Goal: Task Accomplishment & Management: Complete application form

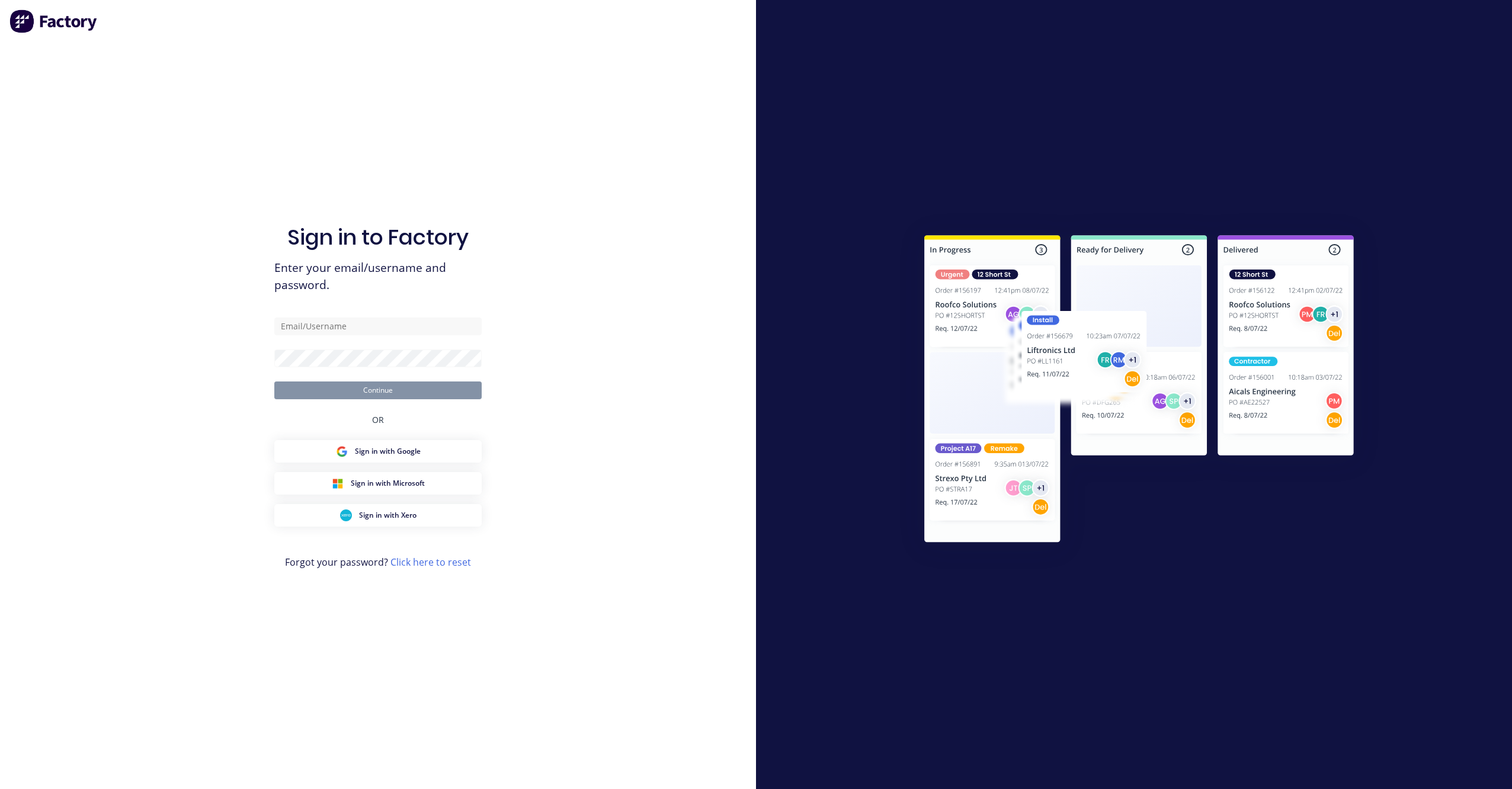
click at [466, 704] on div "Sign in to Factory Enter your email/username and password. Continue OR Sign in …" at bounding box center [378, 406] width 207 height 747
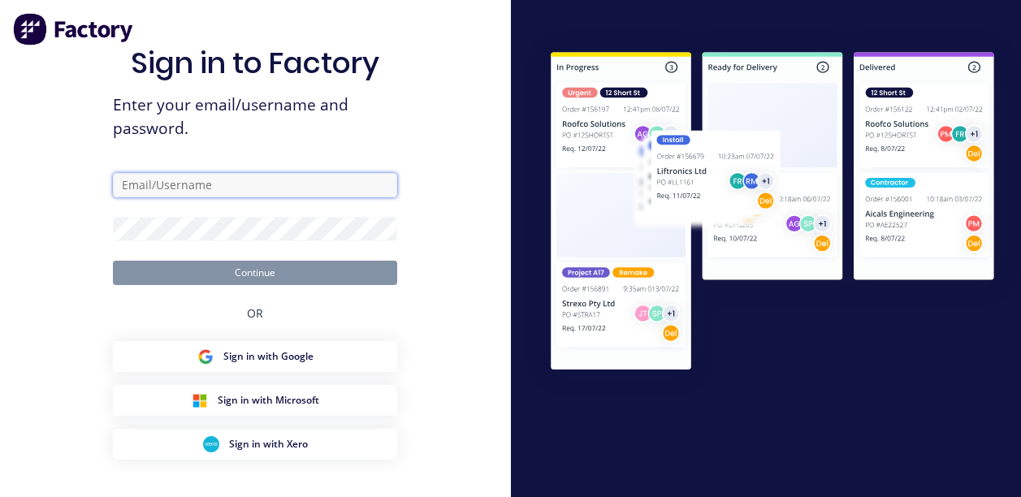
scroll to position [59, 0]
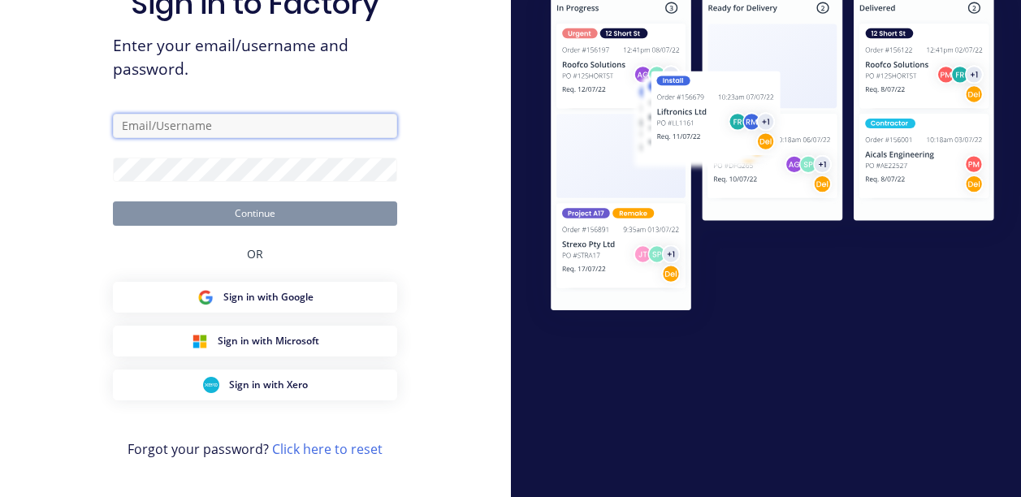
click at [246, 115] on input "text" at bounding box center [255, 126] width 284 height 24
type input "grant@everlaststainless.com.au"
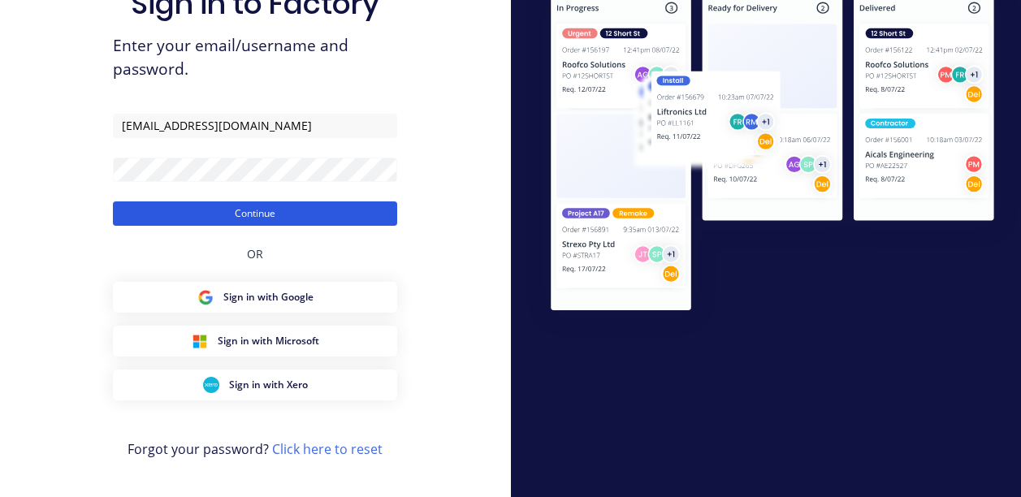
click at [303, 215] on button "Continue" at bounding box center [255, 213] width 284 height 24
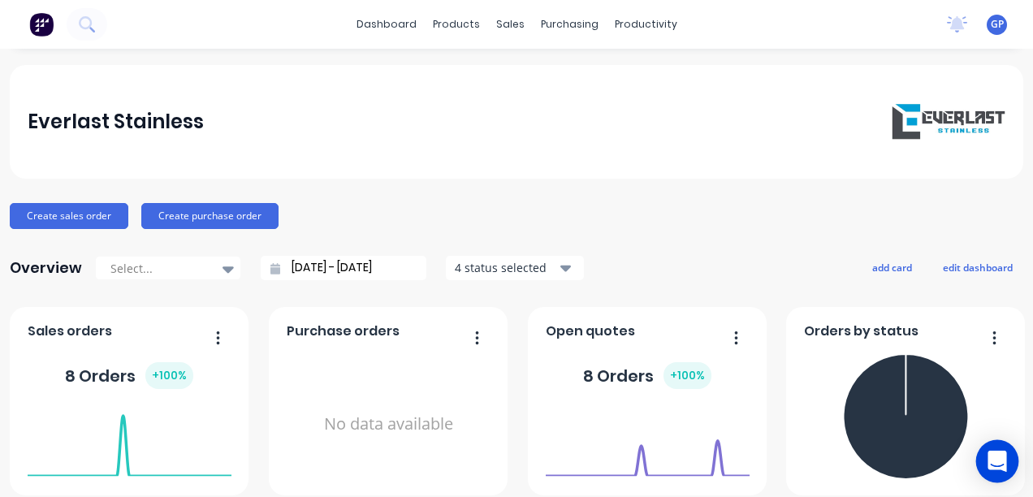
click at [1003, 464] on icon "Open Intercom Messenger" at bounding box center [997, 461] width 21 height 21
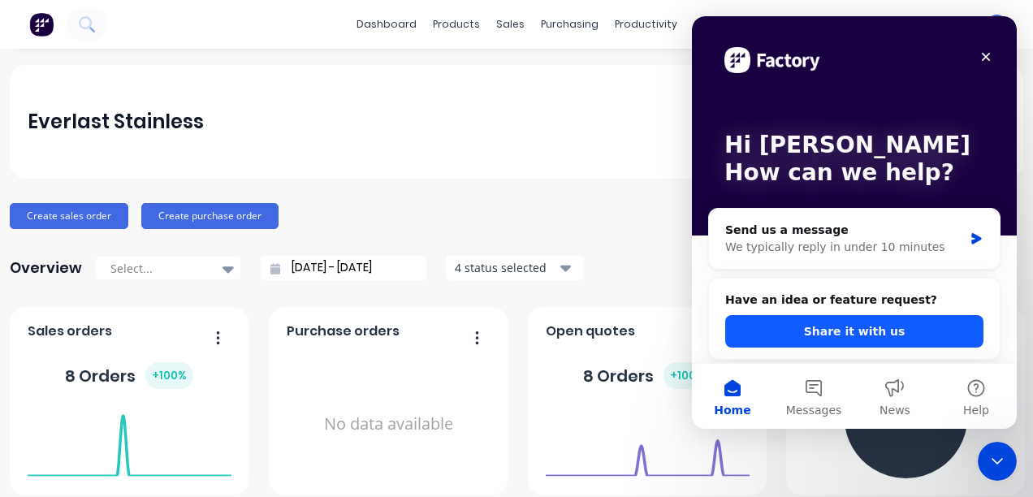
click at [925, 334] on button "Share it with us" at bounding box center [855, 331] width 258 height 32
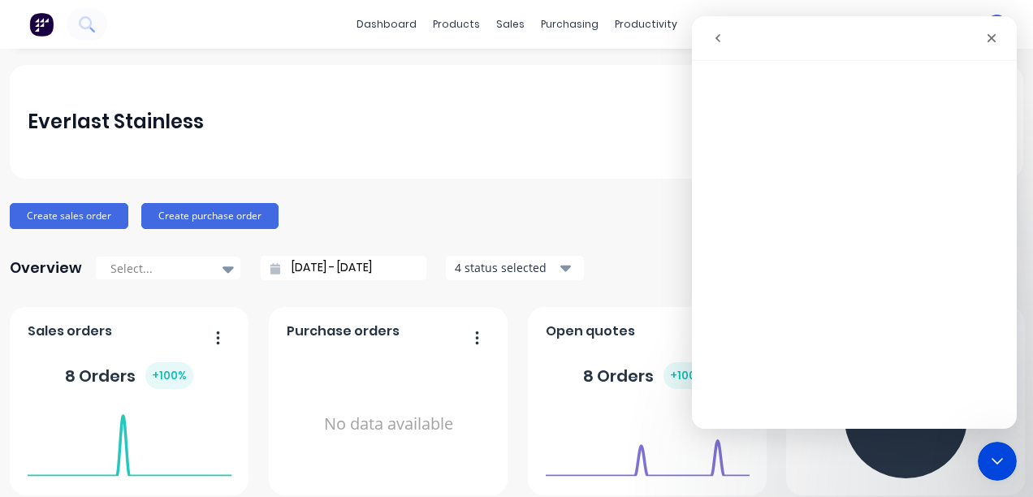
click at [600, 201] on div "Everlast Stainless Create sales order Create purchase order Overview Select... …" at bounding box center [517, 489] width 1014 height 848
click at [994, 34] on icon "Close" at bounding box center [991, 38] width 13 height 13
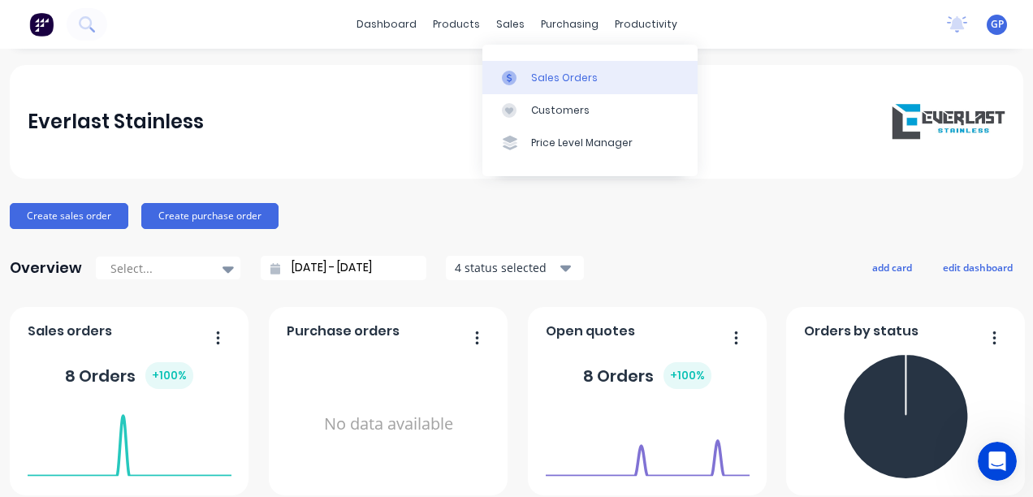
click at [548, 88] on link "Sales Orders" at bounding box center [590, 77] width 215 height 32
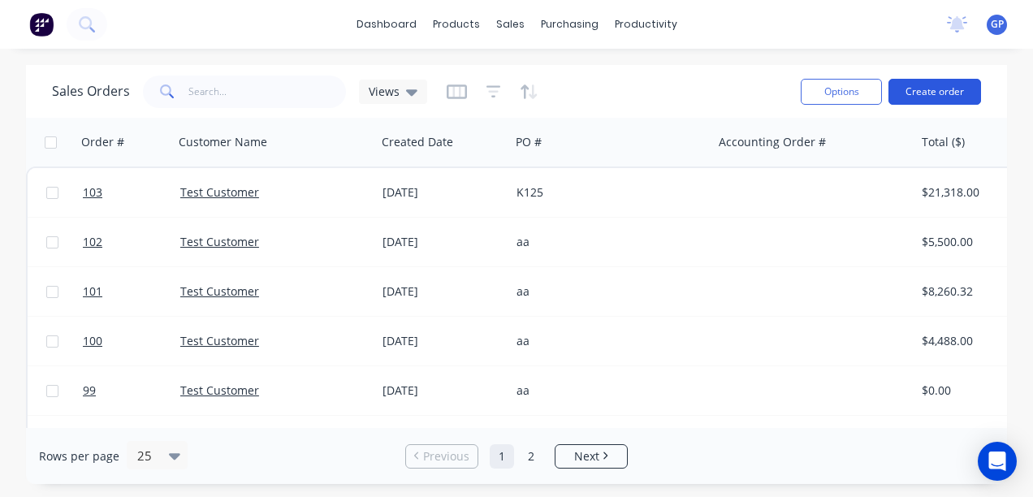
click at [938, 87] on button "Create order" at bounding box center [935, 92] width 93 height 26
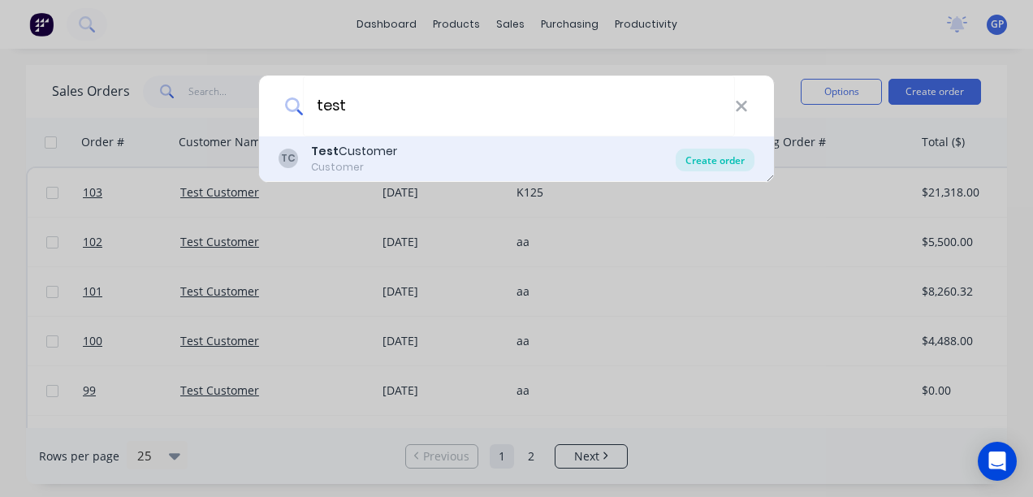
type input "test"
click at [729, 163] on div "Create order" at bounding box center [715, 160] width 79 height 23
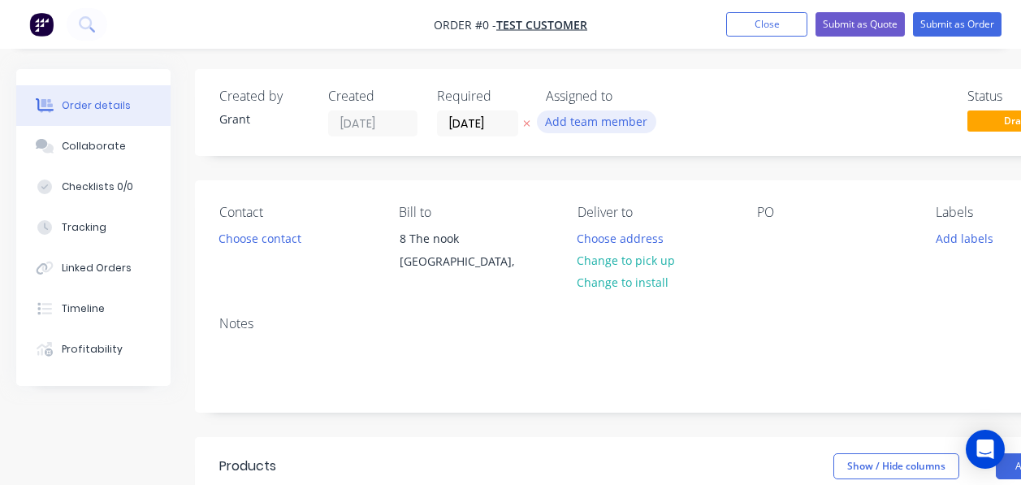
click at [630, 123] on button "Add team member" at bounding box center [596, 121] width 119 height 22
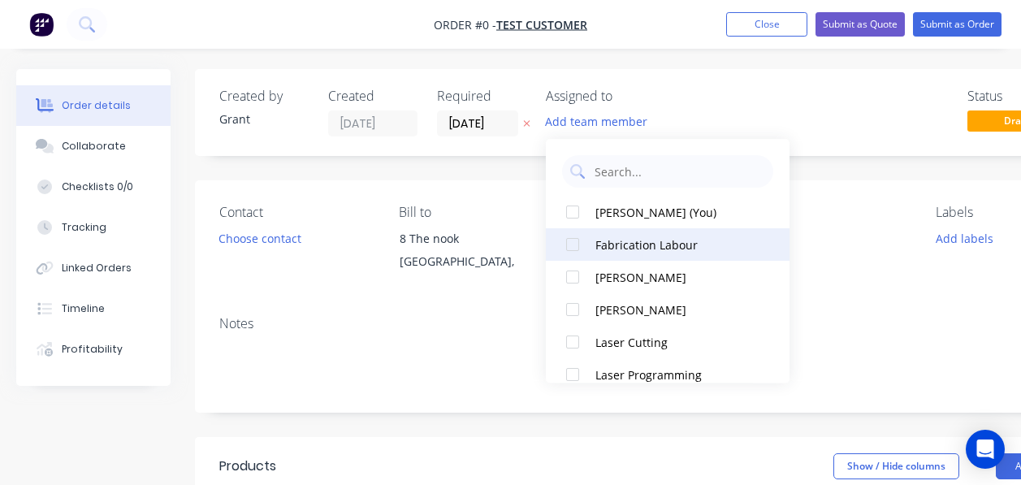
click at [572, 279] on div at bounding box center [573, 277] width 32 height 32
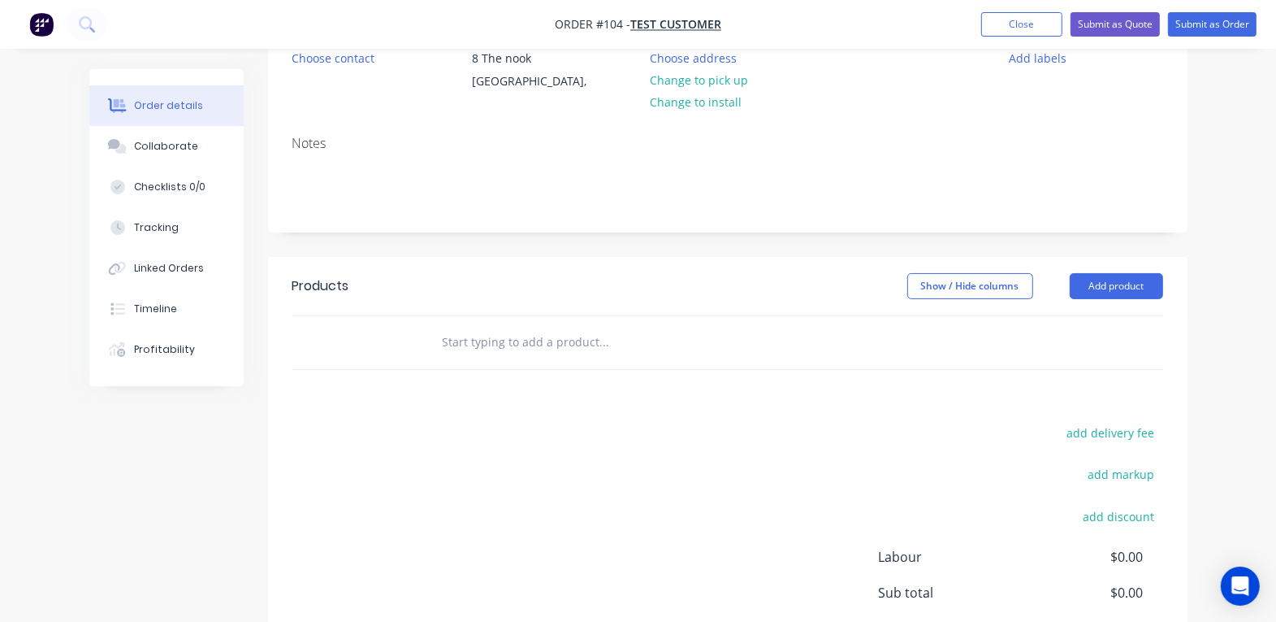
scroll to position [202, 0]
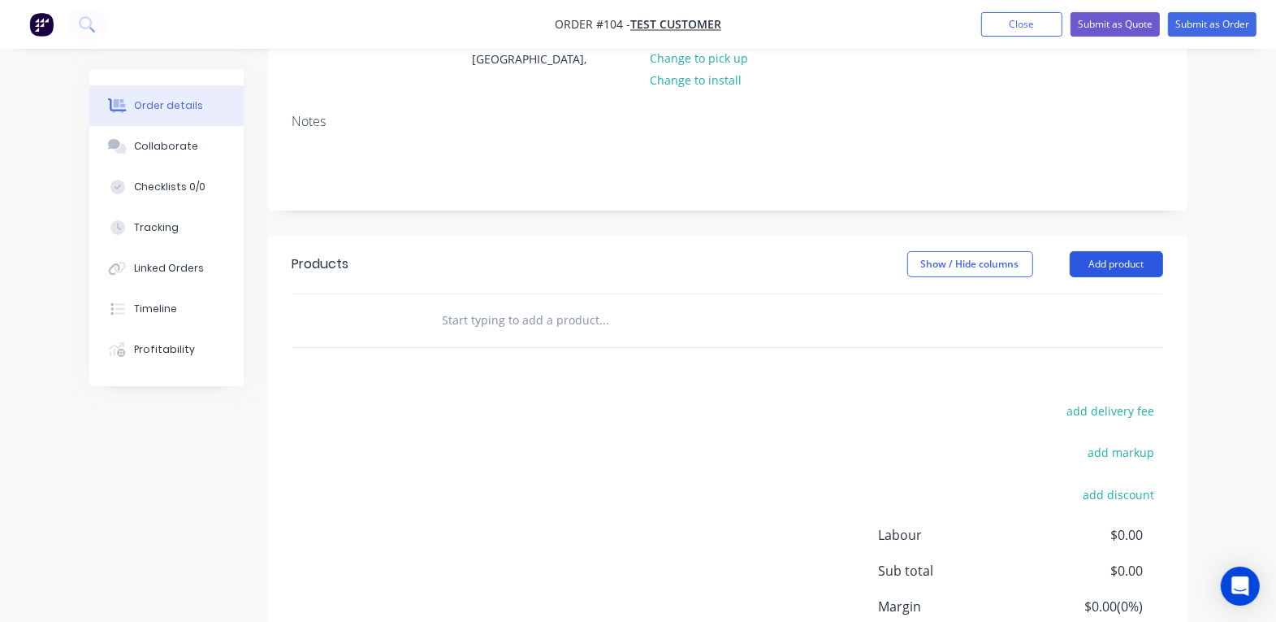
click at [1033, 257] on button "Add product" at bounding box center [1116, 264] width 93 height 26
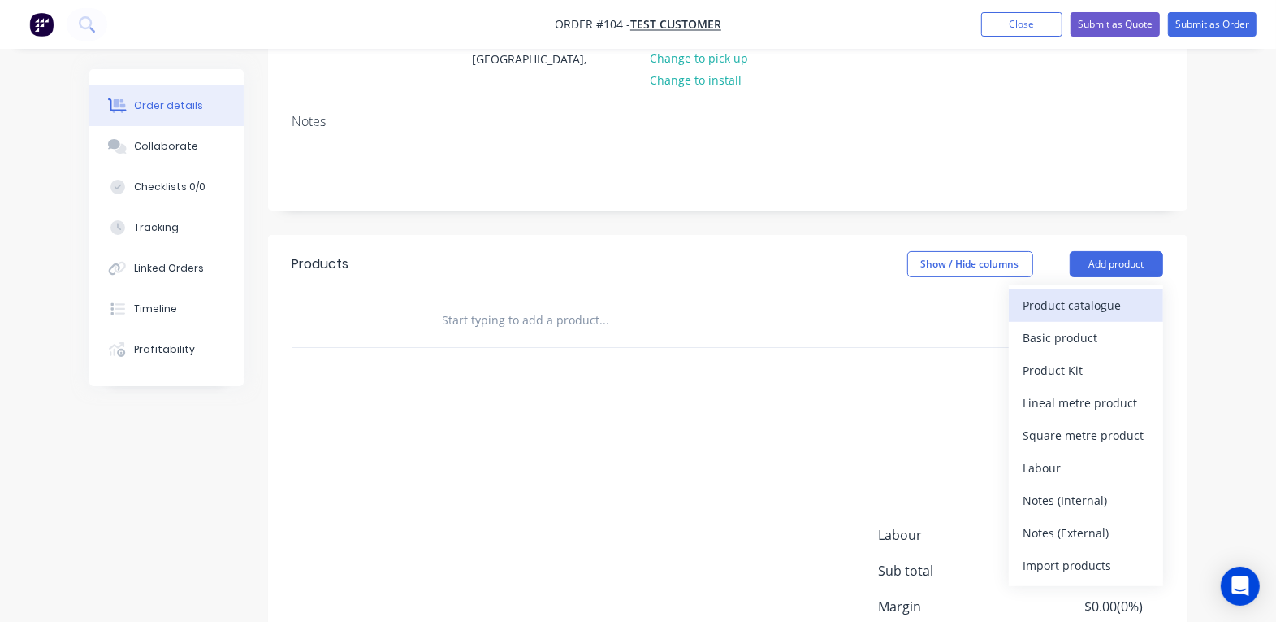
click at [1033, 308] on div "Product catalogue" at bounding box center [1086, 305] width 125 height 24
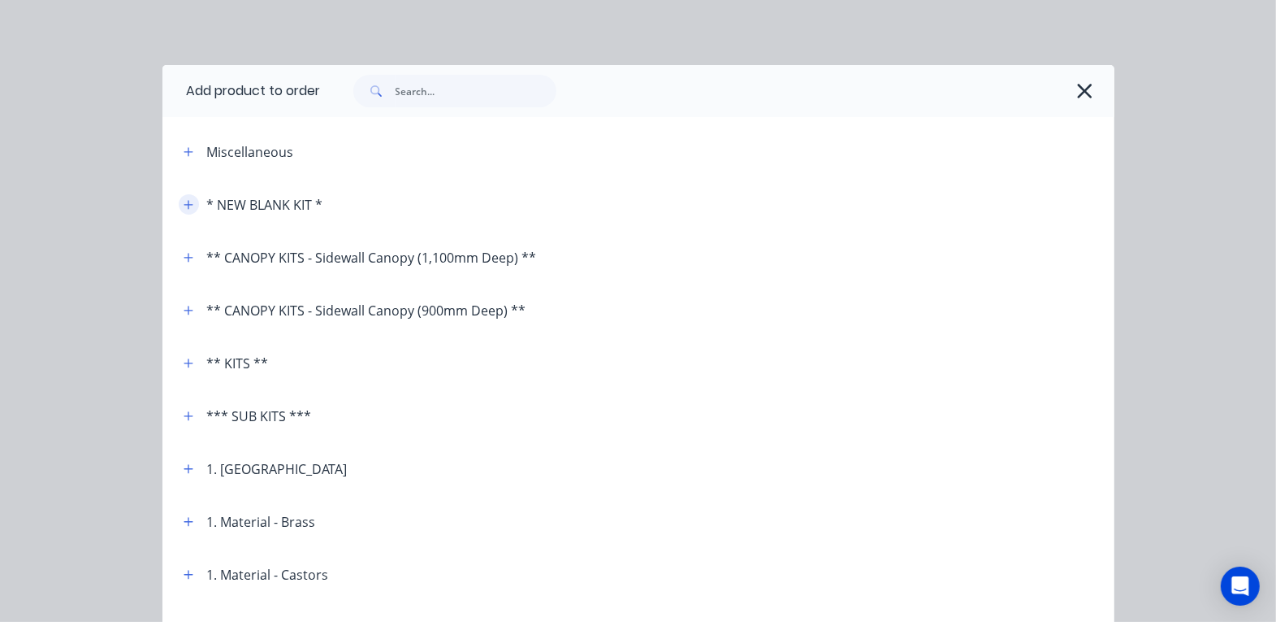
click at [184, 203] on icon "button" at bounding box center [189, 204] width 10 height 11
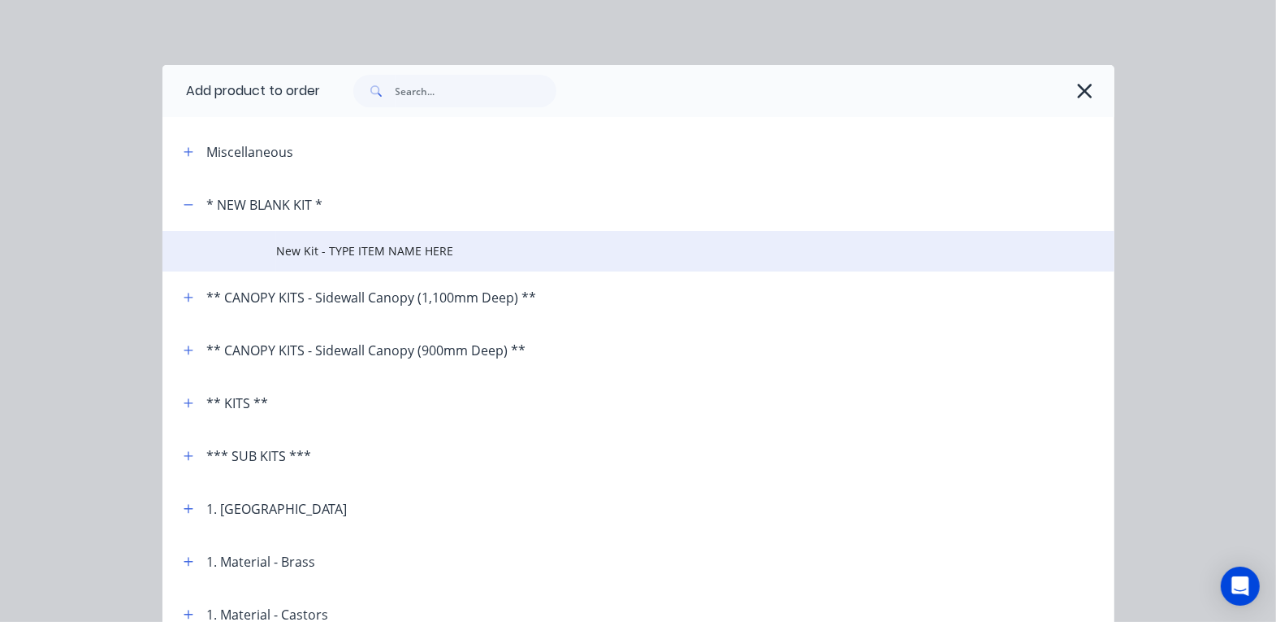
click at [379, 253] on span "New Kit - TYPE ITEM NAME HERE" at bounding box center [611, 250] width 670 height 17
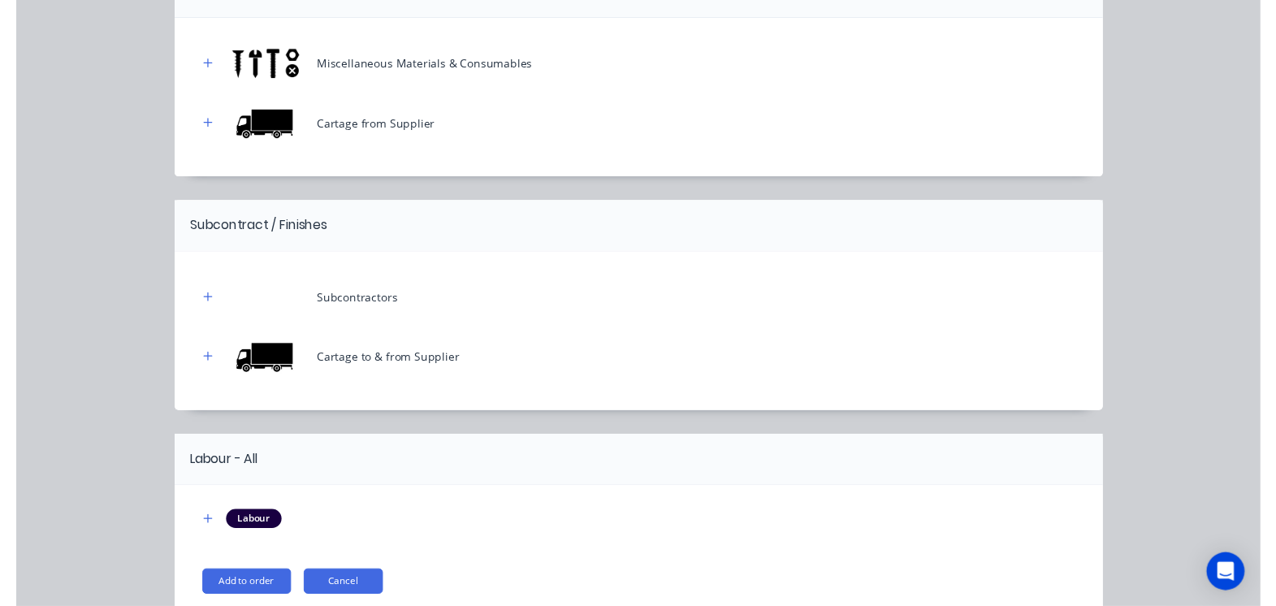
scroll to position [379, 0]
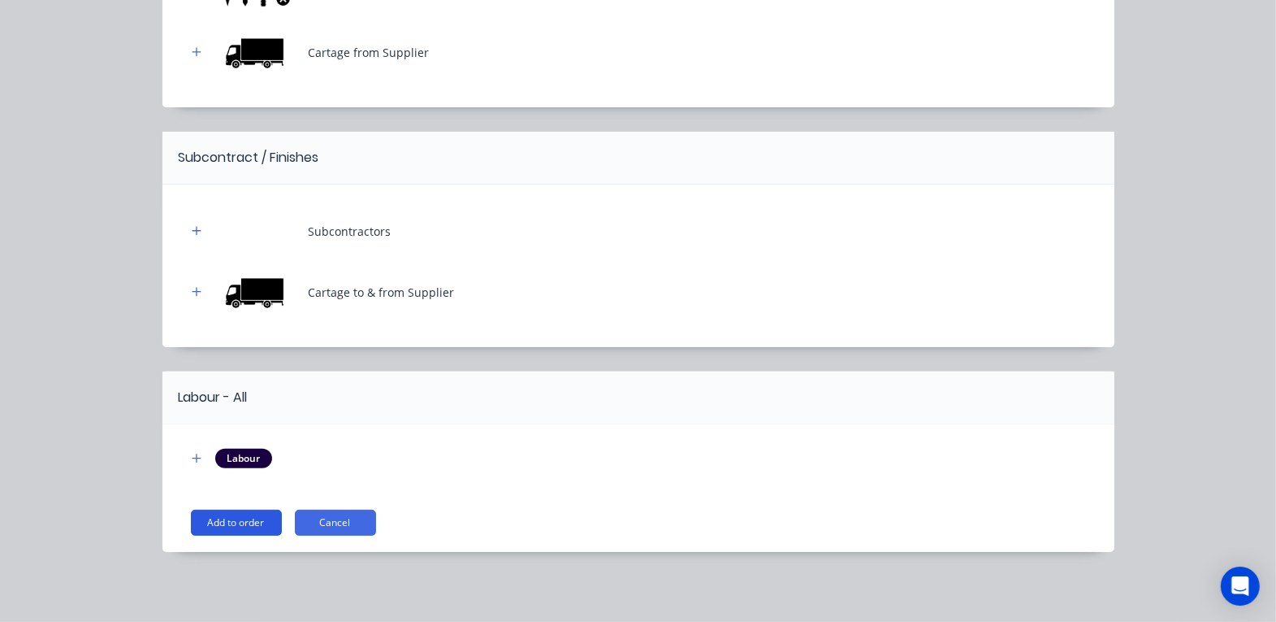
click at [232, 496] on button "Add to order" at bounding box center [236, 522] width 91 height 26
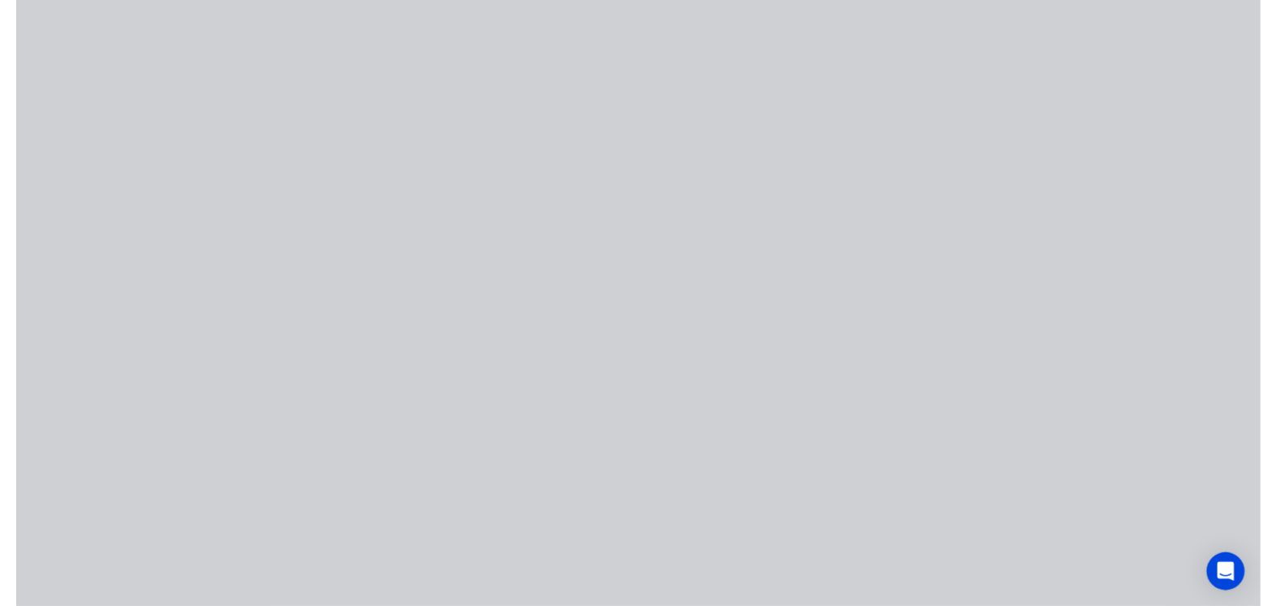
scroll to position [0, 0]
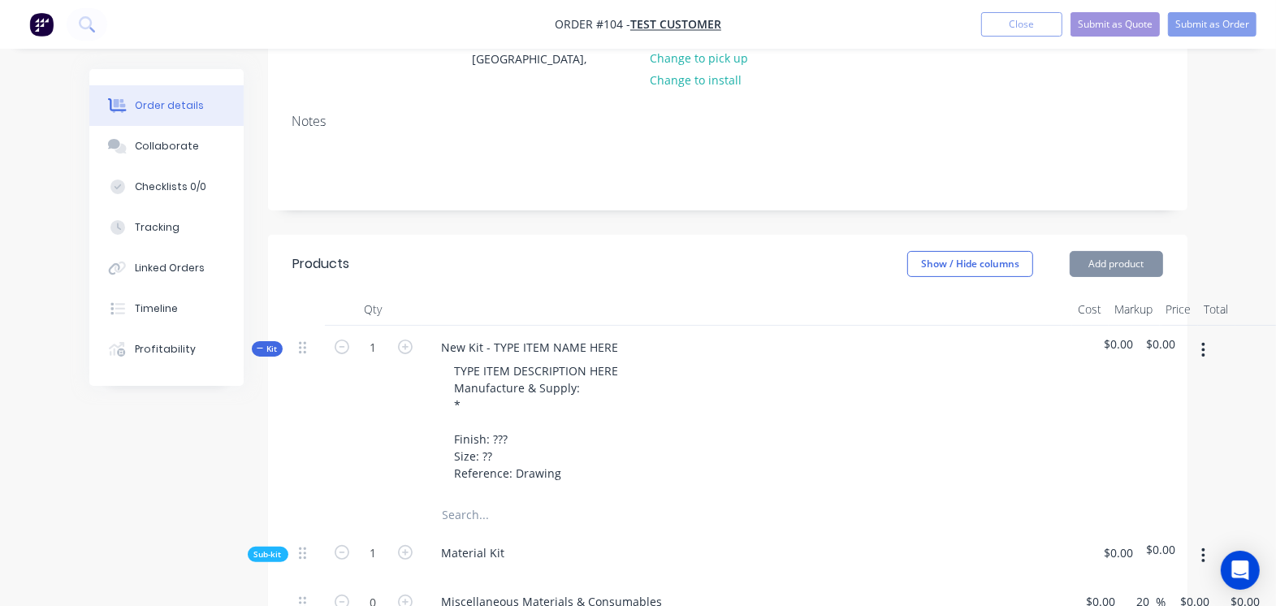
type input "20"
type input "$40.00"
type input "20"
type input "$48.00"
type input "20"
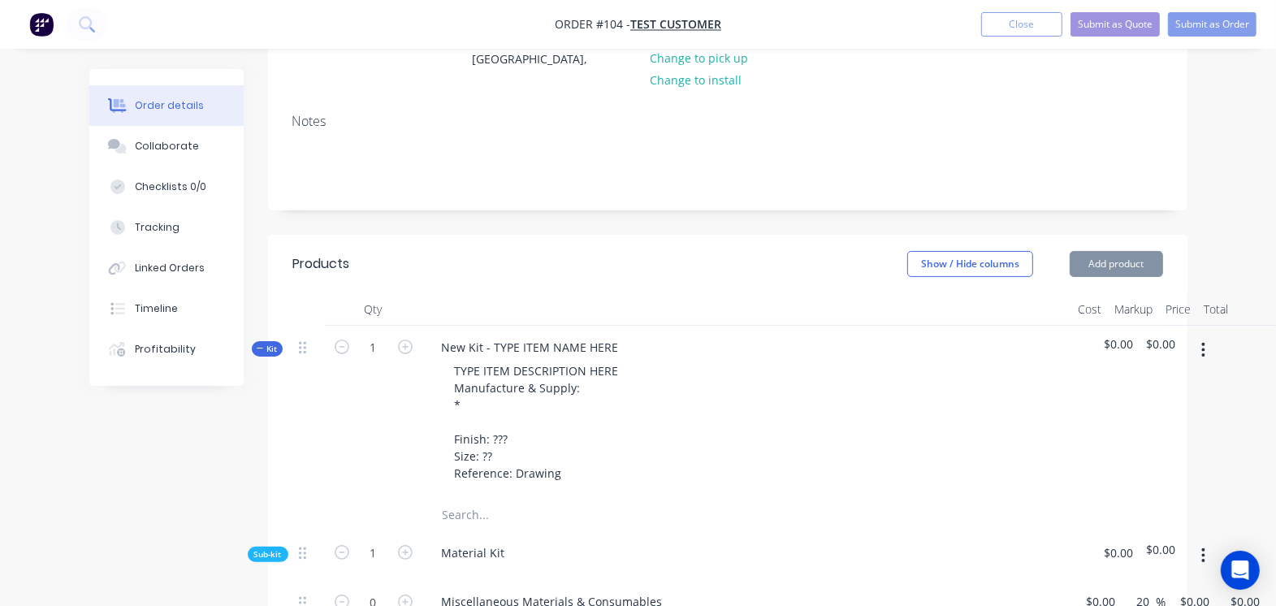
type input "$80.00"
type input "20"
type input "$96.00"
type input "$105.00"
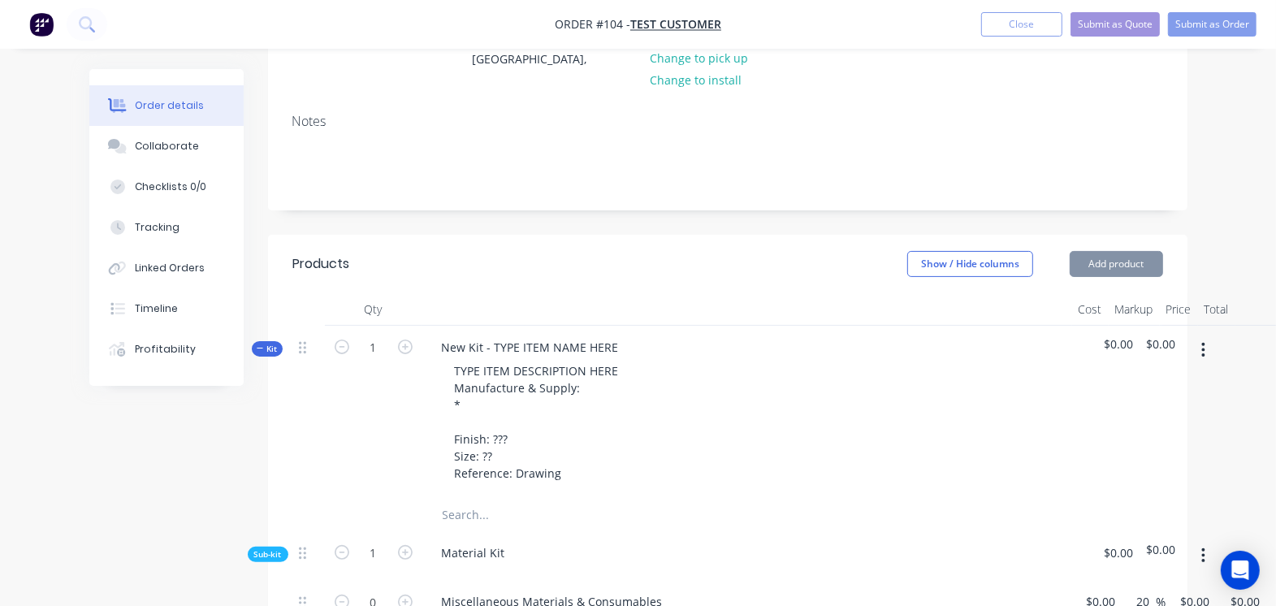
type input "$105.00"
type input "$102.00"
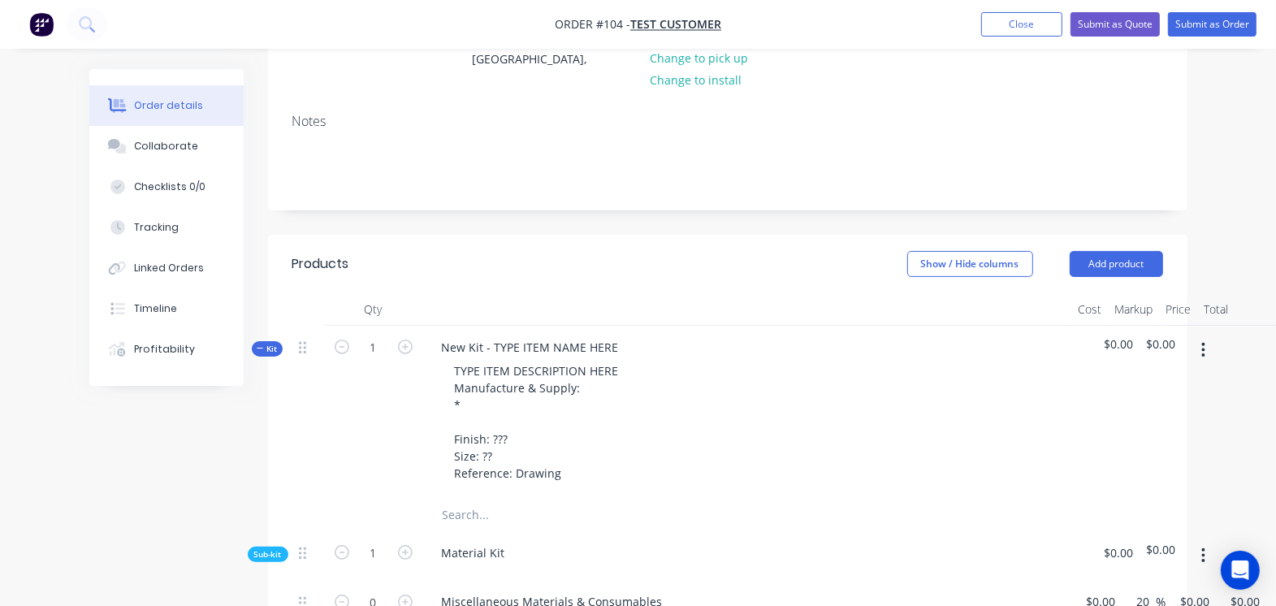
click at [267, 349] on span "Kit" at bounding box center [267, 349] width 21 height 12
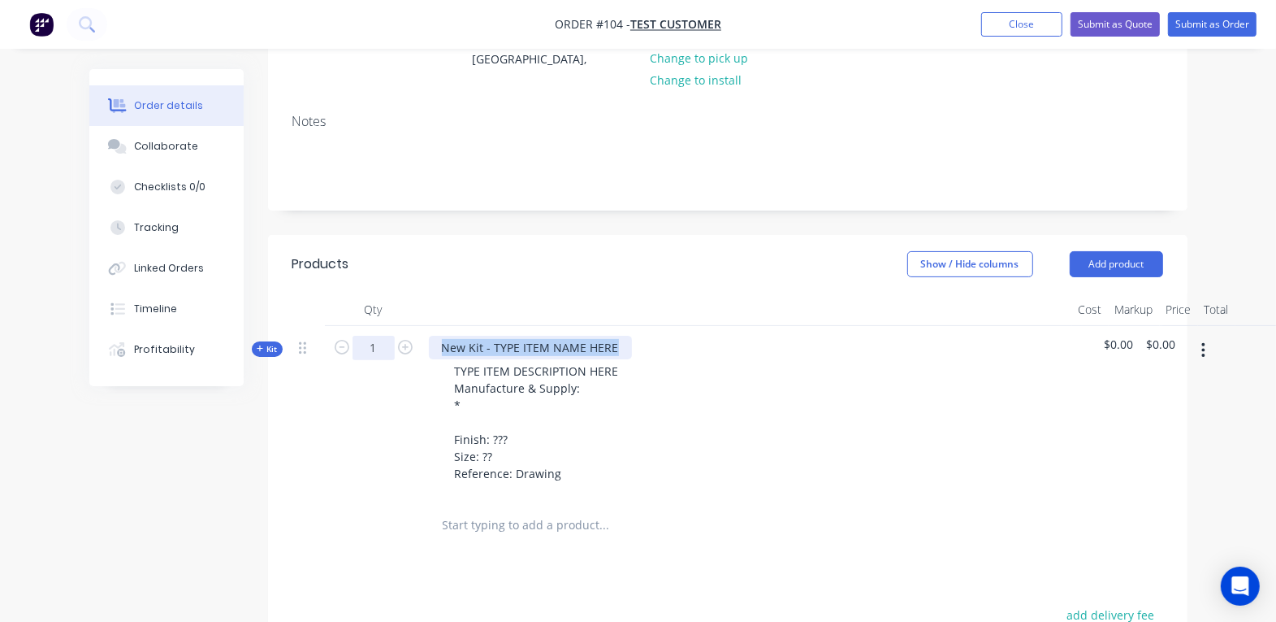
drag, startPoint x: 614, startPoint y: 339, endPoint x: 388, endPoint y: 340, distance: 226.7
click at [388, 340] on div "Kit 1 New Kit - TYPE ITEM NAME HERE TYPE ITEM DESCRIPTION HERE Manufacture & Su…" at bounding box center [727, 412] width 871 height 173
click at [266, 346] on span "Kit" at bounding box center [267, 349] width 21 height 12
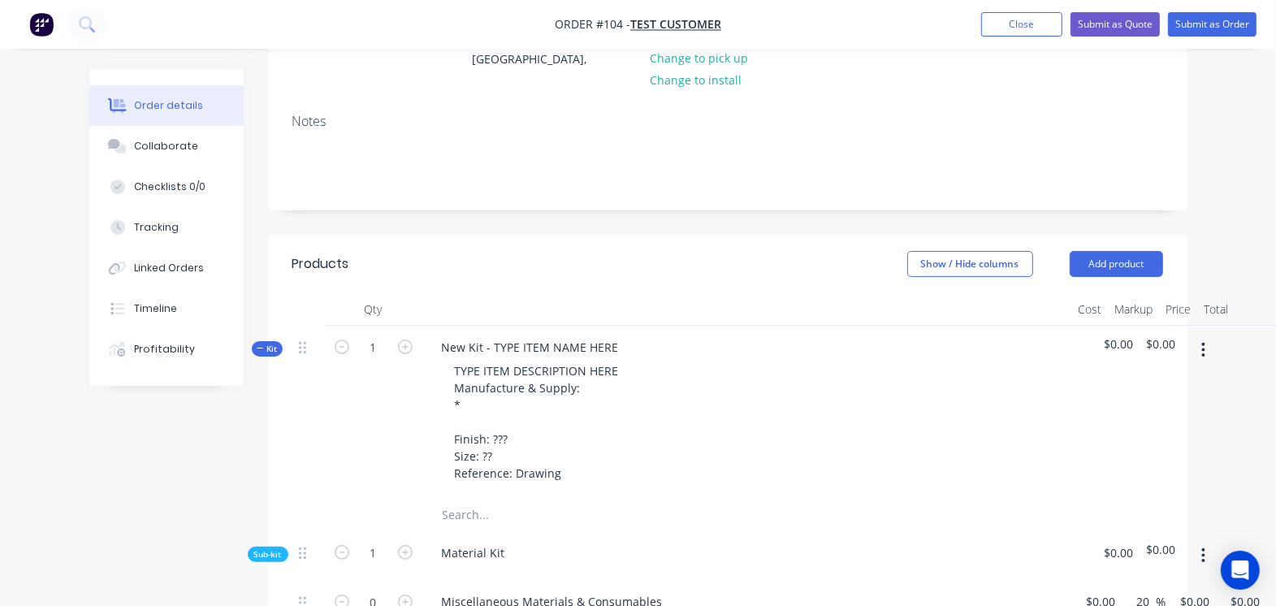
click at [267, 496] on span "Sub-kit" at bounding box center [268, 554] width 28 height 12
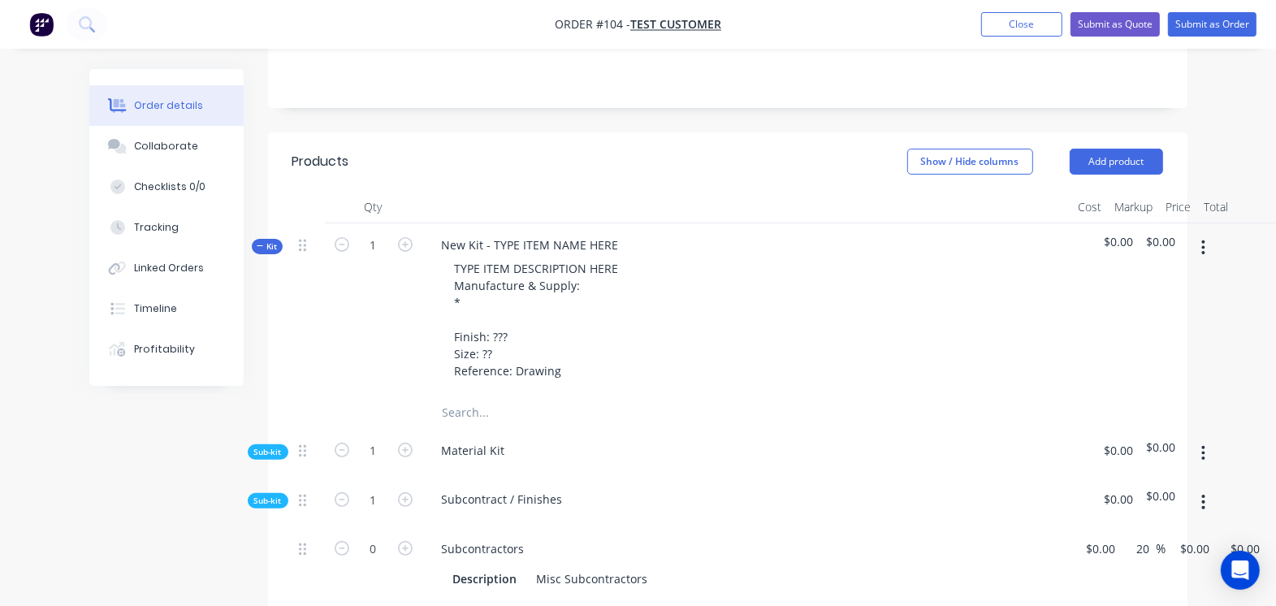
click at [263, 496] on span "Sub-kit" at bounding box center [268, 501] width 28 height 12
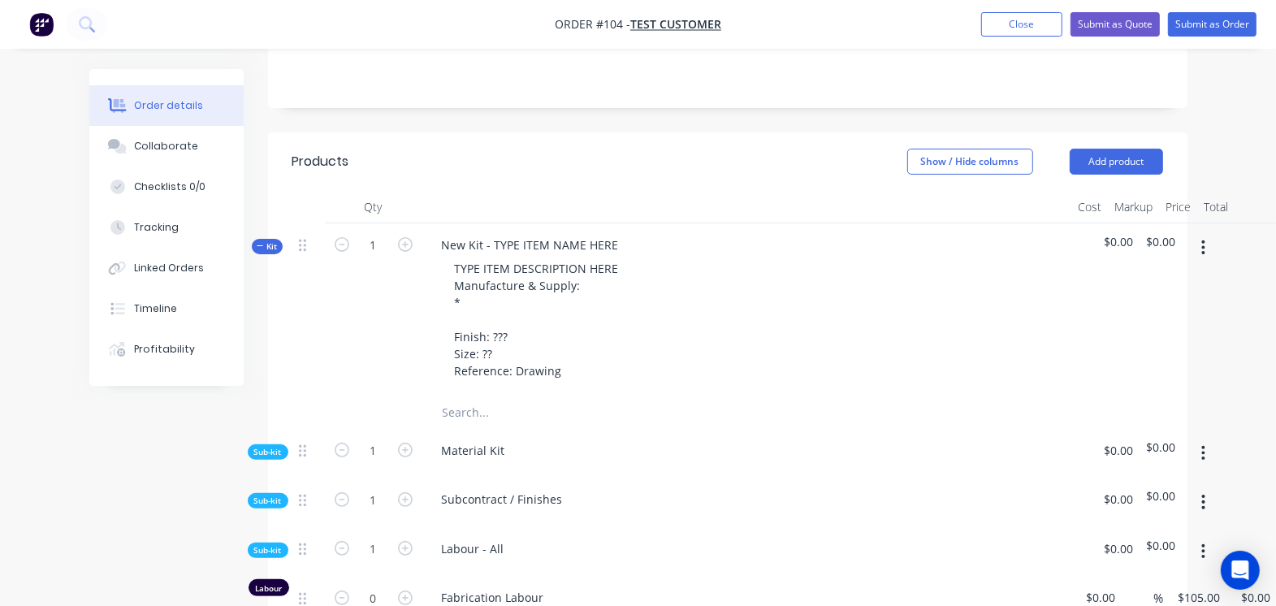
click at [264, 496] on span "Sub-kit" at bounding box center [268, 550] width 28 height 12
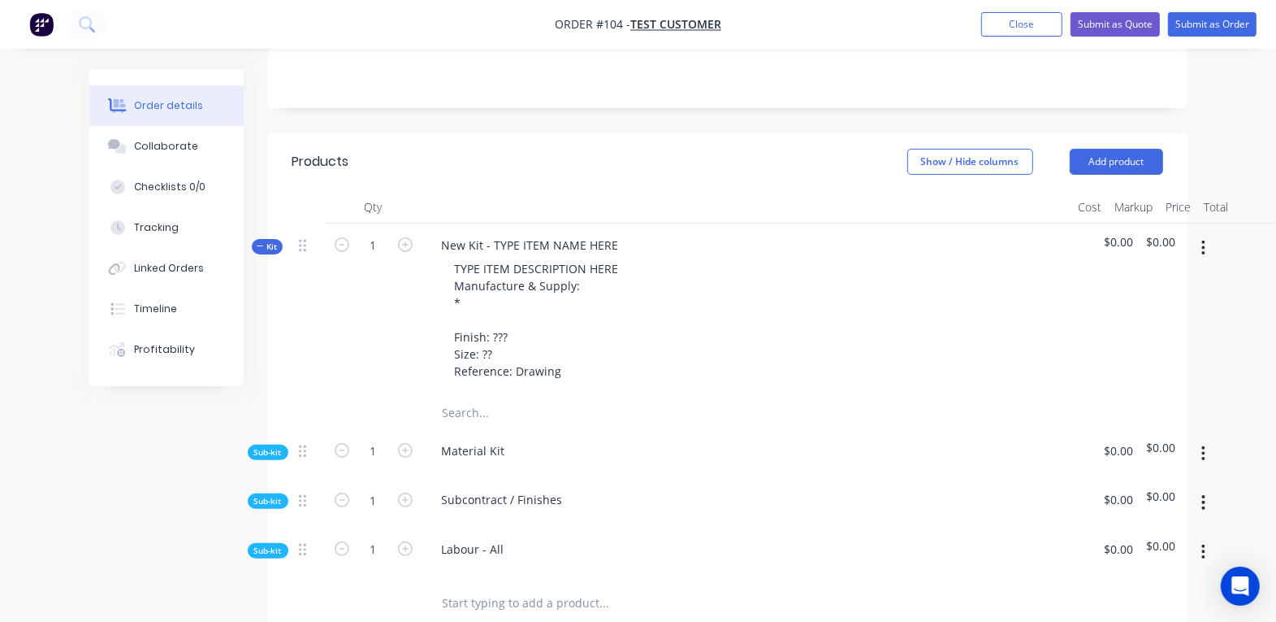
click at [264, 450] on span "Sub-kit" at bounding box center [268, 452] width 28 height 12
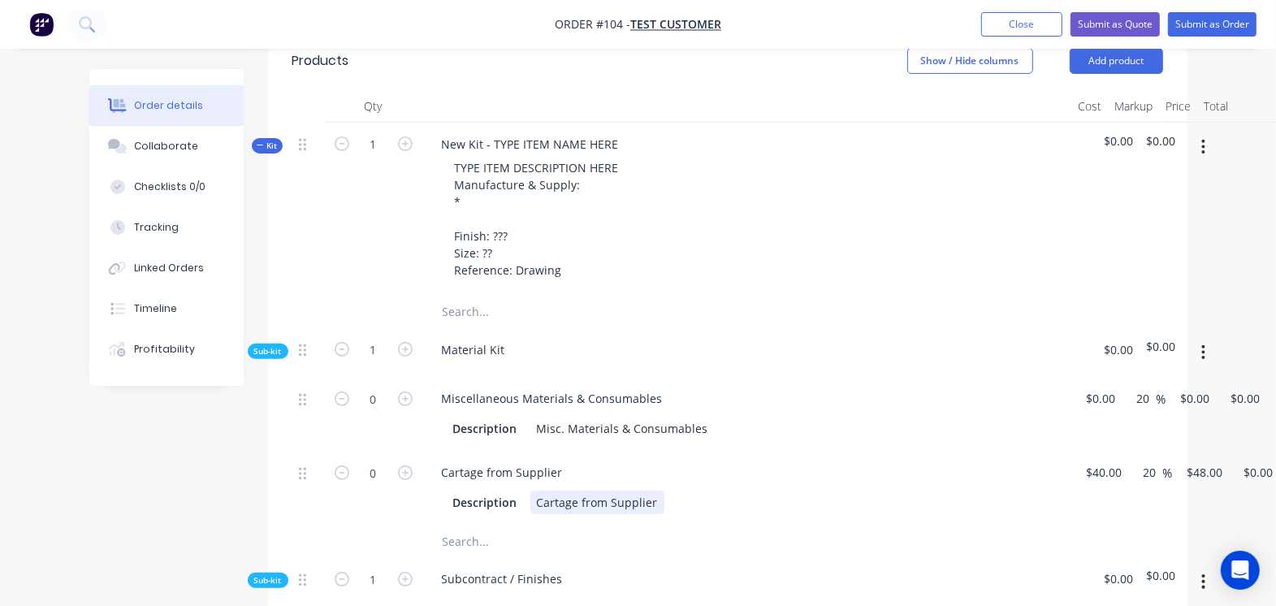
scroll to position [508, 0]
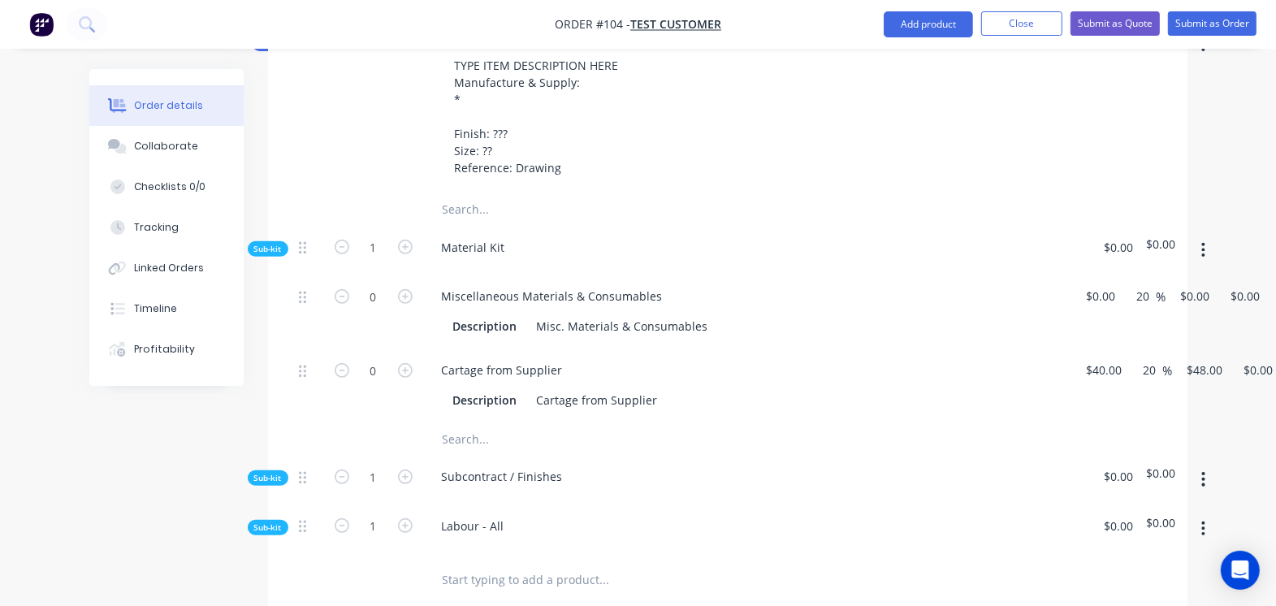
click at [269, 245] on span "Sub-kit" at bounding box center [268, 249] width 28 height 12
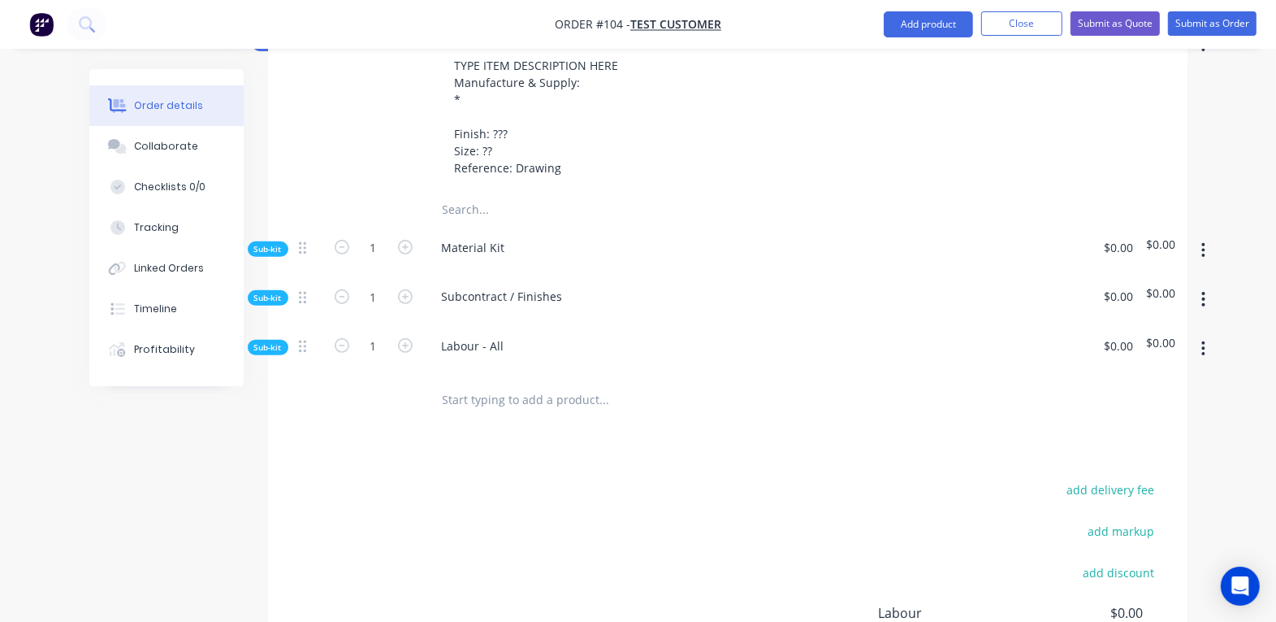
click at [267, 301] on span "Sub-kit" at bounding box center [268, 298] width 28 height 12
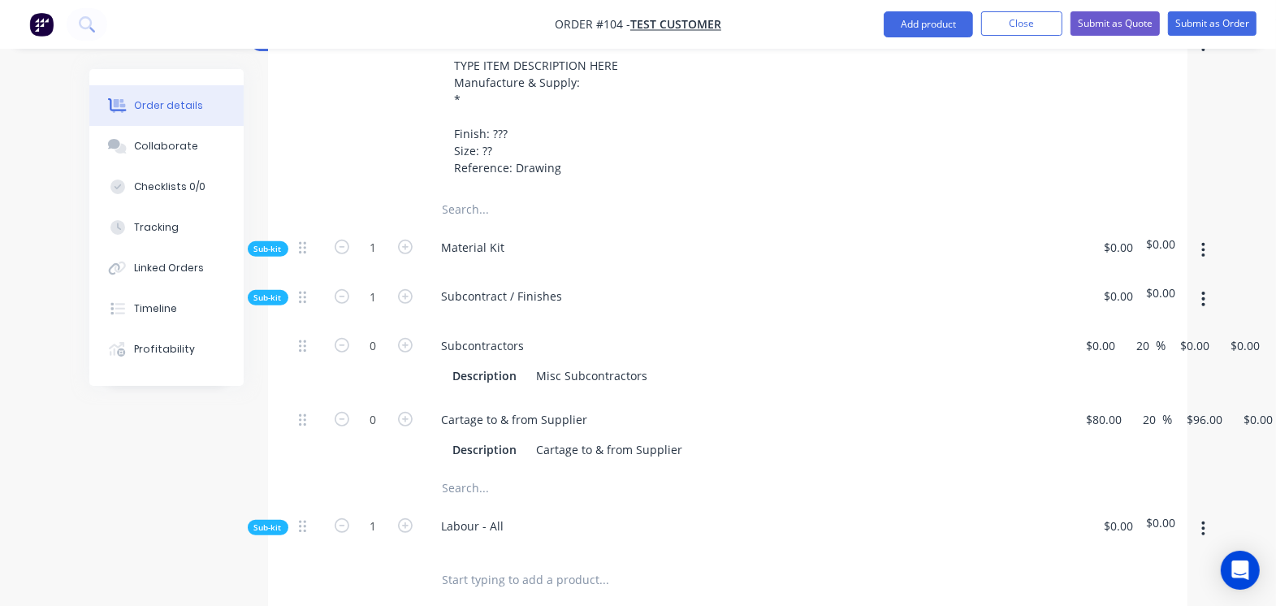
click at [262, 496] on span "Sub-kit" at bounding box center [268, 528] width 28 height 12
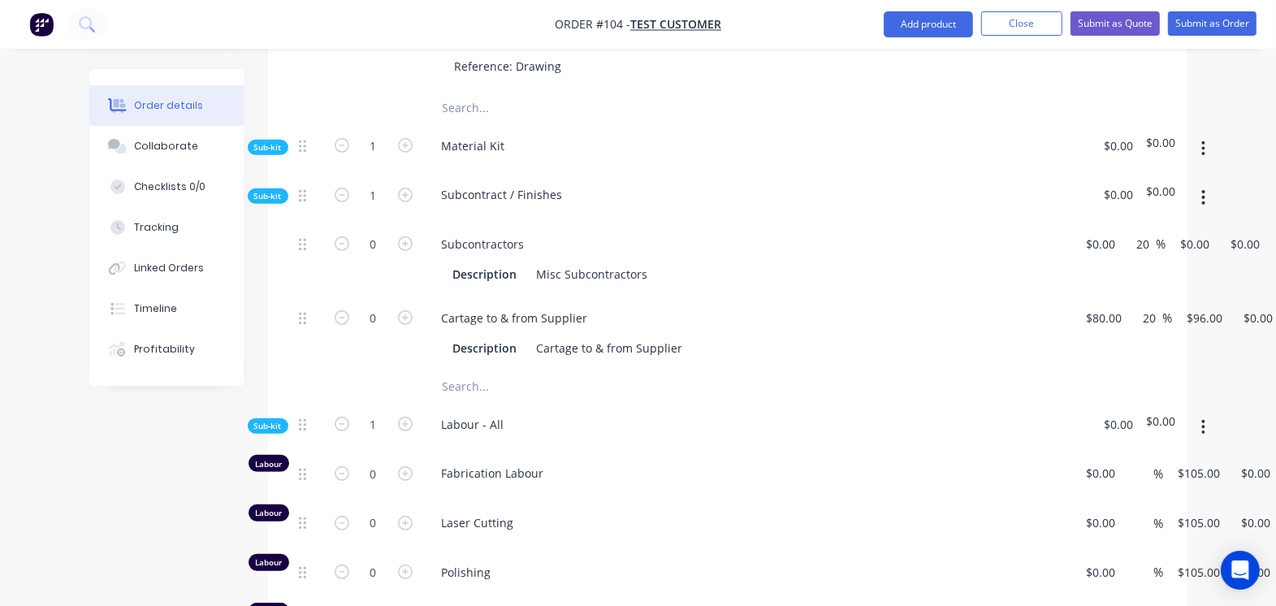
scroll to position [710, 0]
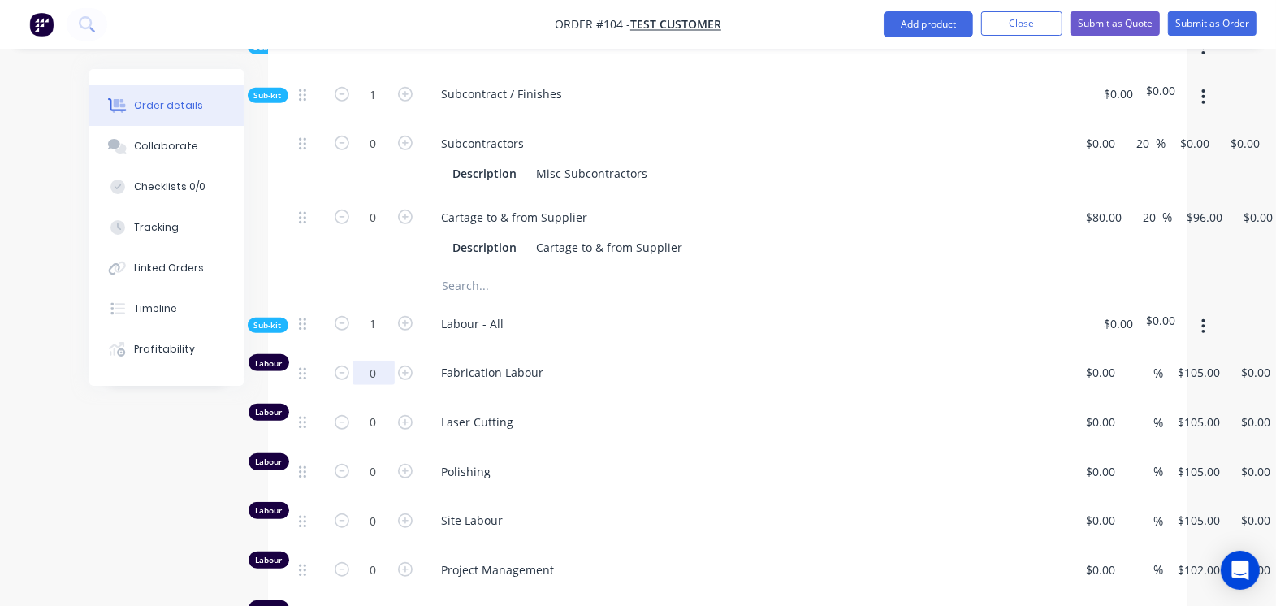
click at [387, 156] on input "0" at bounding box center [374, 144] width 42 height 24
type input "10"
click at [418, 423] on div "0" at bounding box center [373, 426] width 97 height 50
type input "$1,050.00"
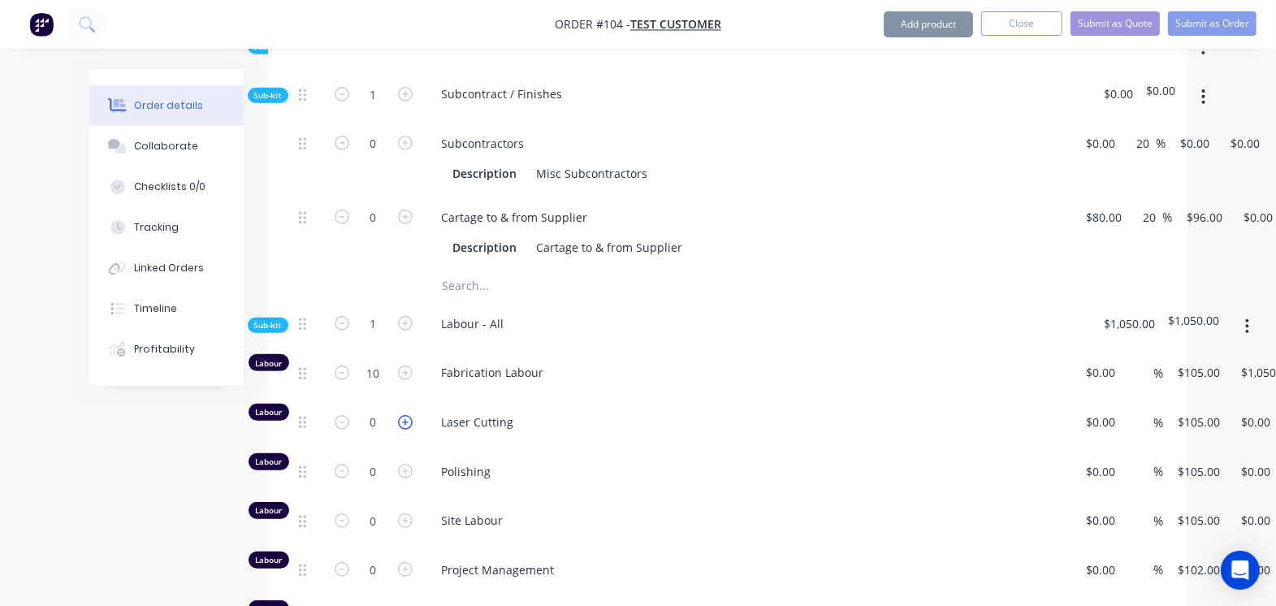
click at [412, 424] on icon "button" at bounding box center [405, 422] width 15 height 15
type input "1"
type input "$105.00"
click at [412, 422] on icon "button" at bounding box center [405, 422] width 15 height 15
type input "2"
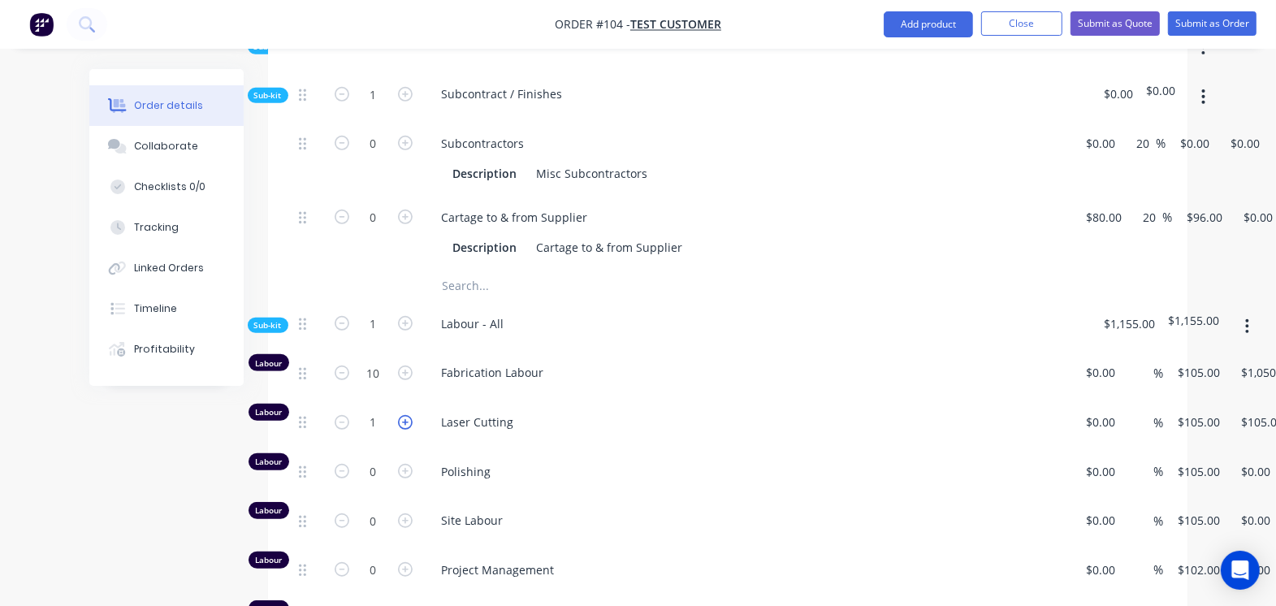
type input "$210.00"
click at [402, 474] on icon "button" at bounding box center [405, 471] width 15 height 15
type input "1"
type input "$105.00"
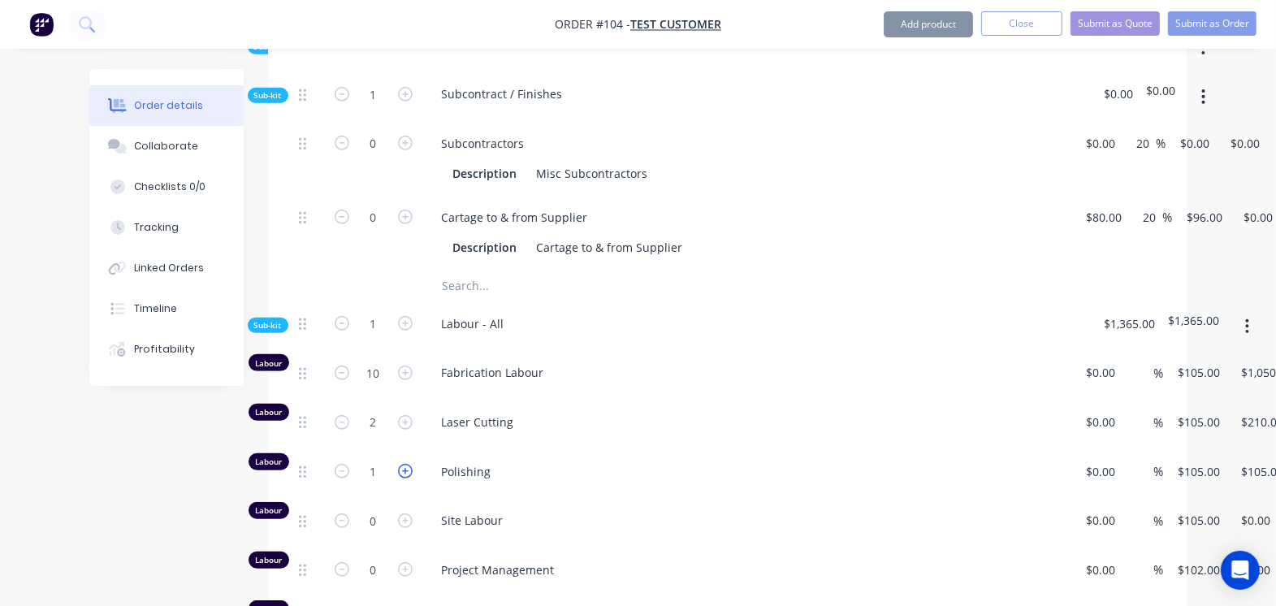
click at [406, 468] on icon "button" at bounding box center [405, 471] width 15 height 15
type input "2"
type input "$210.00"
click at [406, 468] on icon "button" at bounding box center [405, 471] width 15 height 15
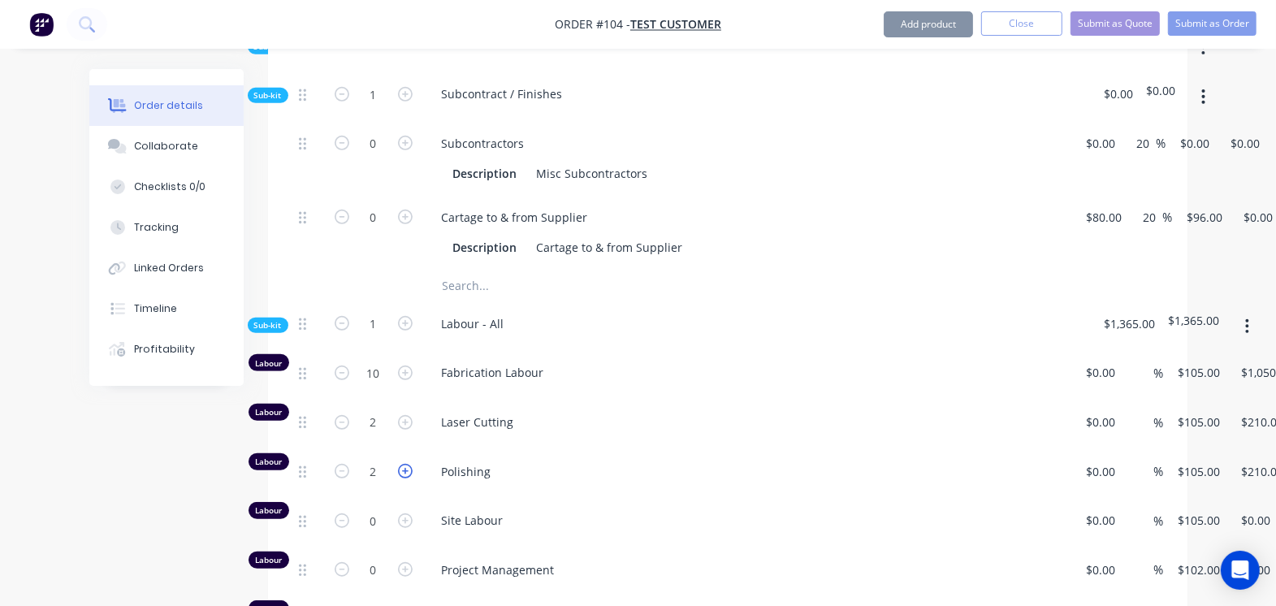
type input "4"
type input "$420.00"
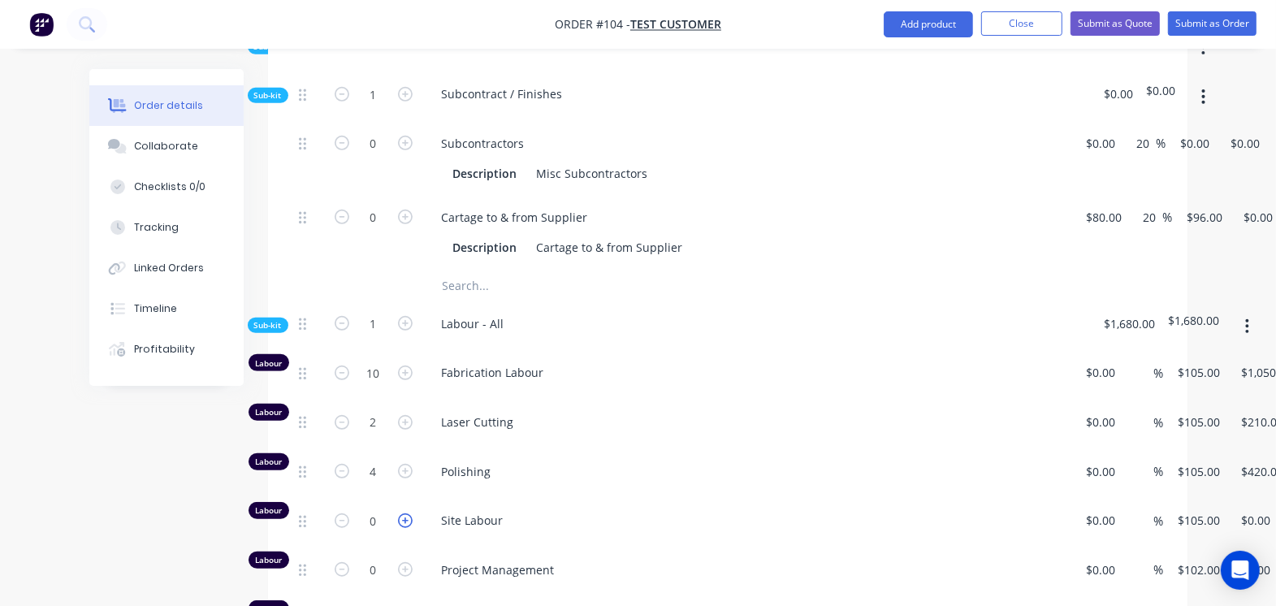
click at [408, 496] on icon "button" at bounding box center [405, 520] width 15 height 15
type input "1"
type input "$105.00"
click at [405, 496] on icon "button" at bounding box center [405, 520] width 15 height 15
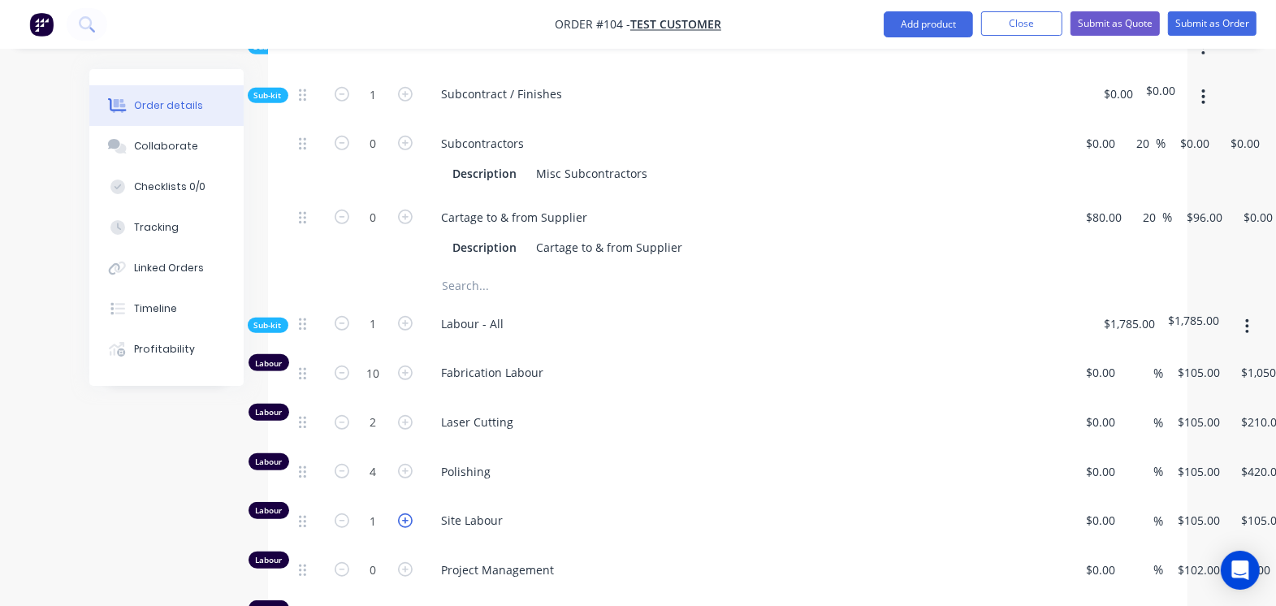
type input "3"
type input "$210.00"
click at [404, 496] on icon "button" at bounding box center [405, 520] width 15 height 15
click at [403, 496] on icon "button" at bounding box center [405, 520] width 15 height 15
type input "5"
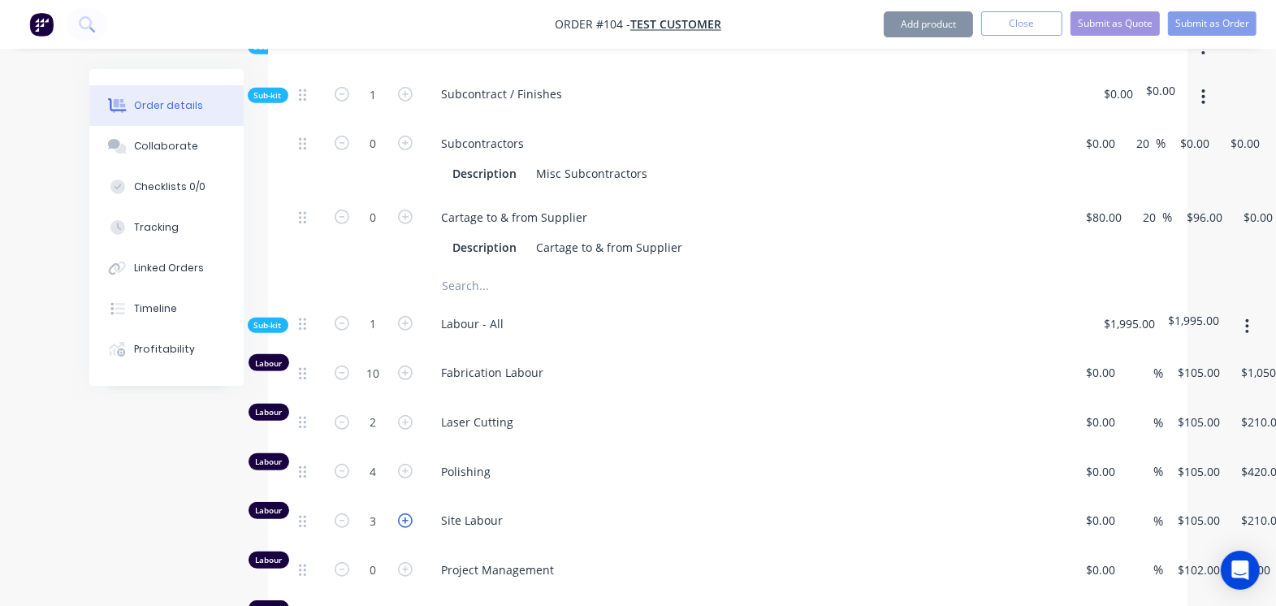
type input "$315.00"
click at [403, 496] on icon "button" at bounding box center [405, 520] width 15 height 15
type input "7"
type input "$630.00"
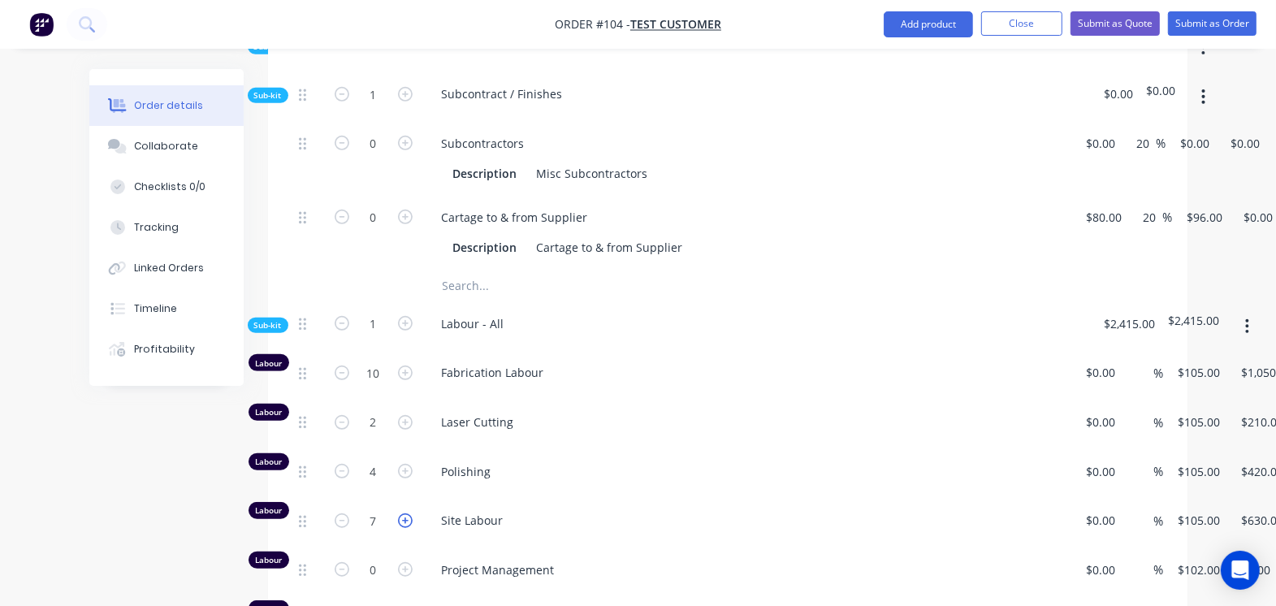
click at [403, 496] on icon "button" at bounding box center [405, 520] width 15 height 15
type input "8"
type input "$840.00"
click at [272, 323] on span "Sub-kit" at bounding box center [268, 325] width 28 height 12
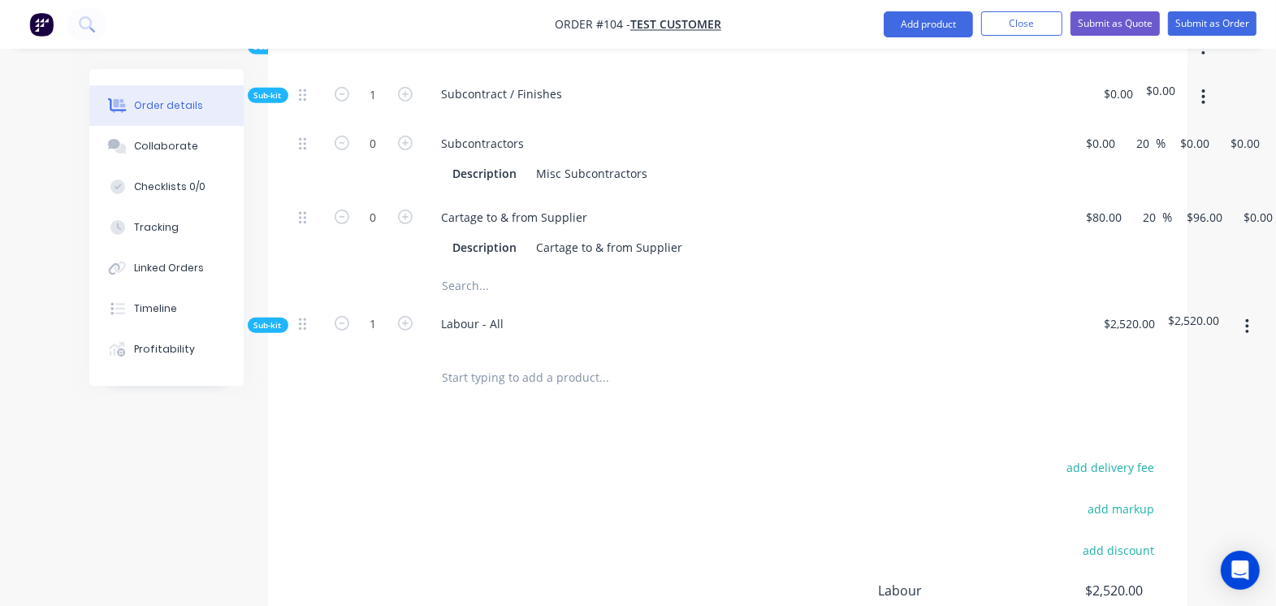
click at [256, 89] on span "Sub-kit" at bounding box center [268, 95] width 28 height 12
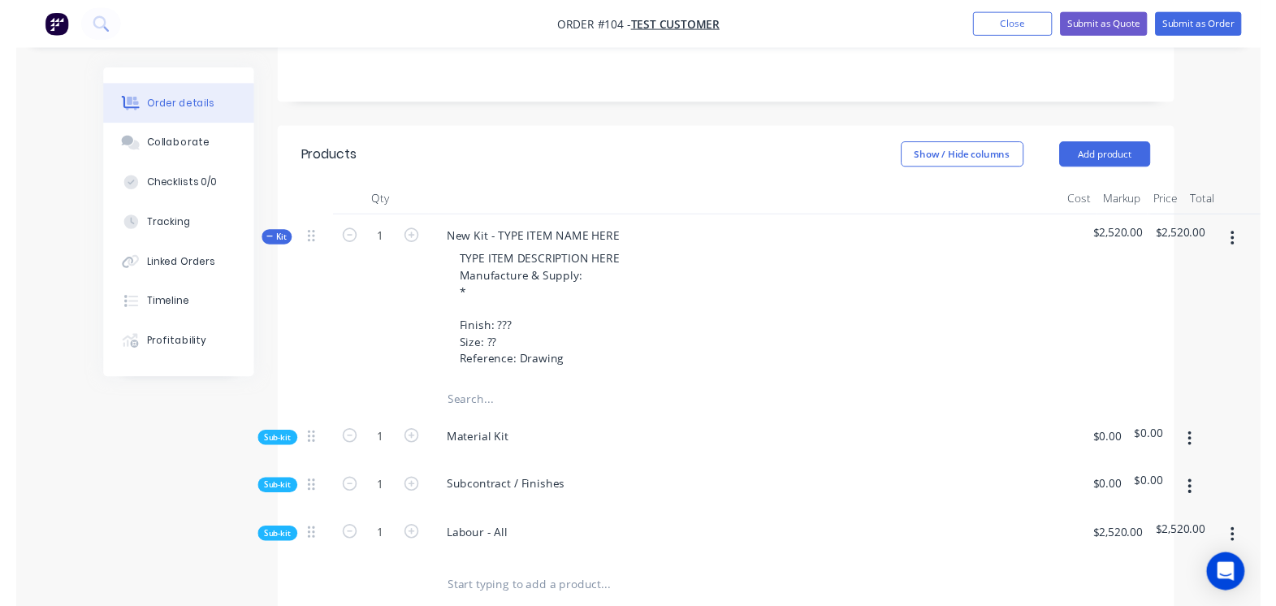
scroll to position [305, 0]
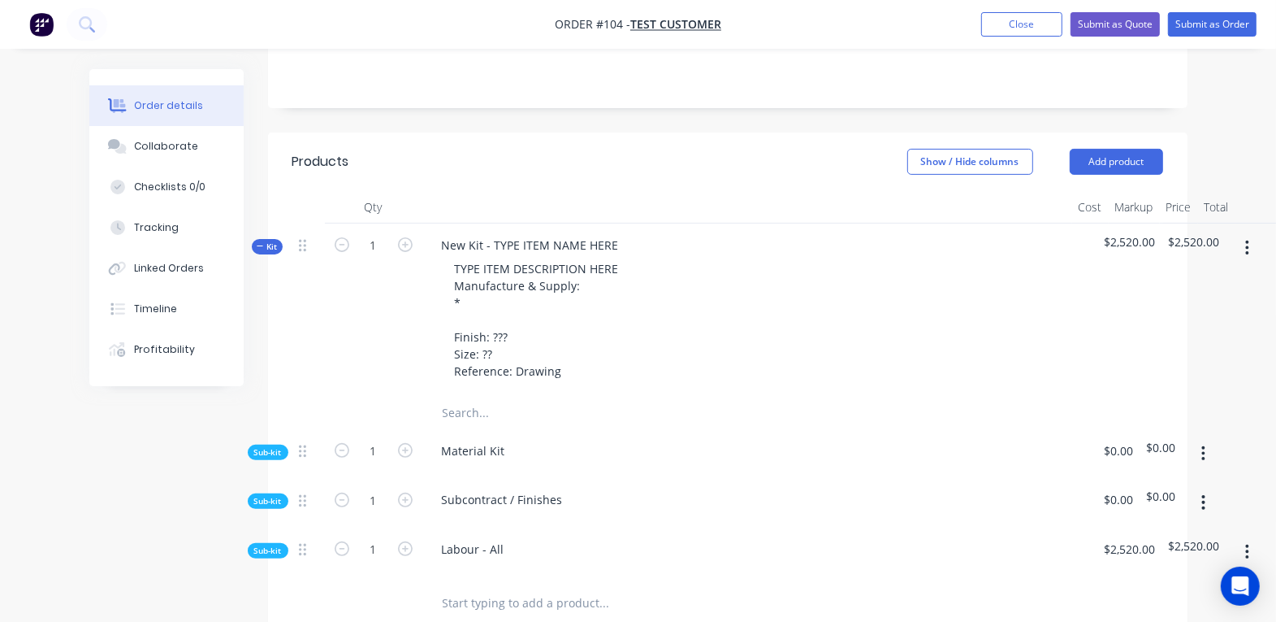
click at [264, 241] on span "Kit" at bounding box center [267, 246] width 21 height 12
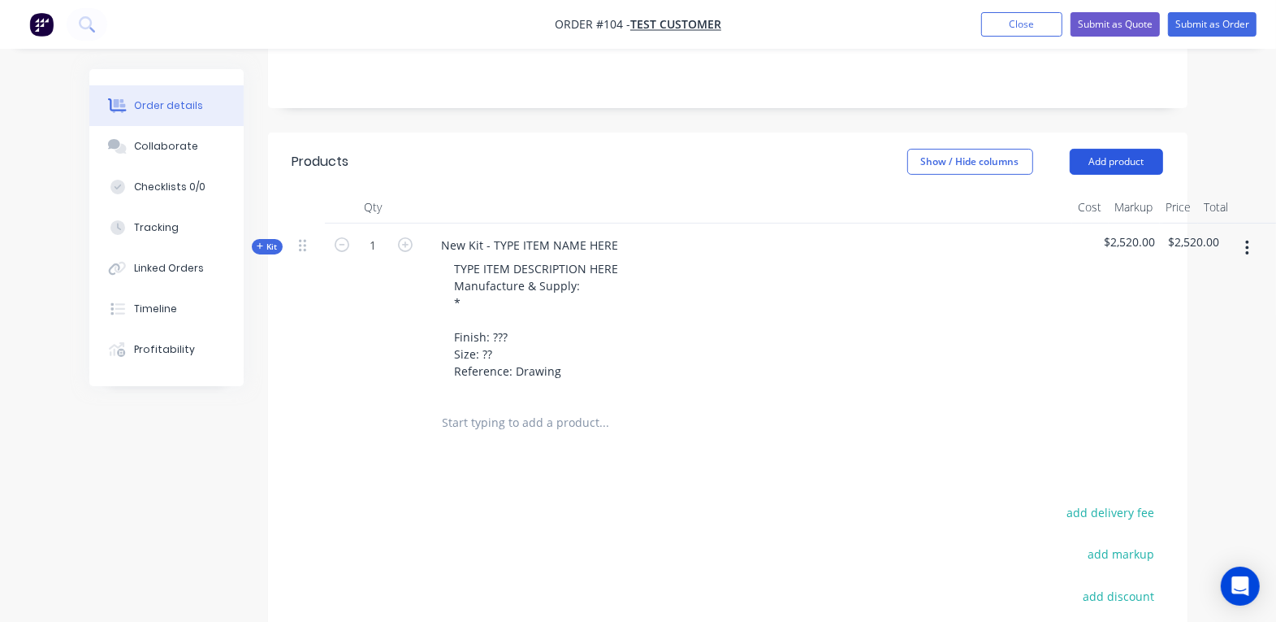
click at [1033, 156] on button "Add product" at bounding box center [1116, 162] width 93 height 26
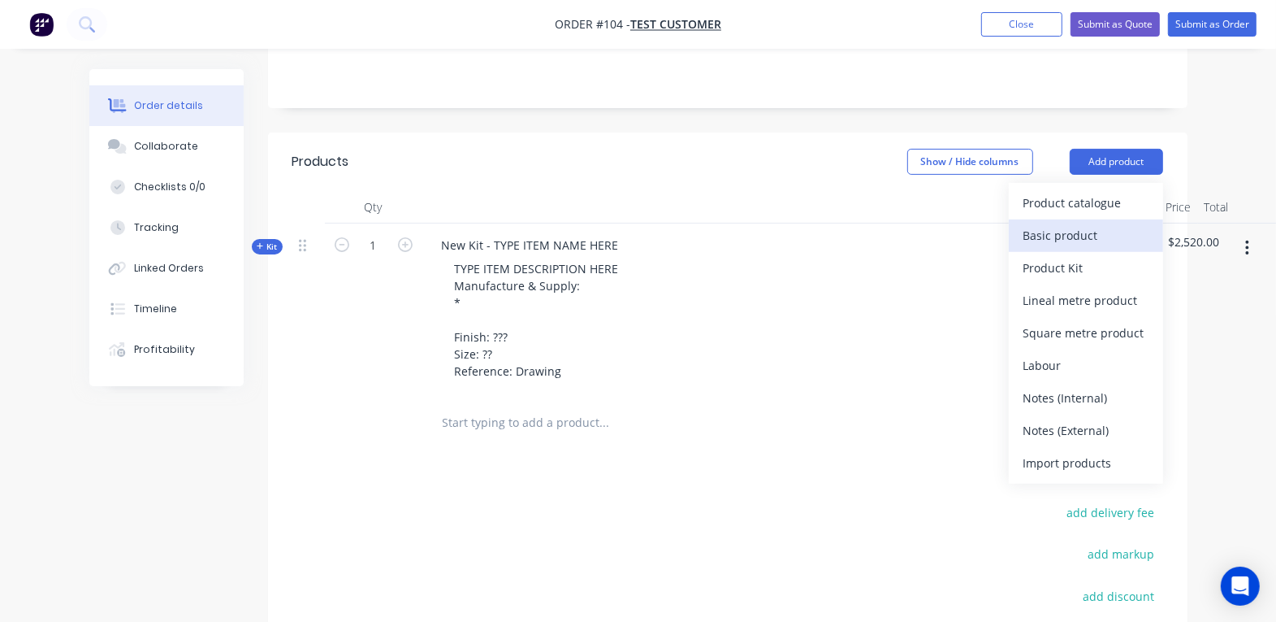
click at [1033, 238] on div "Basic product" at bounding box center [1086, 235] width 125 height 24
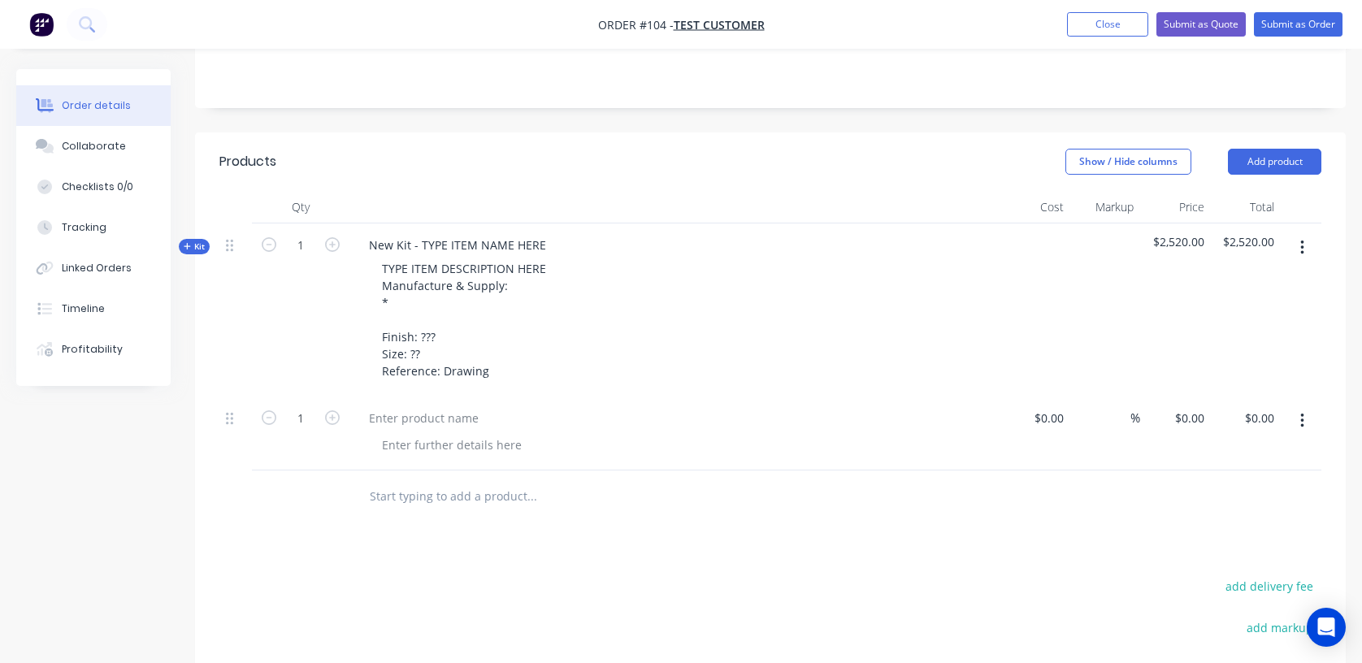
drag, startPoint x: 1290, startPoint y: 2, endPoint x: 733, endPoint y: 94, distance: 564.8
click at [733, 94] on div "Notes" at bounding box center [770, 52] width 1150 height 109
click at [195, 249] on span "Kit" at bounding box center [194, 246] width 21 height 12
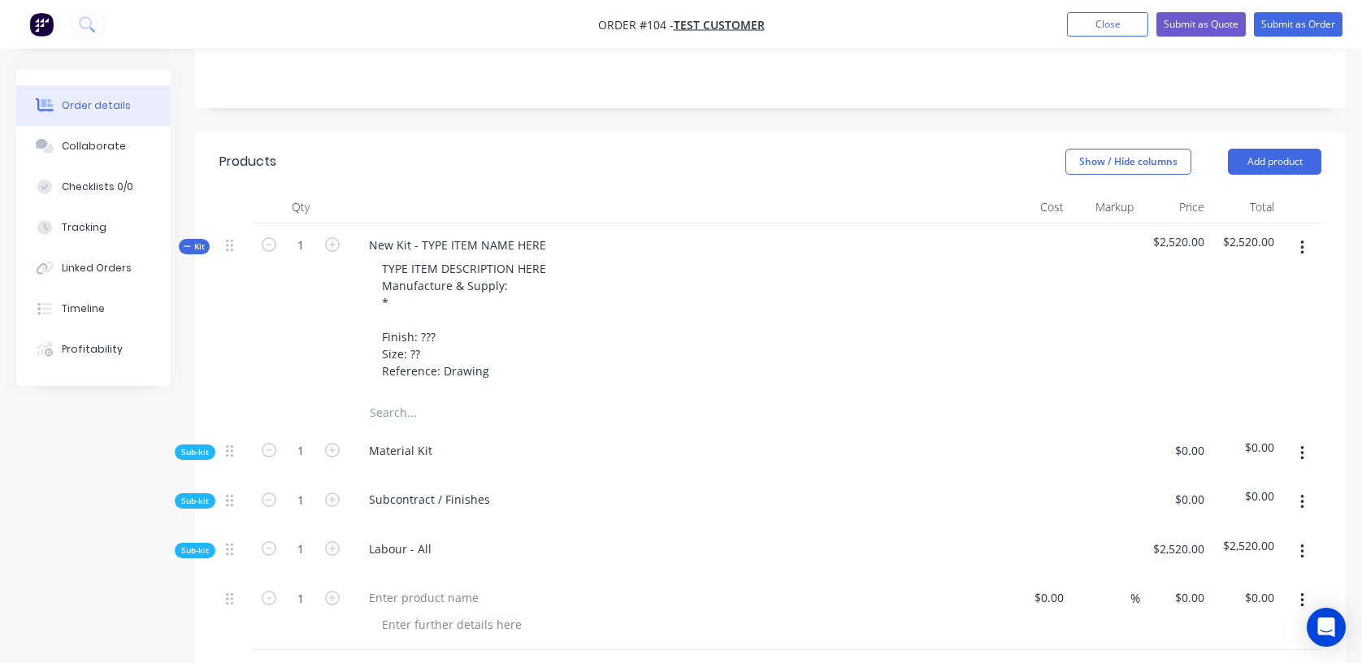
click at [1033, 249] on icon "button" at bounding box center [1302, 248] width 4 height 18
click at [1033, 456] on icon "button" at bounding box center [1302, 453] width 4 height 18
click at [190, 453] on span "Sub-kit" at bounding box center [195, 452] width 28 height 12
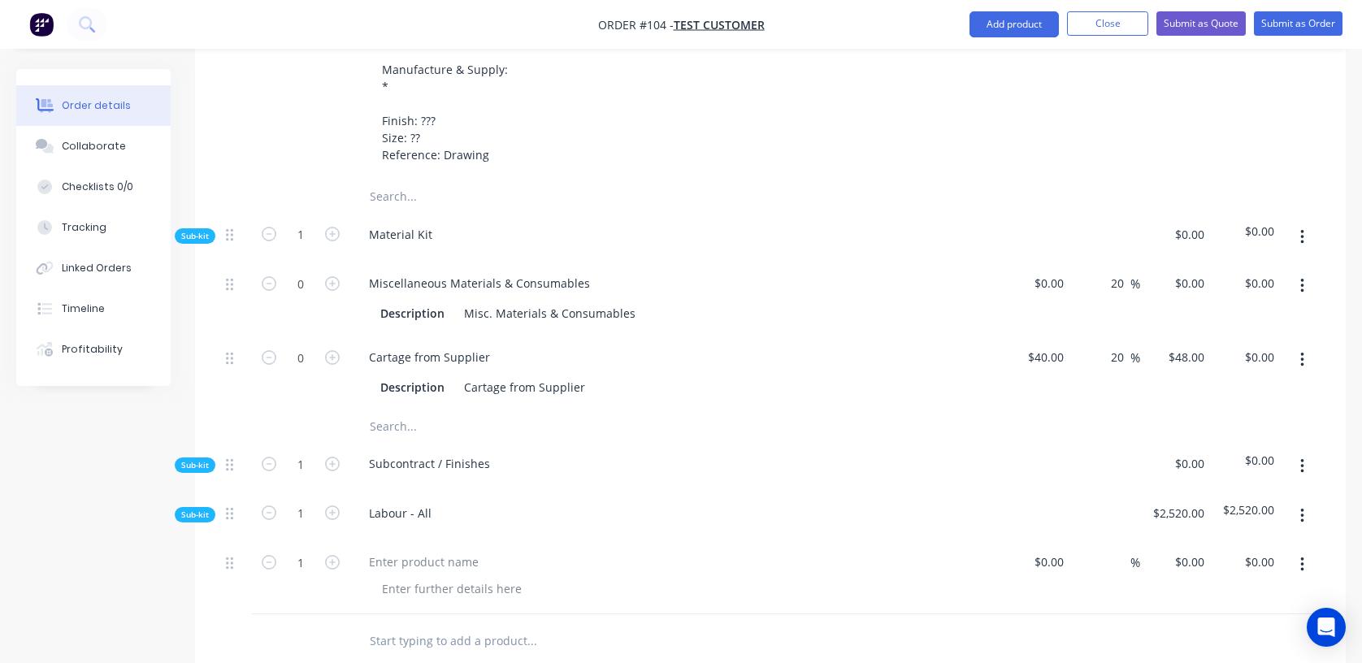
scroll to position [630, 0]
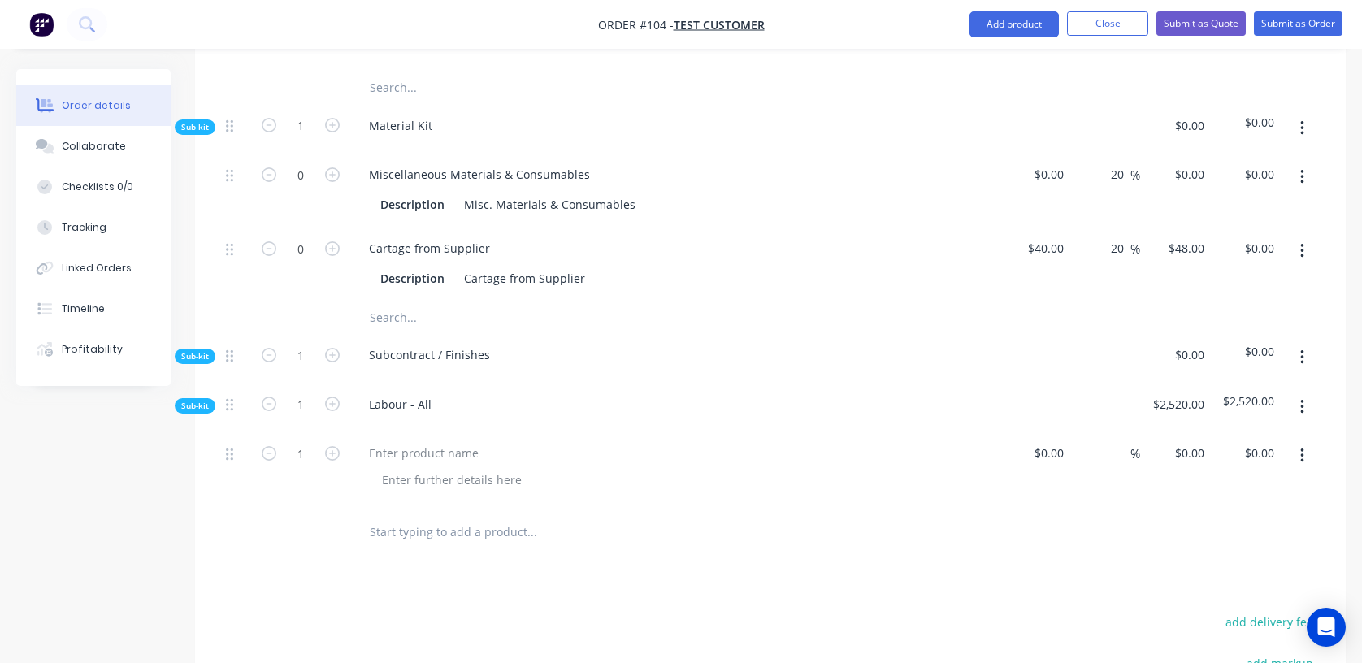
click at [458, 496] on input "text" at bounding box center [531, 531] width 325 height 32
click at [400, 477] on div at bounding box center [452, 480] width 166 height 24
click at [379, 318] on input "text" at bounding box center [531, 317] width 325 height 32
click at [373, 91] on input "text" at bounding box center [531, 87] width 325 height 32
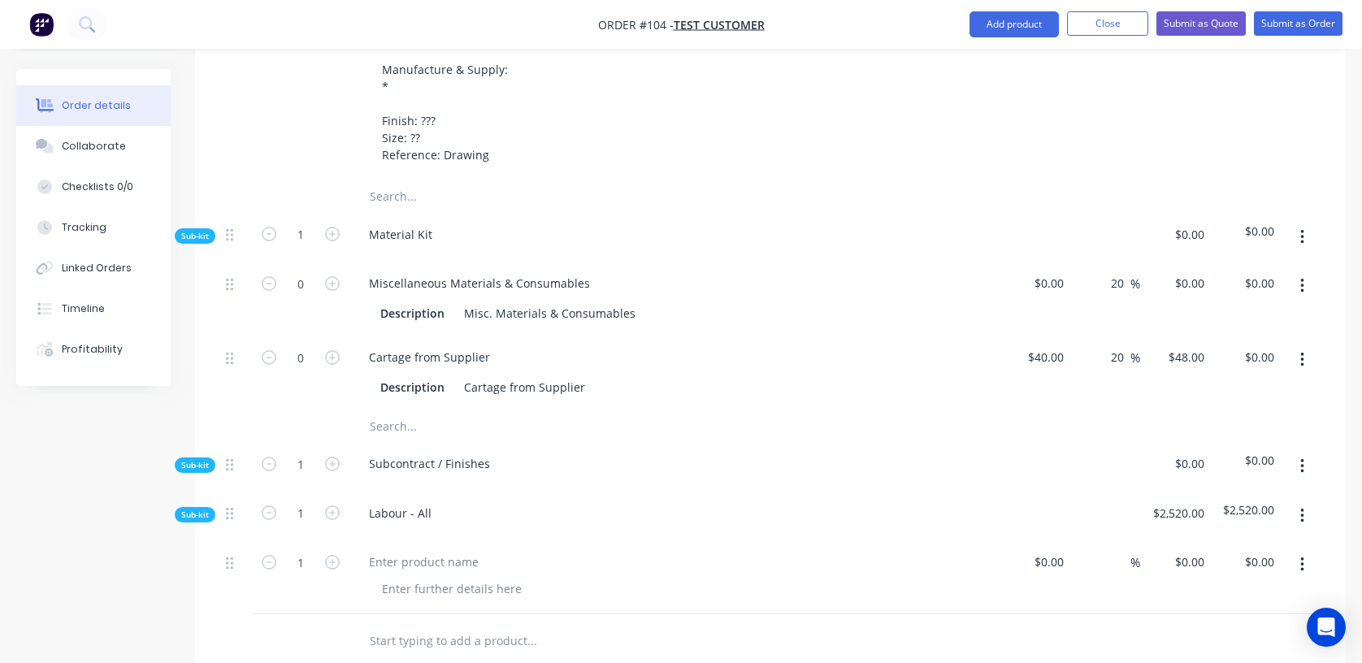
click at [1033, 236] on icon "button" at bounding box center [1302, 237] width 4 height 18
click at [1033, 283] on div "Add product to kit" at bounding box center [1243, 280] width 125 height 24
click at [400, 193] on input "text" at bounding box center [531, 196] width 325 height 32
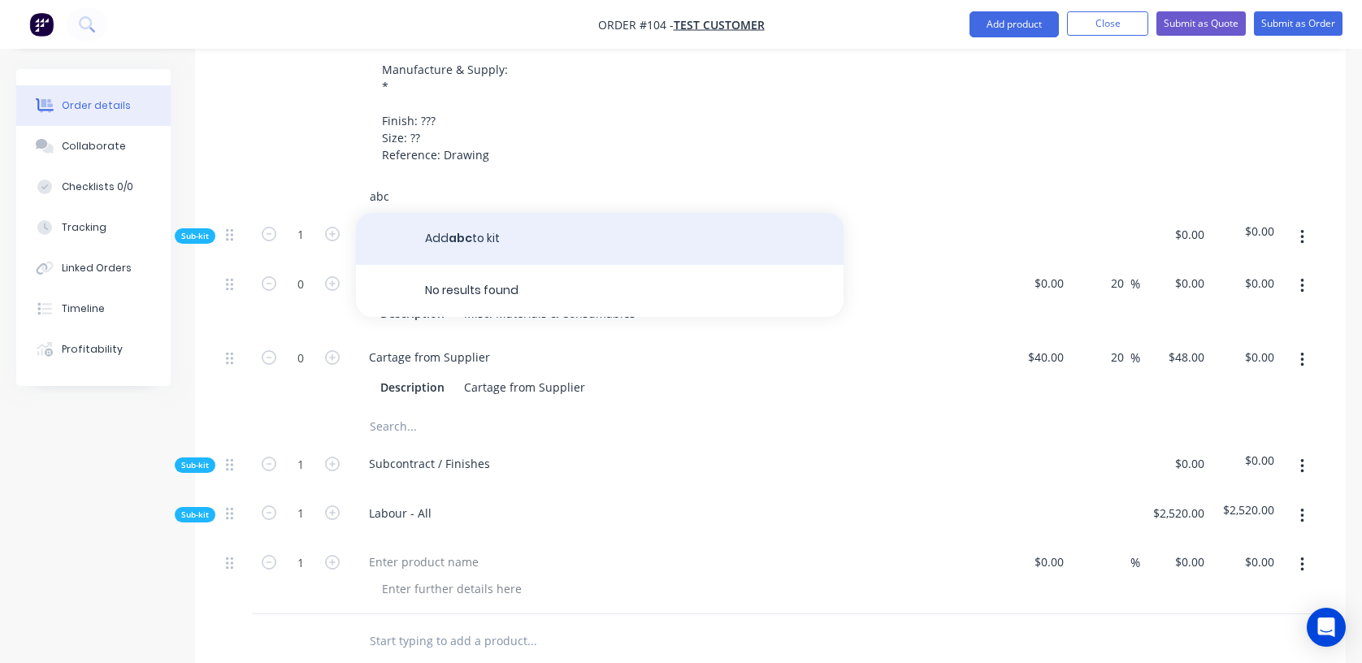
type input "abc"
click at [499, 233] on button "Add abc to kit" at bounding box center [599, 239] width 487 height 52
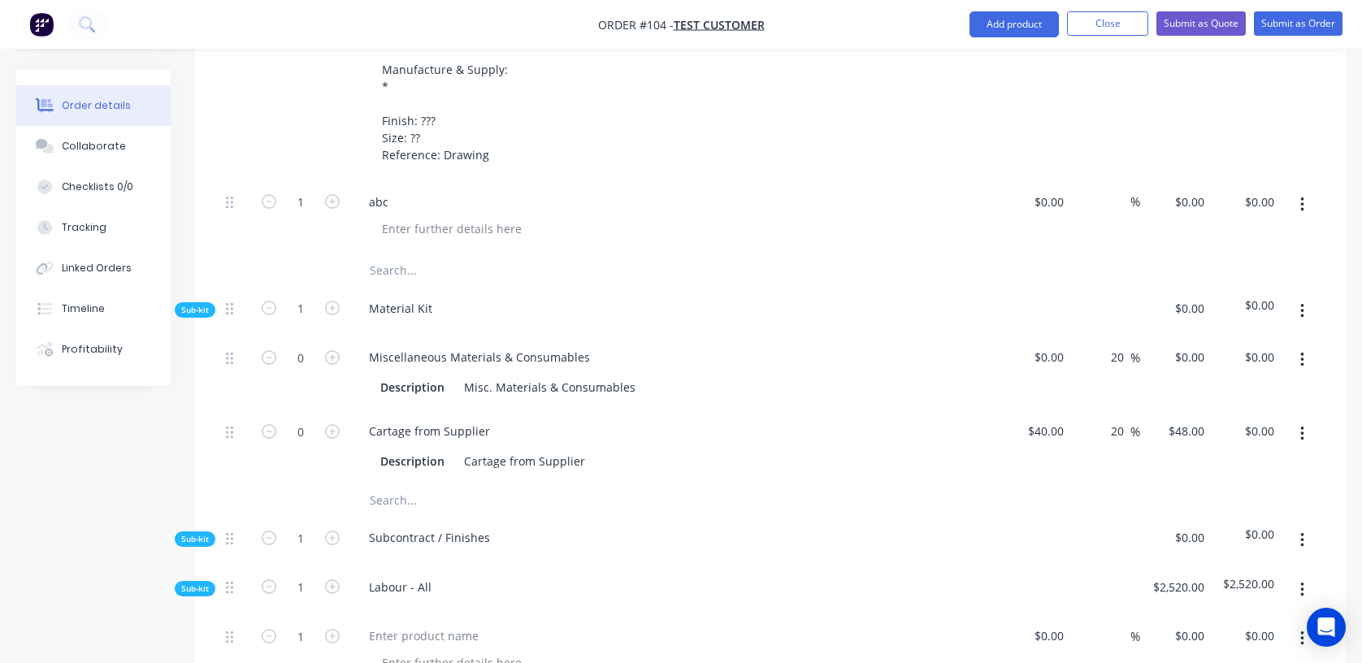
click at [1033, 201] on icon "button" at bounding box center [1301, 204] width 3 height 15
click at [1033, 313] on div "Delete" at bounding box center [1243, 313] width 125 height 24
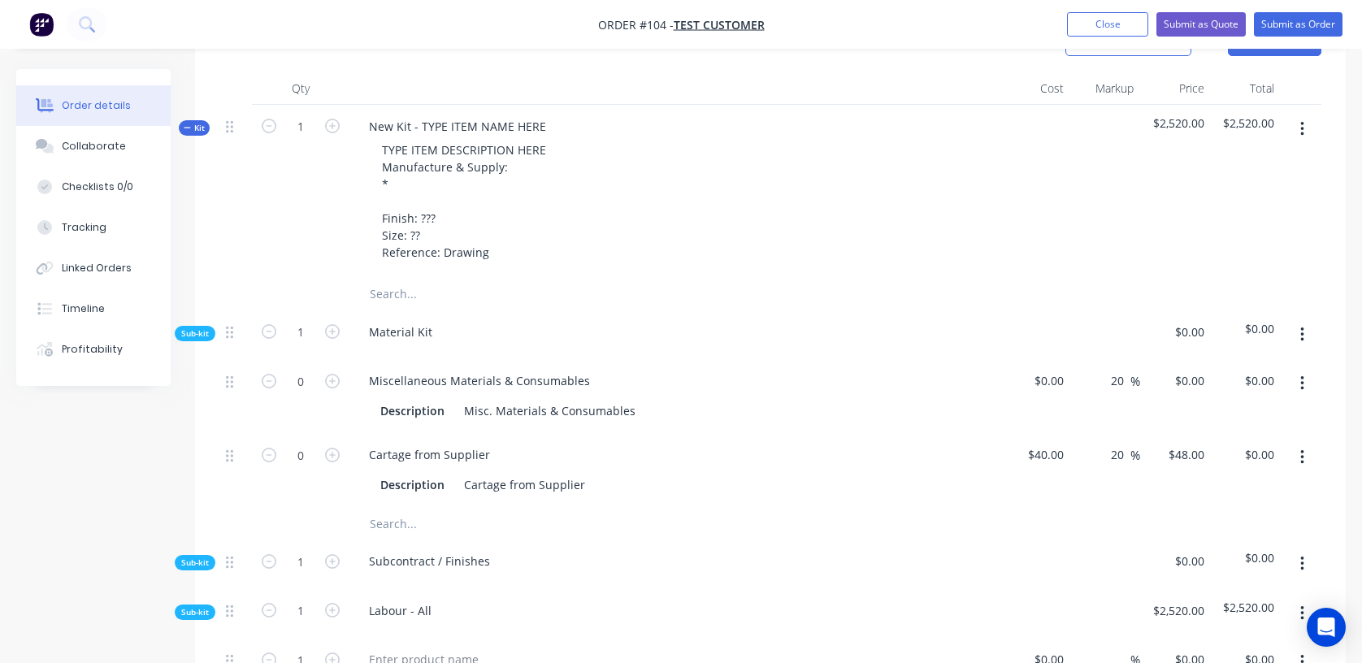
scroll to position [413, 0]
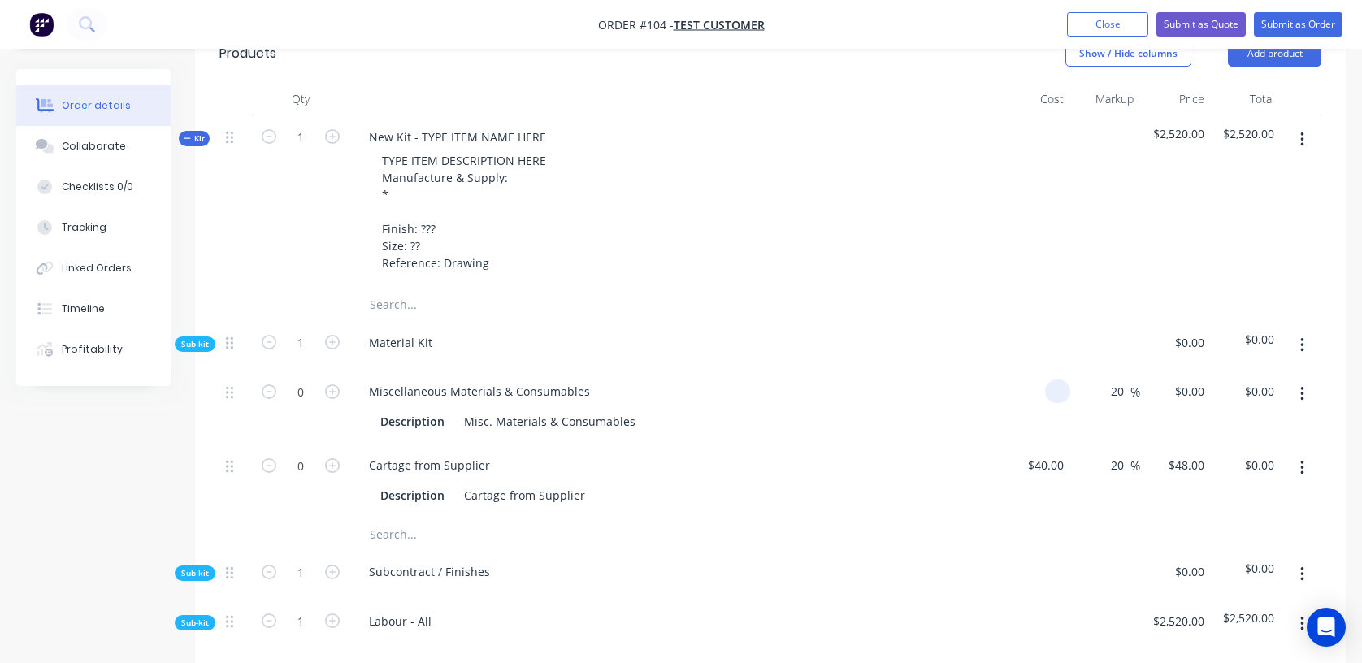
click at [1033, 392] on div at bounding box center [1057, 391] width 25 height 24
type input "$15.00"
type input "$18.00"
type input "0"
type input "15"
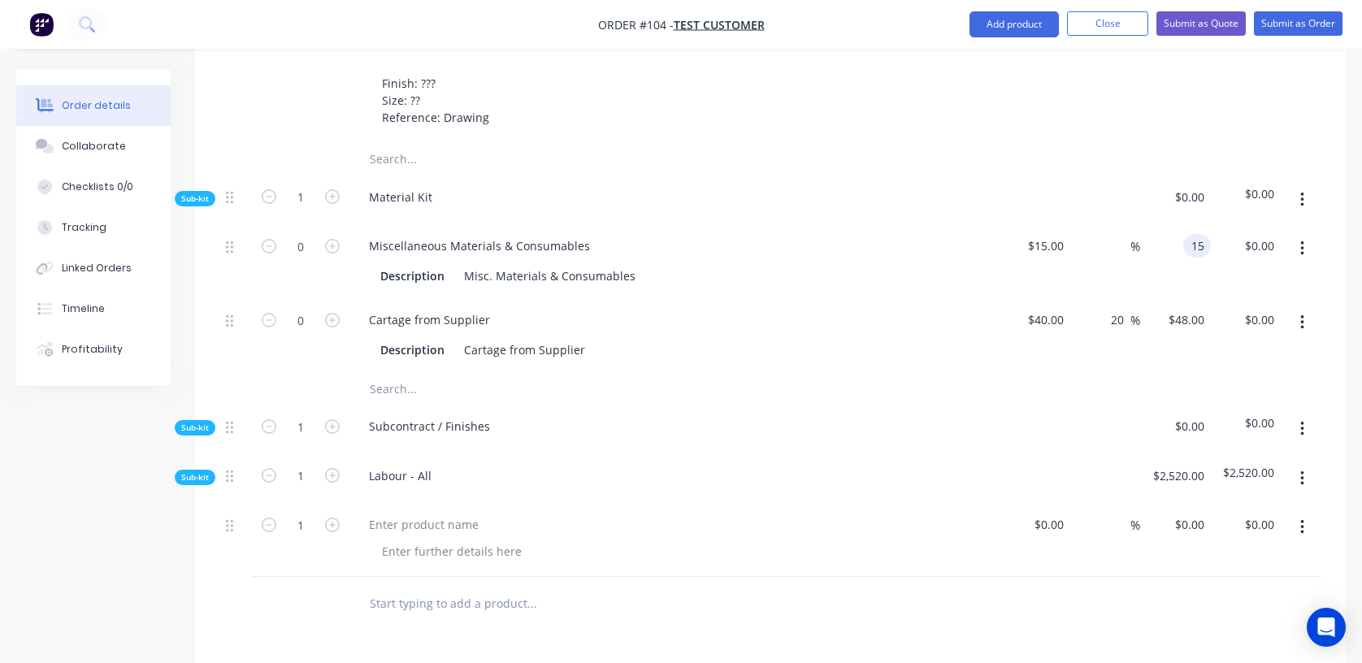
scroll to position [630, 0]
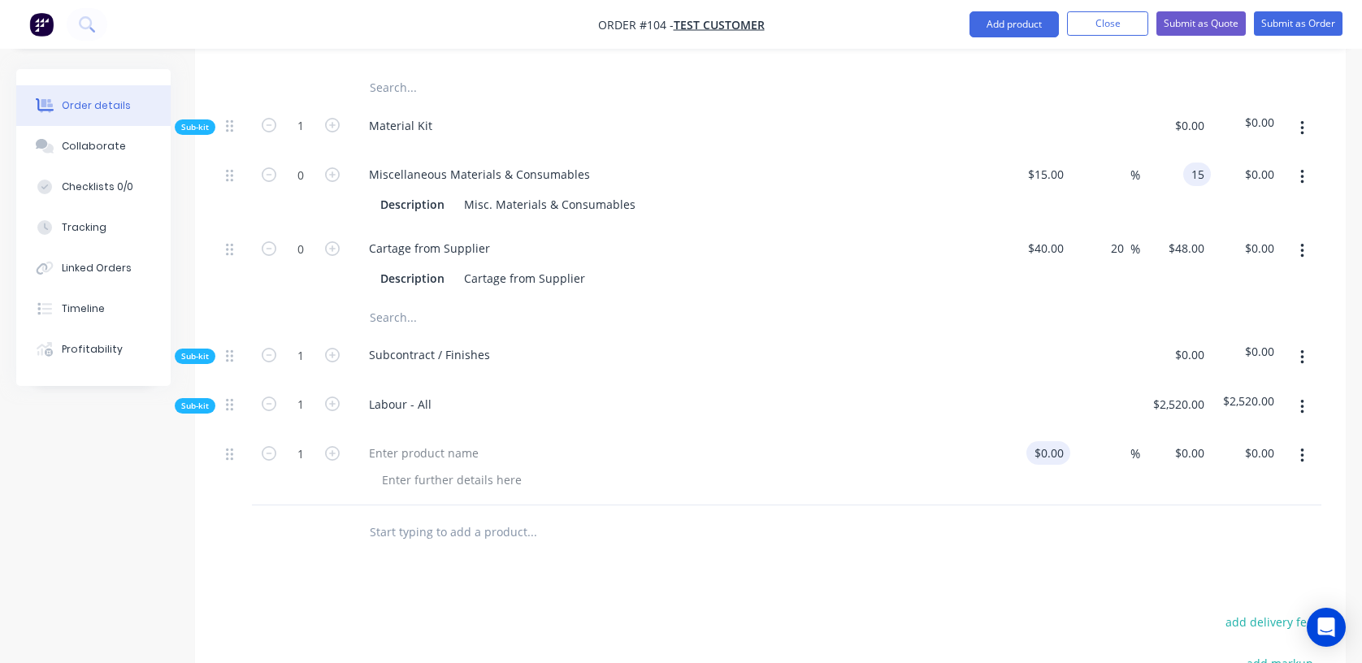
type input "$15.00"
click at [1033, 451] on div at bounding box center [1034, 468] width 71 height 74
type input "$26.00"
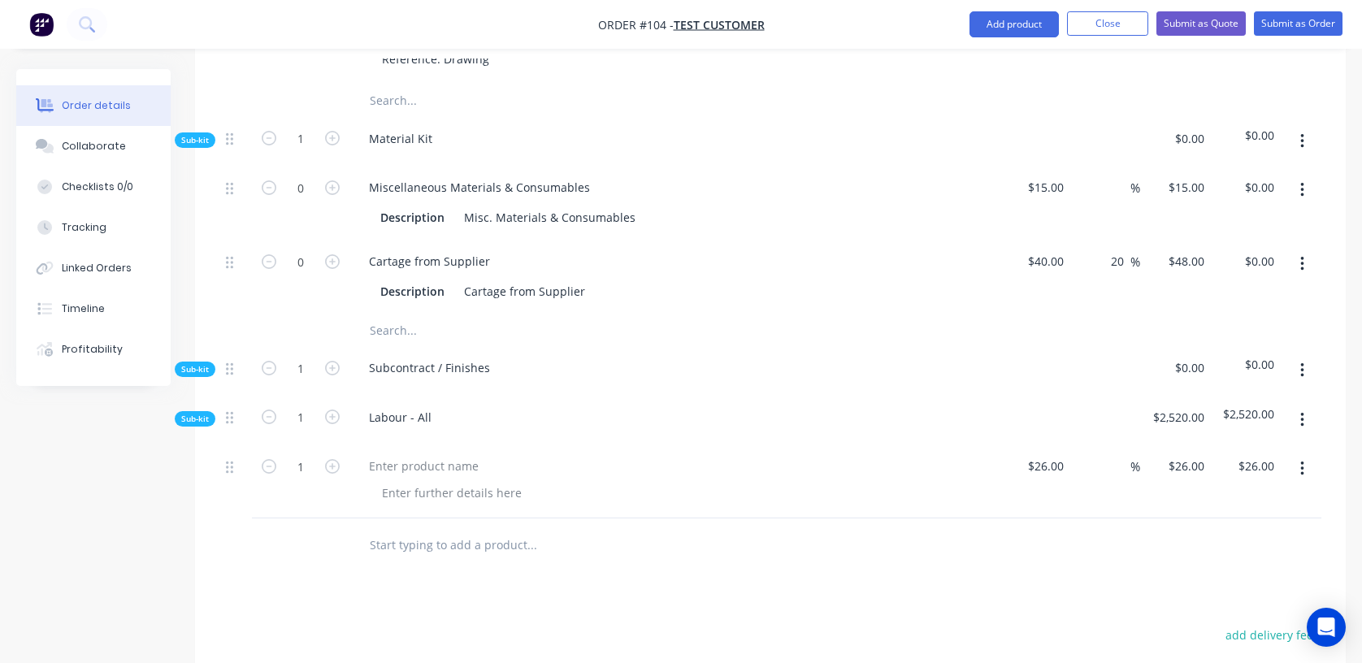
scroll to position [505, 0]
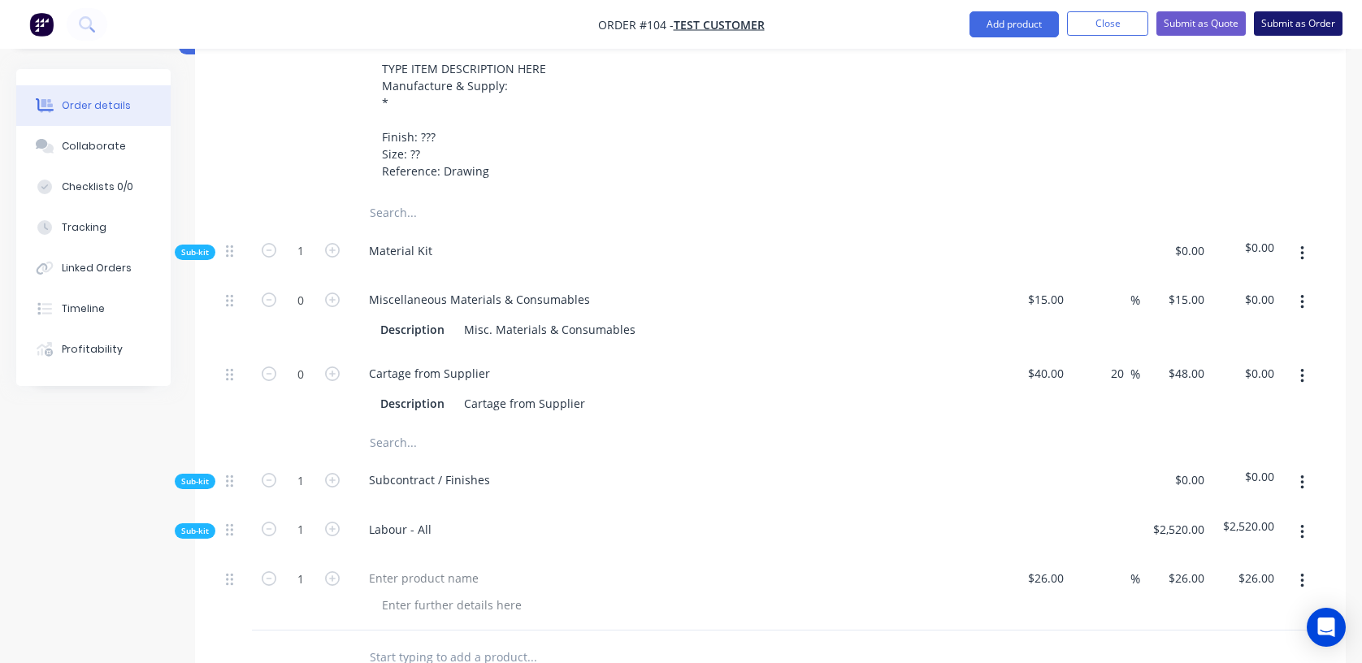
click at [1033, 28] on button "Submit as Order" at bounding box center [1298, 23] width 89 height 24
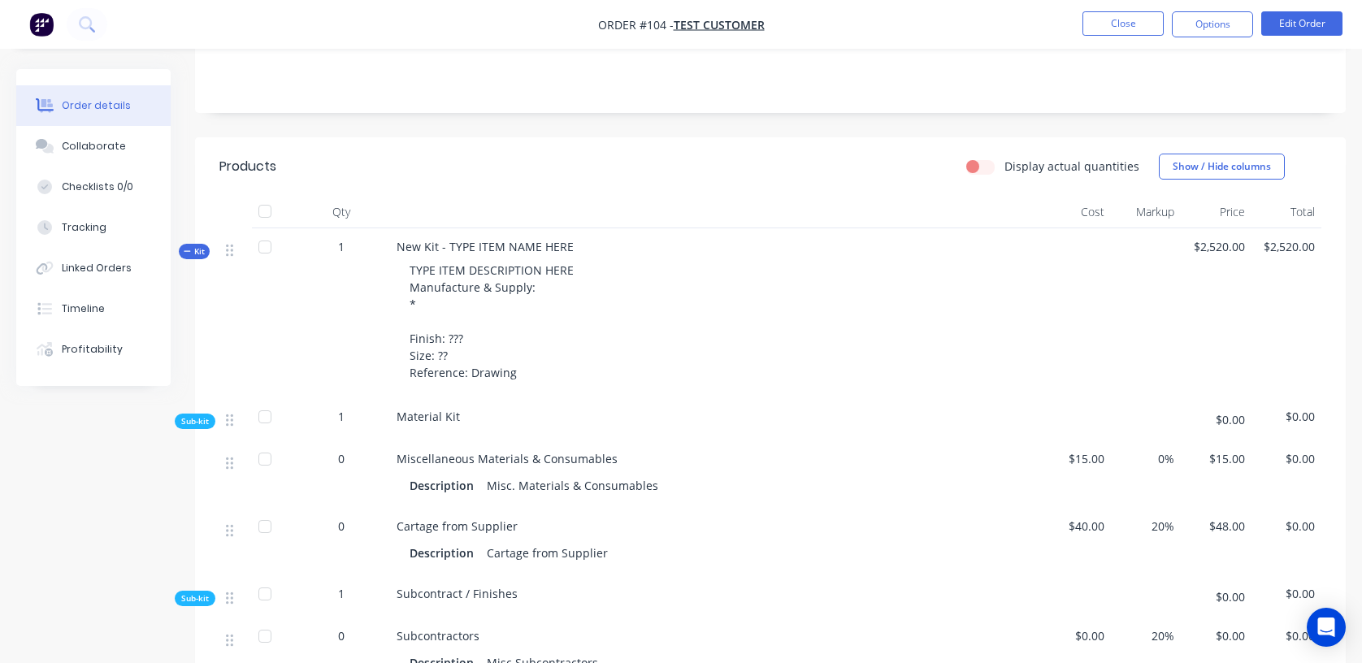
scroll to position [0, 0]
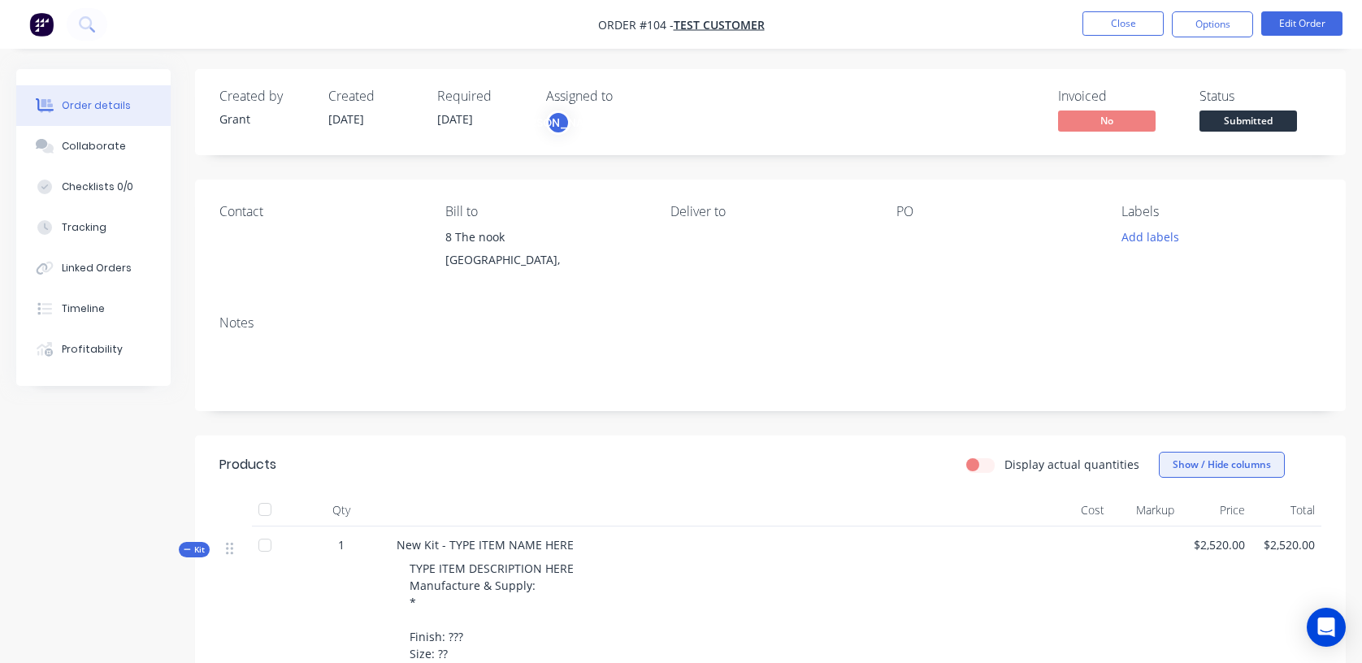
click at [1033, 461] on button "Show / Hide columns" at bounding box center [1222, 465] width 126 height 26
click at [630, 496] on div at bounding box center [715, 510] width 650 height 32
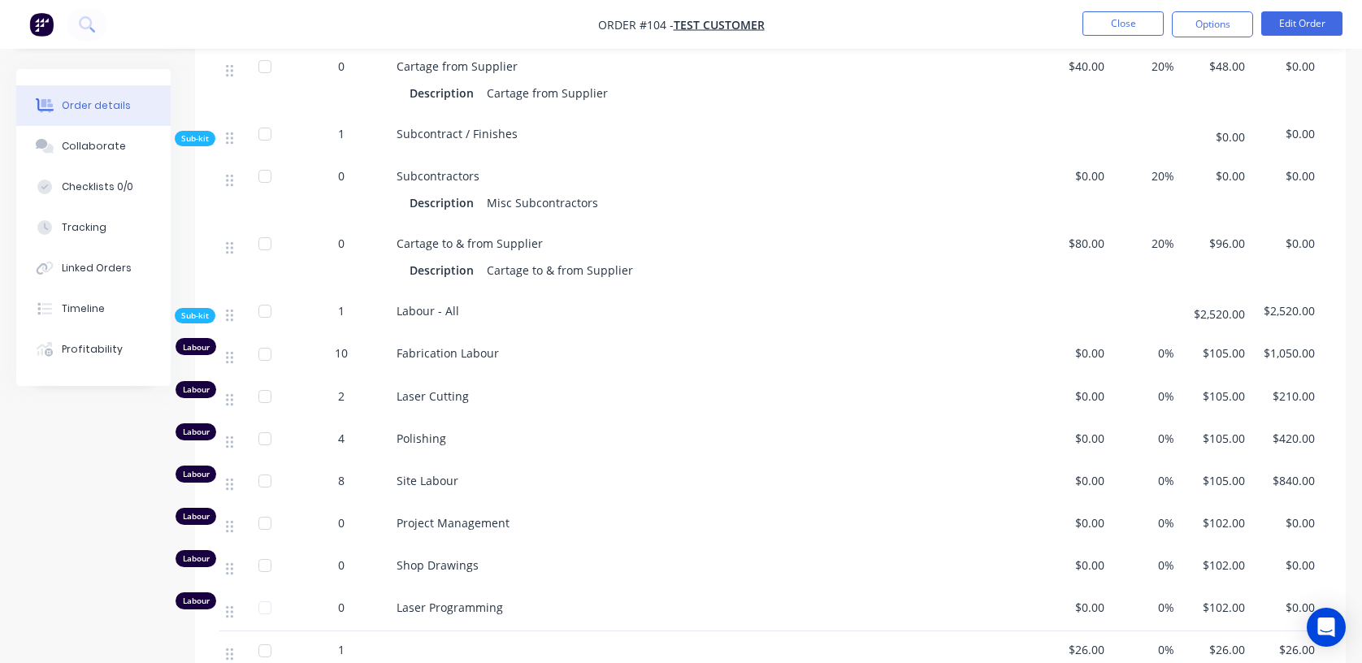
scroll to position [1056, 0]
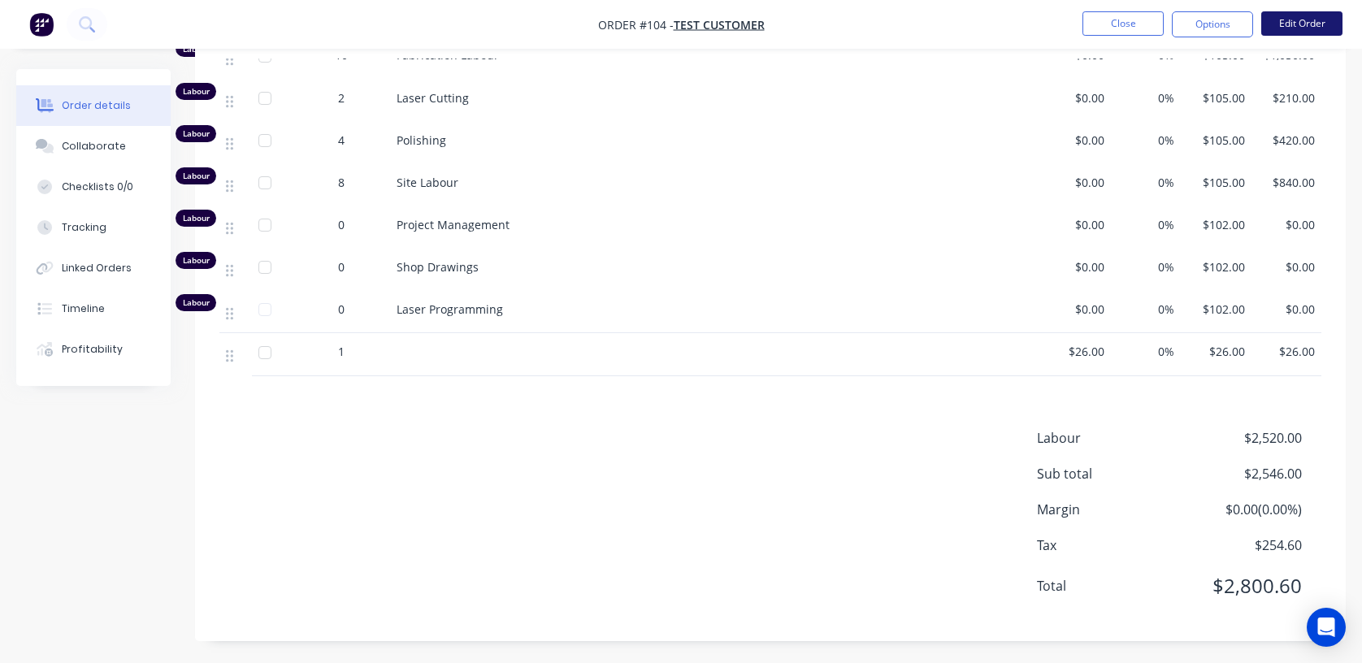
click at [1033, 23] on button "Edit Order" at bounding box center [1301, 23] width 81 height 24
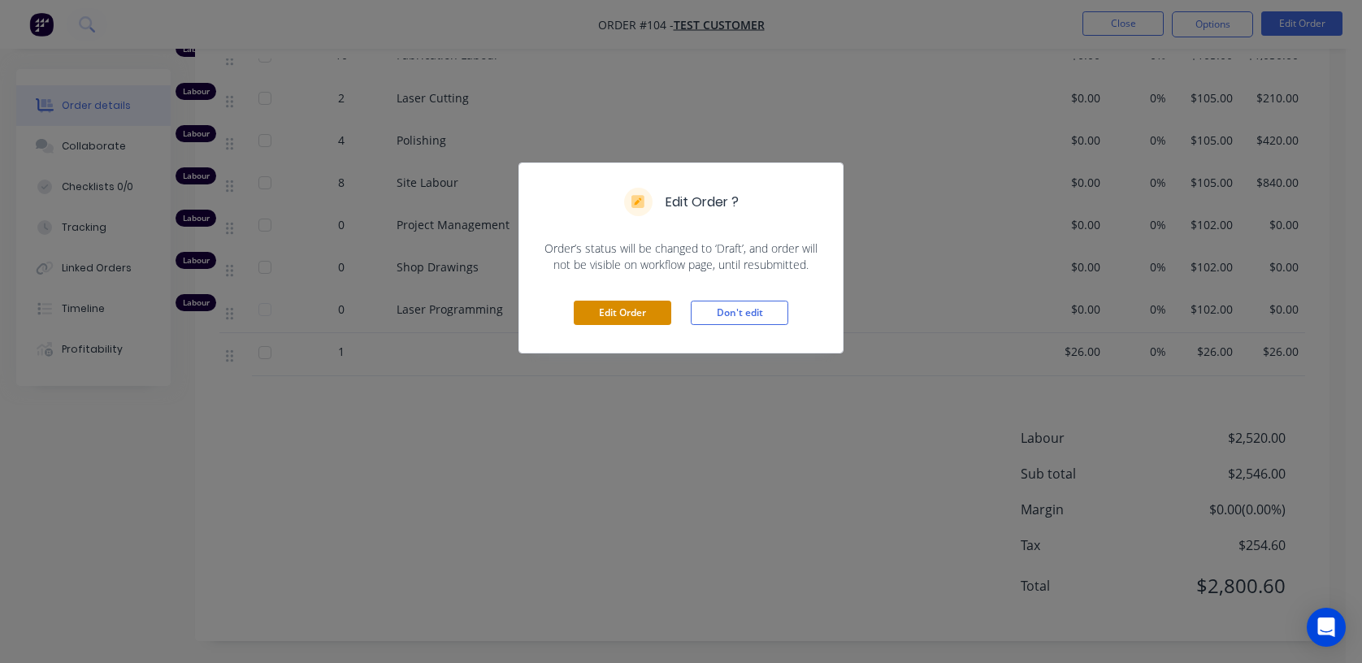
click at [603, 310] on button "Edit Order" at bounding box center [622, 313] width 97 height 24
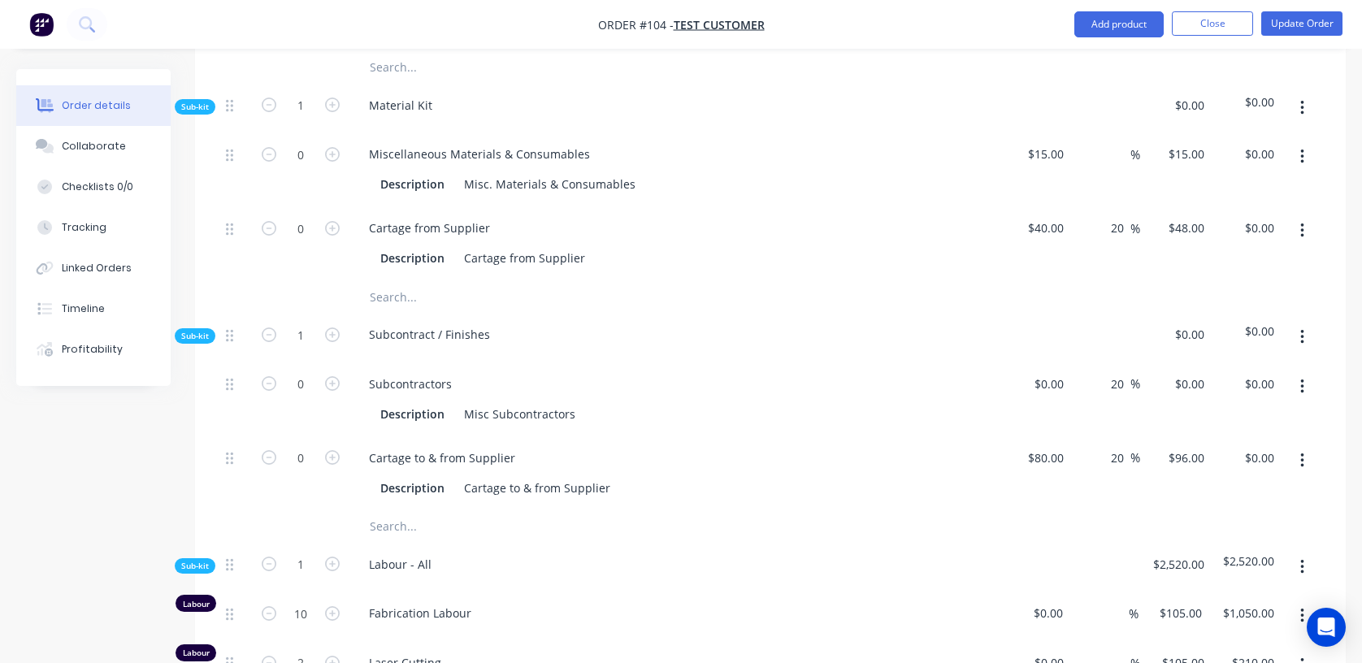
scroll to position [758, 0]
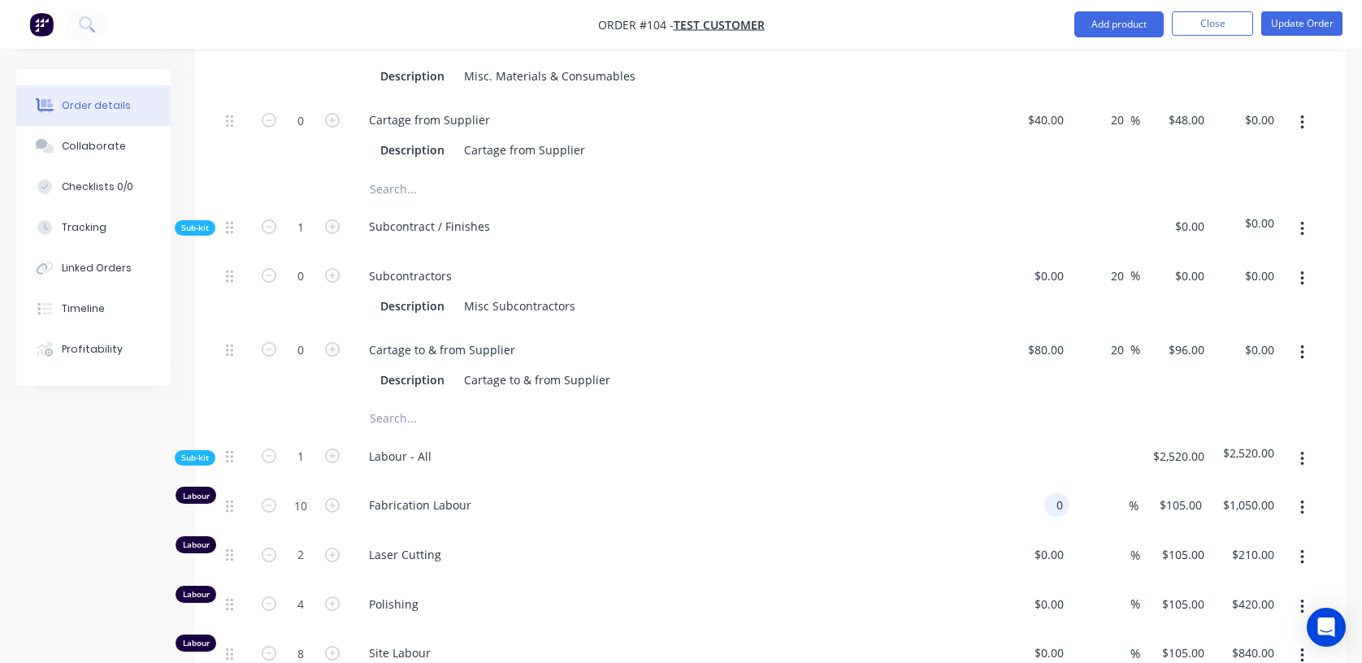
click at [1033, 496] on div "0 0" at bounding box center [1034, 508] width 70 height 50
type input "$150.00"
type input "$1,500.00"
type input "25"
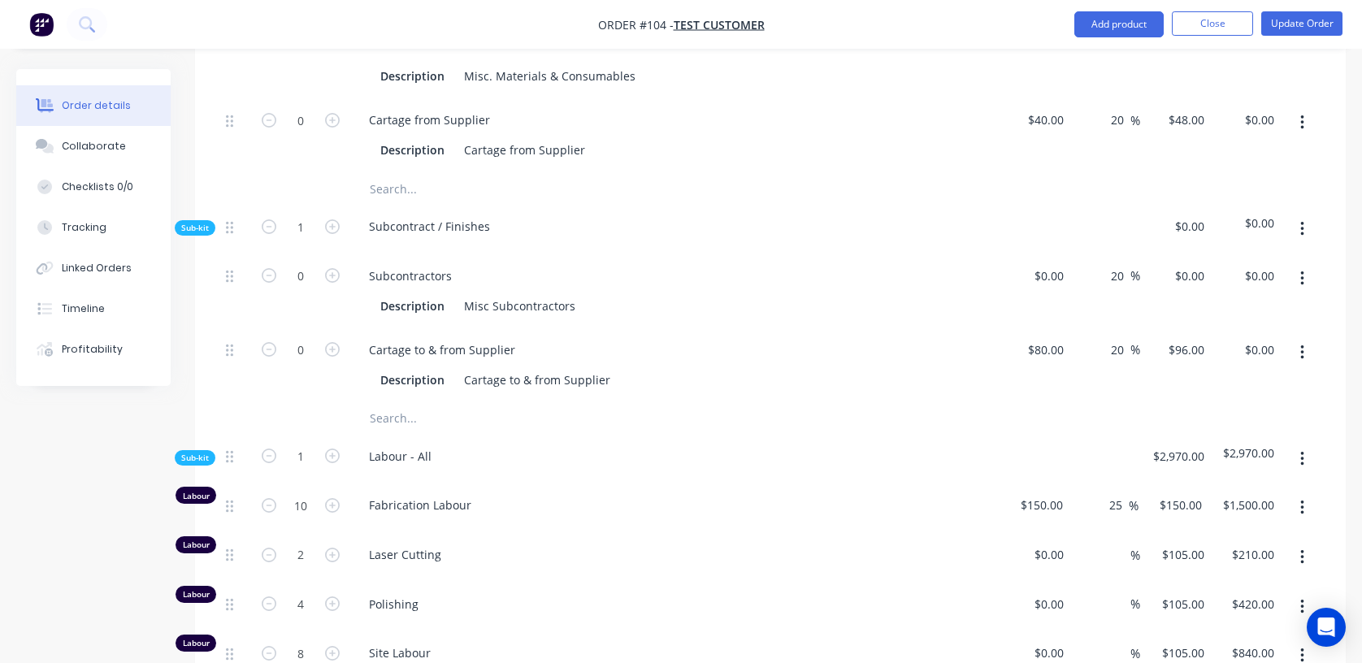
type input "187.5"
type input "$1,875.00"
type input "$187.50"
click at [1033, 496] on div "0 $0.00" at bounding box center [1034, 558] width 71 height 50
type input "$120.00"
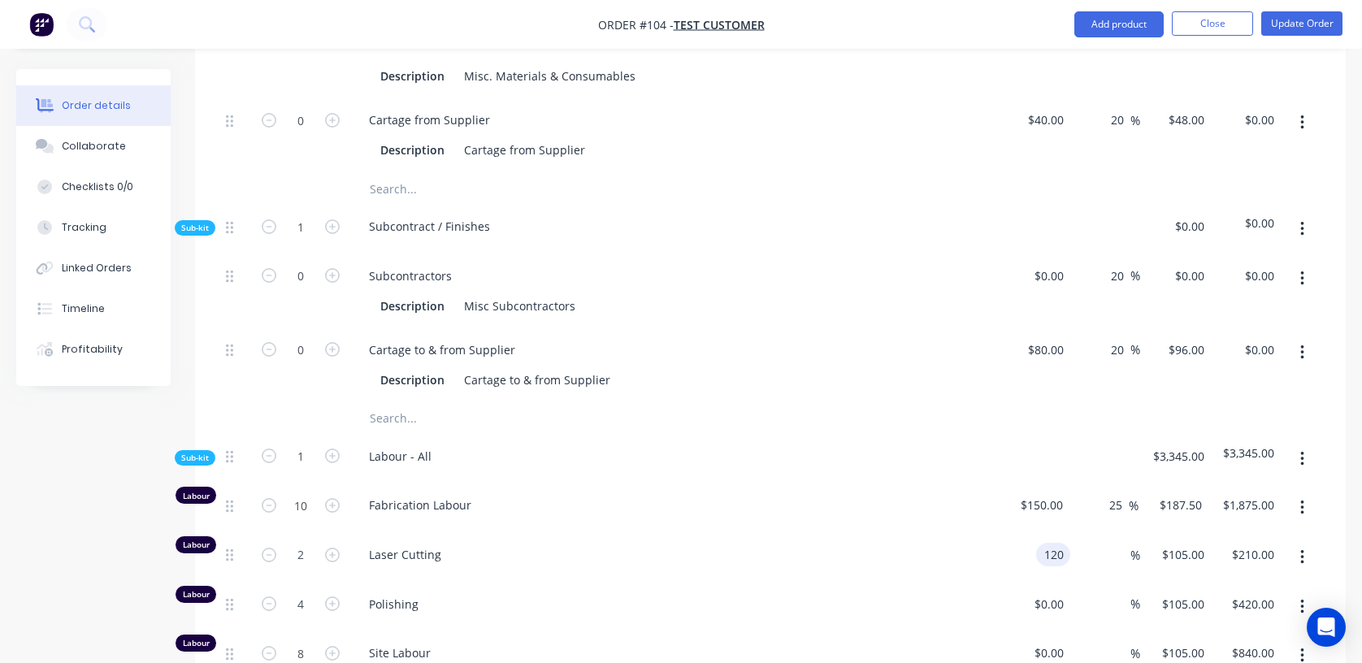
type input "$120.00"
type input "$240.00"
type input "56"
type input "187.2"
type input "$374.40"
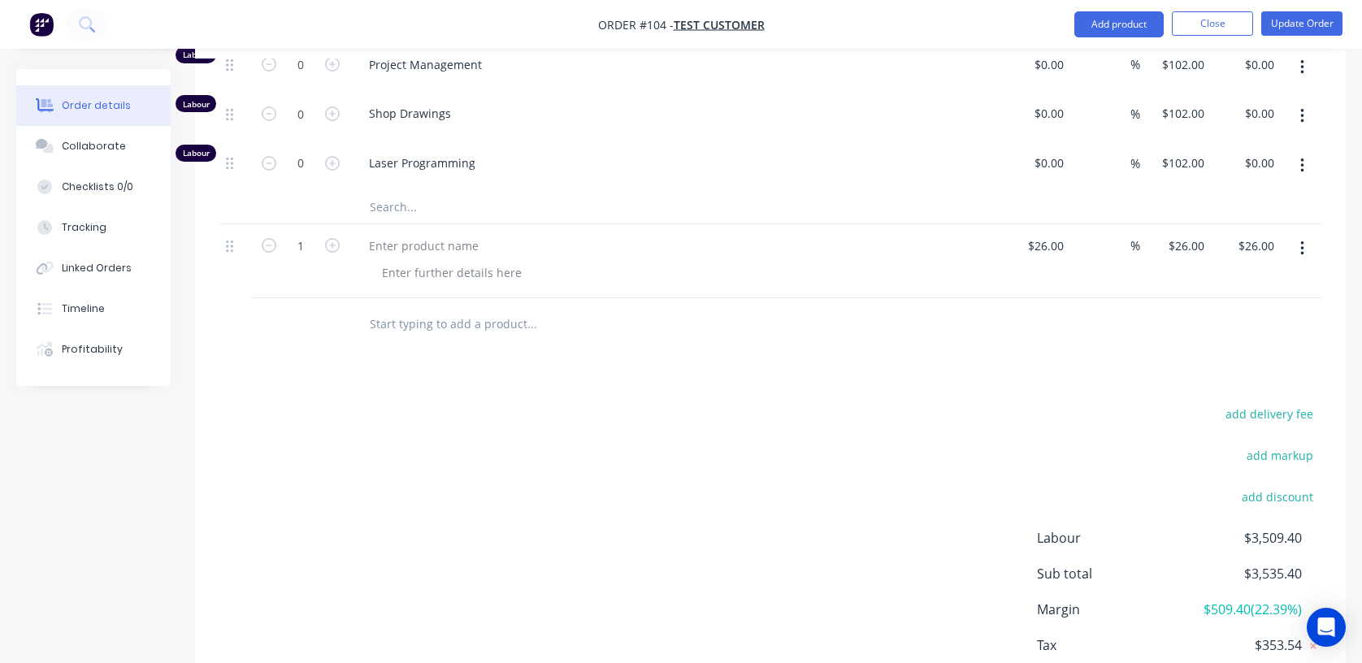
scroll to position [1494, 0]
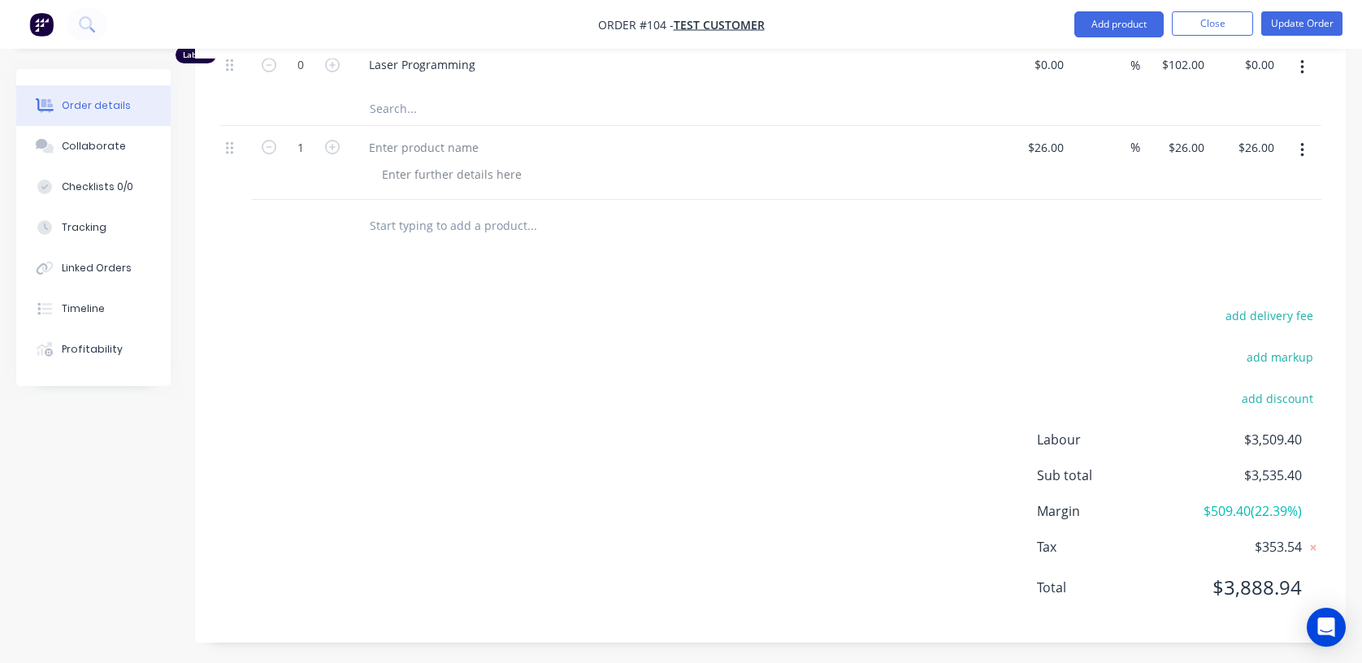
type input "$187.20"
drag, startPoint x: 1316, startPoint y: 507, endPoint x: 1023, endPoint y: 509, distance: 293.3
click at [1023, 496] on div "add delivery fee add markup add discount Labour $3,509.40 Sub total $3,535.40 M…" at bounding box center [770, 462] width 1102 height 314
click at [1033, 496] on div "add delivery fee add markup add discount Labour $3,509.40 Sub total $3,535.40 M…" at bounding box center [770, 462] width 1150 height 314
drag, startPoint x: 1315, startPoint y: 505, endPoint x: 1187, endPoint y: 511, distance: 128.5
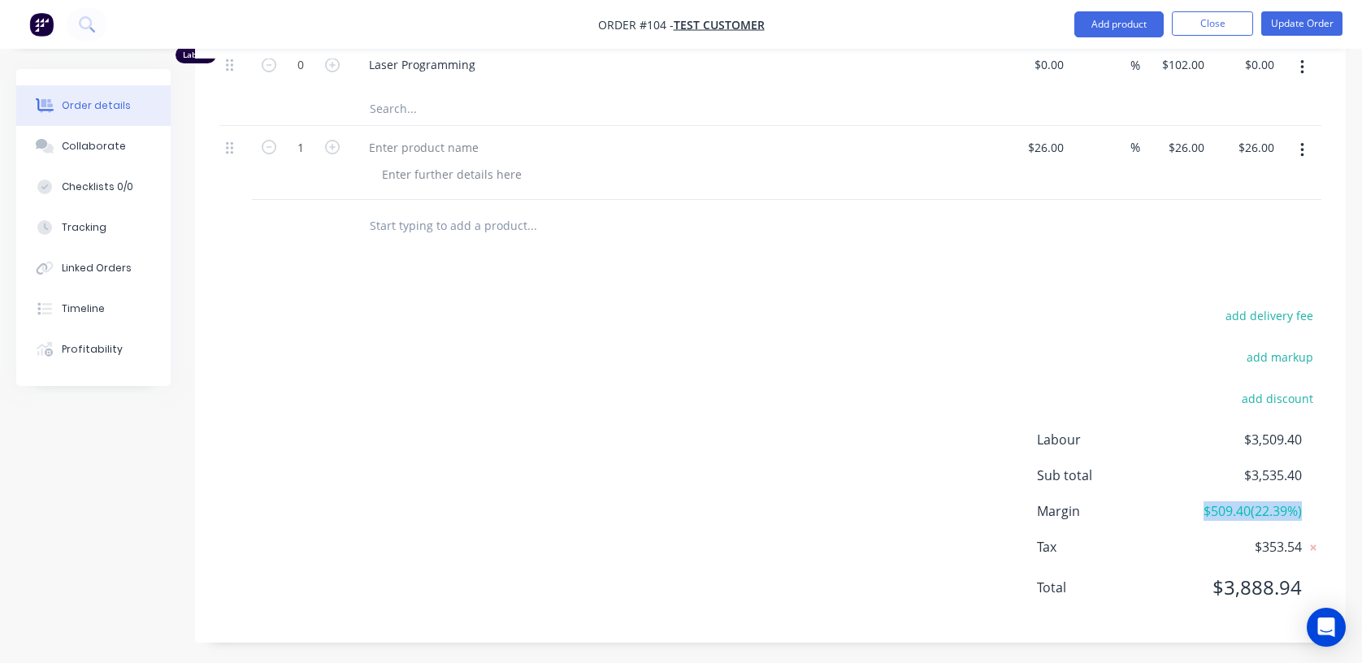
click at [1033, 496] on div "Margin $509.40 ( 22.39 %)" at bounding box center [1179, 510] width 284 height 19
click at [1033, 28] on button "Close" at bounding box center [1212, 23] width 81 height 24
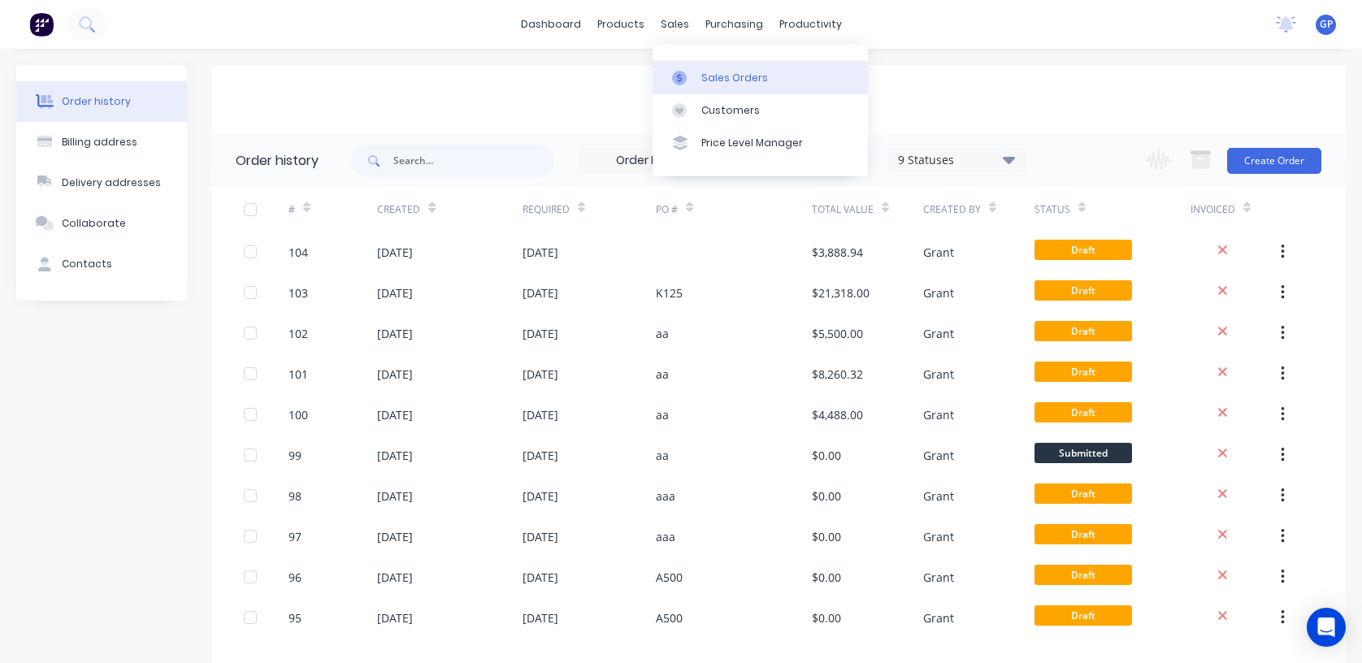
click at [744, 76] on div "Sales Orders" at bounding box center [734, 78] width 67 height 15
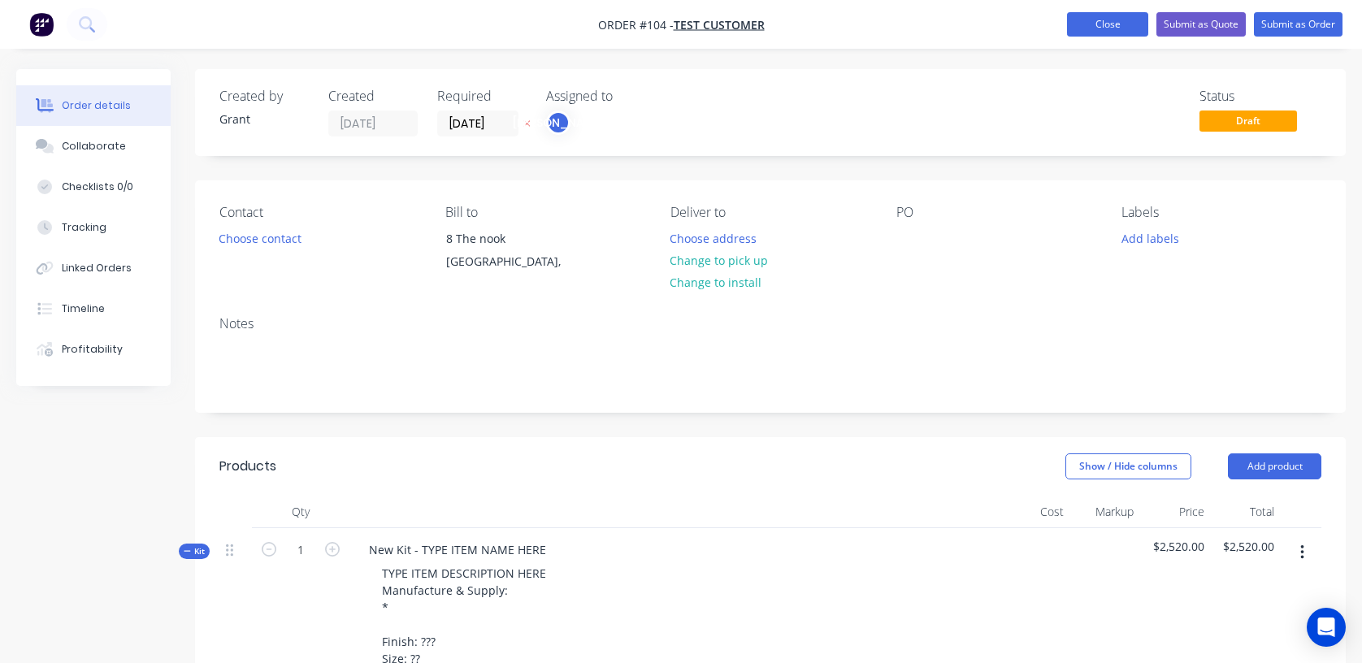
click at [1110, 32] on button "Close" at bounding box center [1107, 24] width 81 height 24
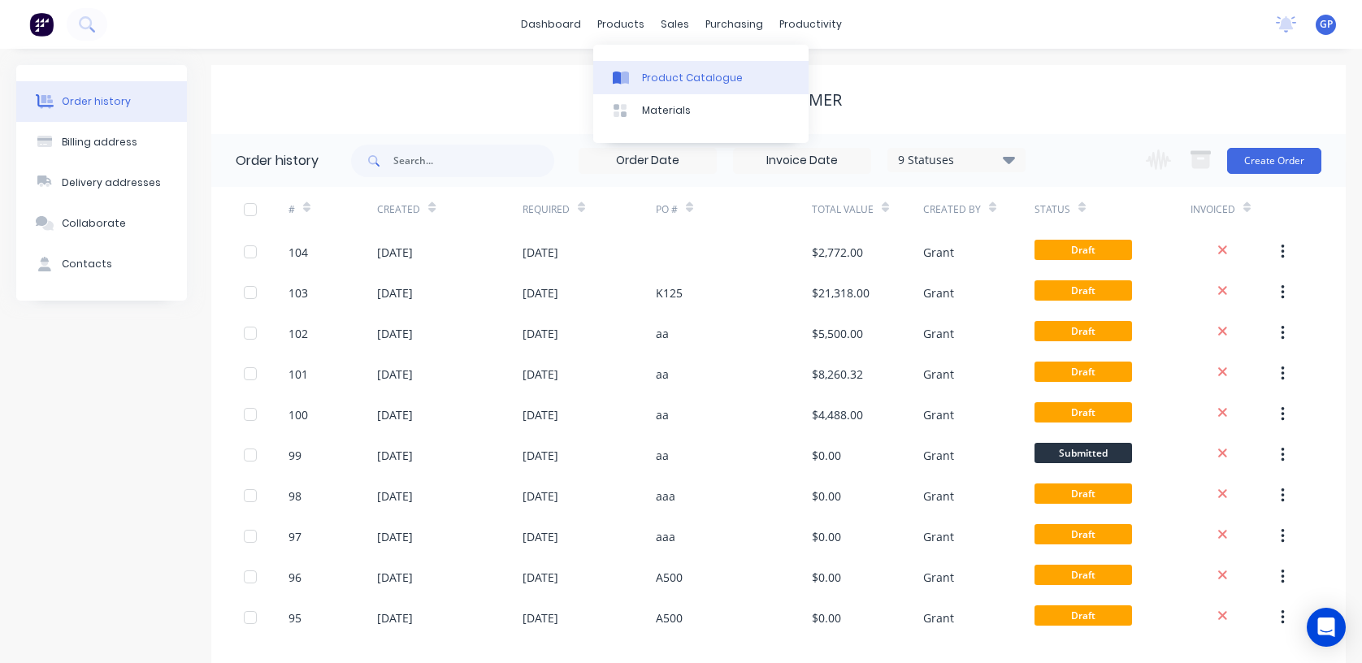
click at [655, 67] on link "Product Catalogue" at bounding box center [700, 77] width 215 height 32
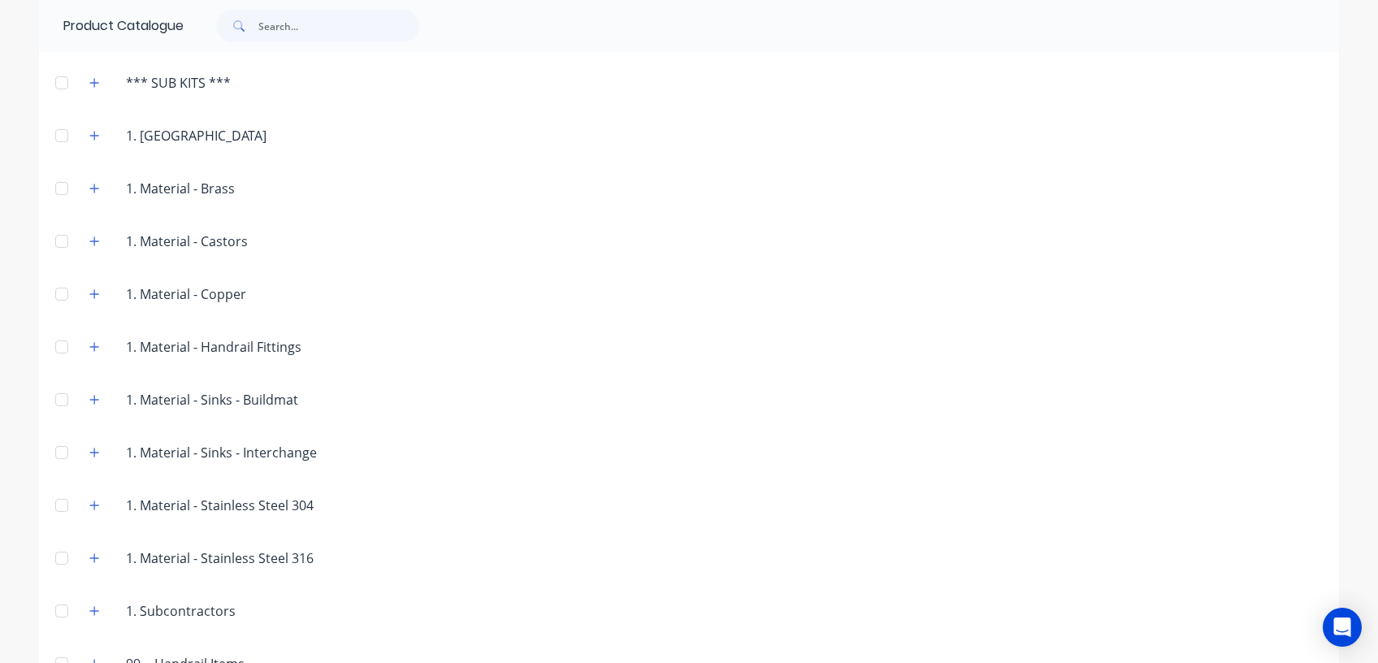
scroll to position [433, 0]
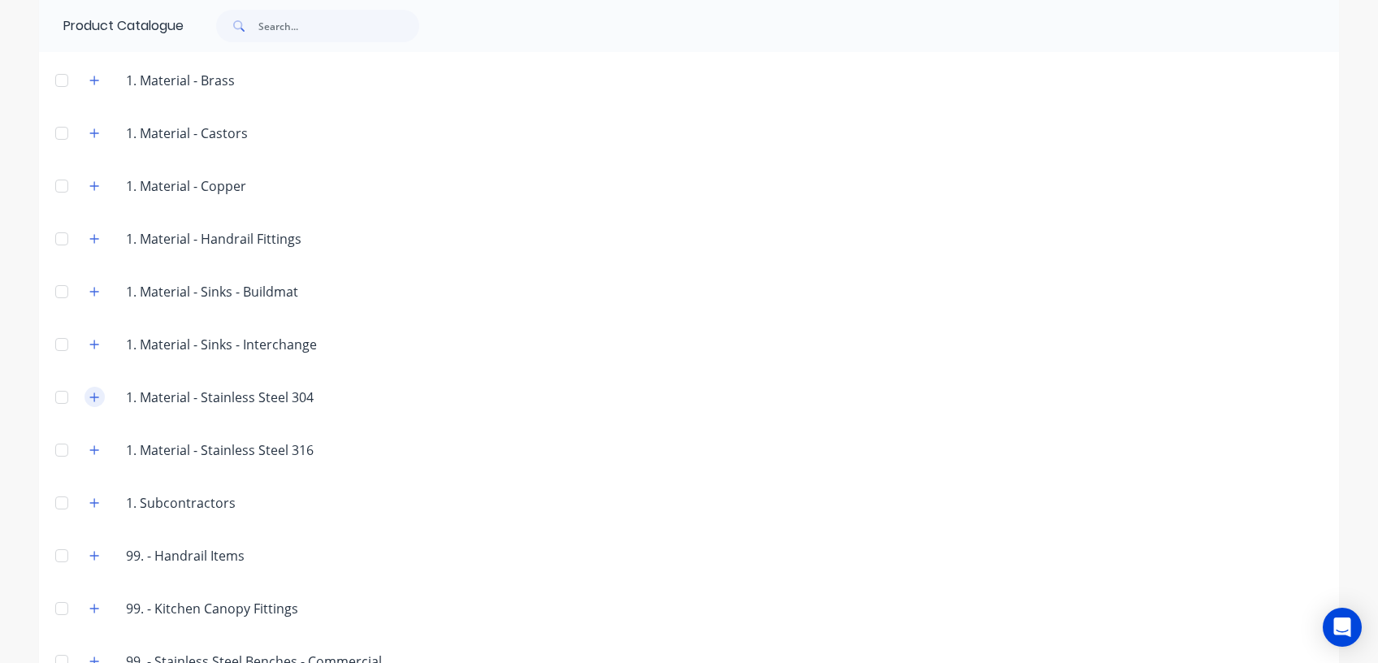
click at [89, 399] on icon "button" at bounding box center [94, 397] width 10 height 11
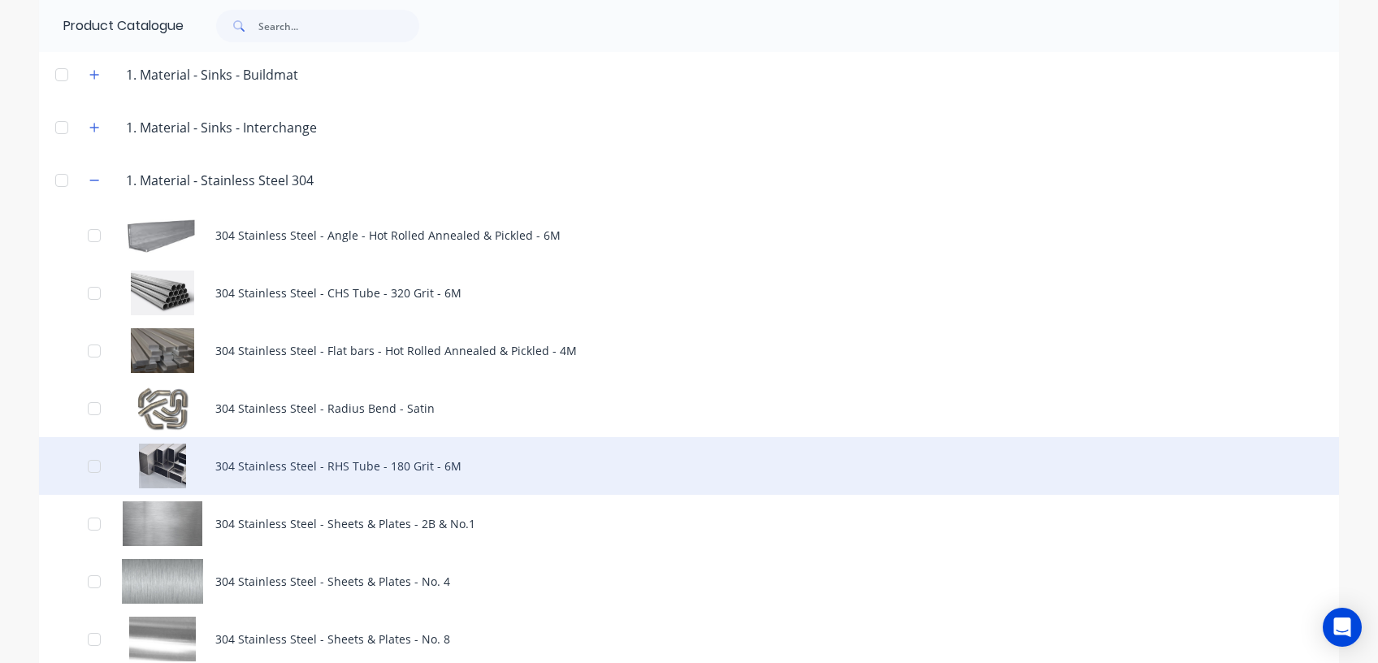
scroll to position [758, 0]
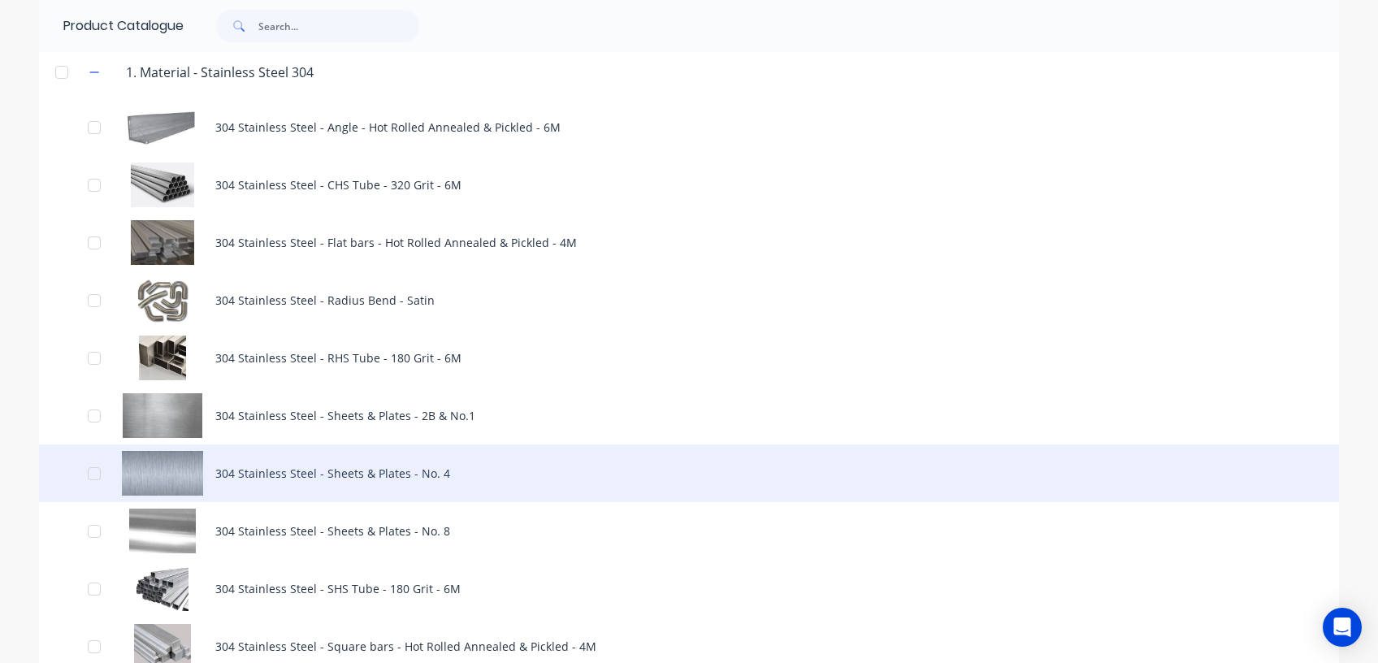
click at [325, 478] on div "304 Stainless Steel - Sheets & Plates - No. 4" at bounding box center [689, 473] width 1300 height 58
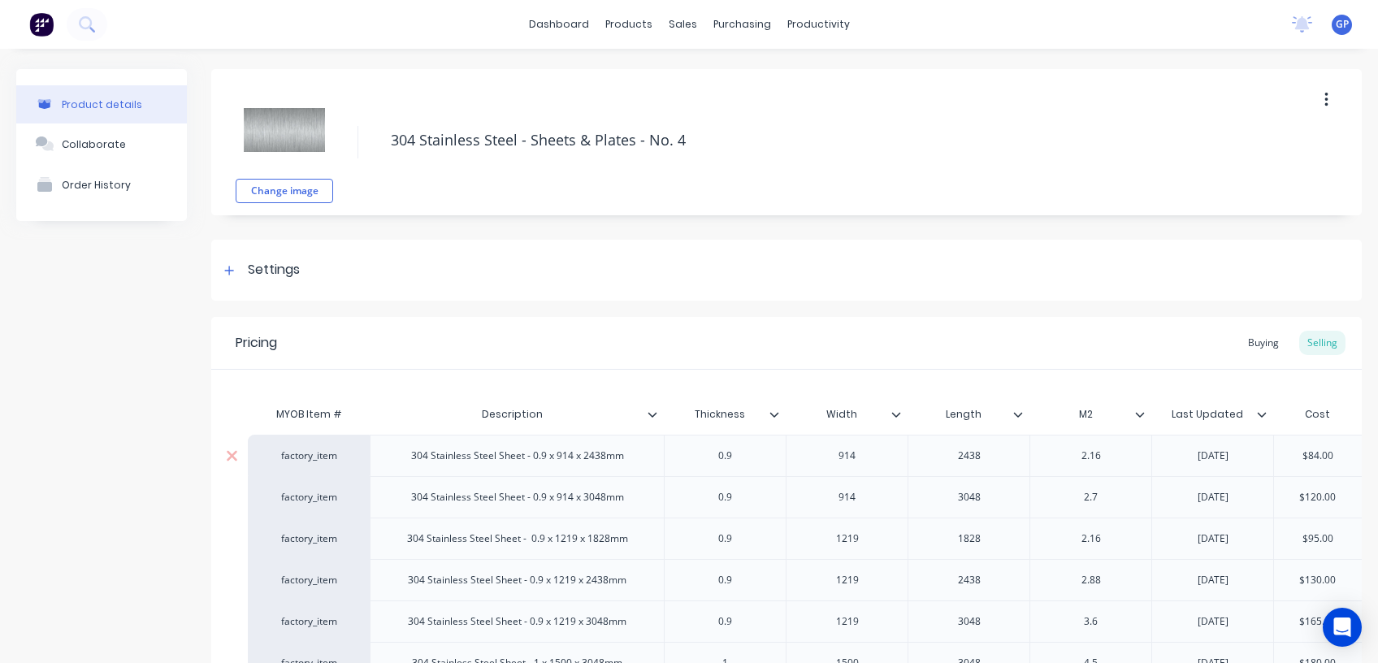
type textarea "x"
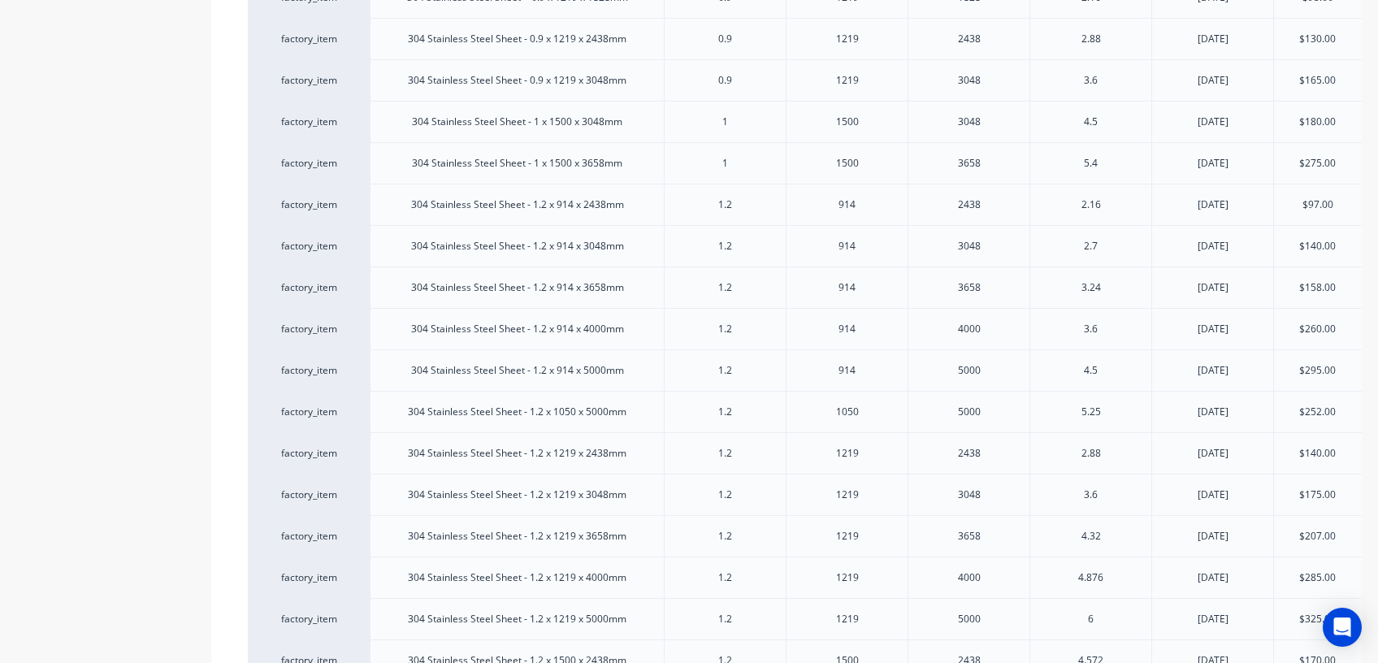
scroll to position [325, 0]
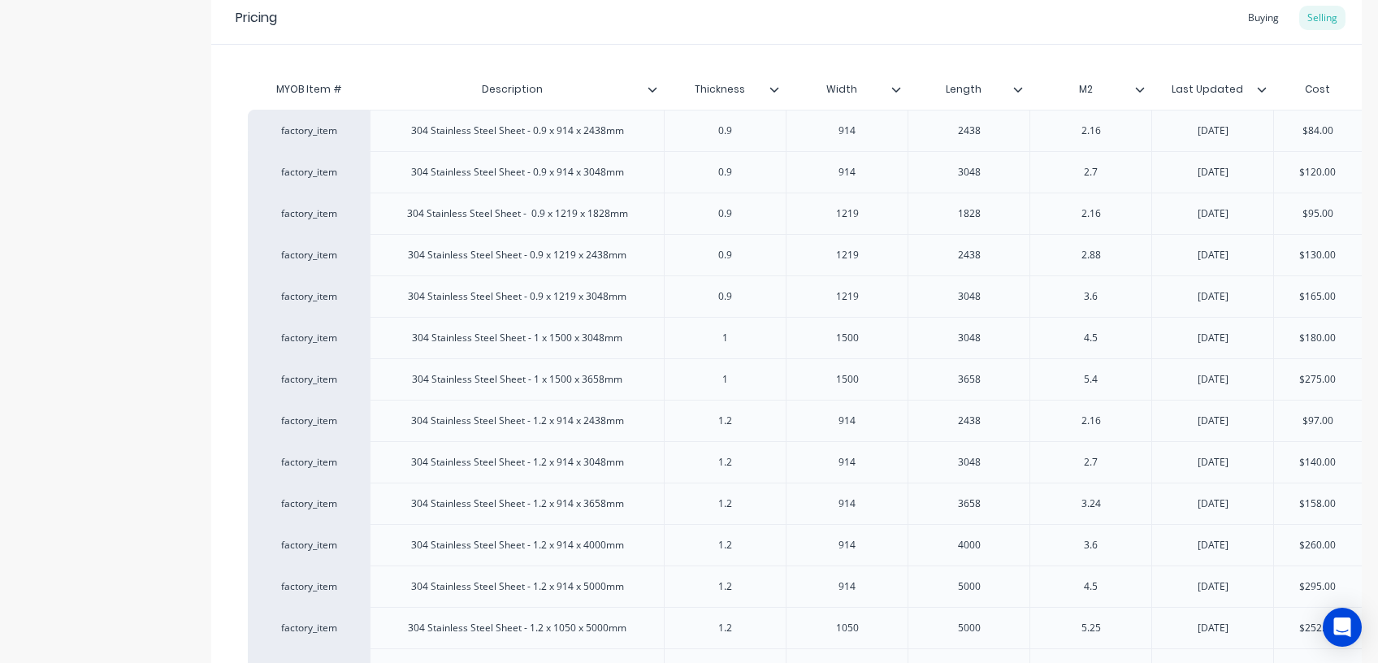
type input "Last Updated"
click at [1261, 82] on input "Last Updated" at bounding box center [1207, 89] width 112 height 15
click at [1259, 90] on icon at bounding box center [1262, 89] width 10 height 10
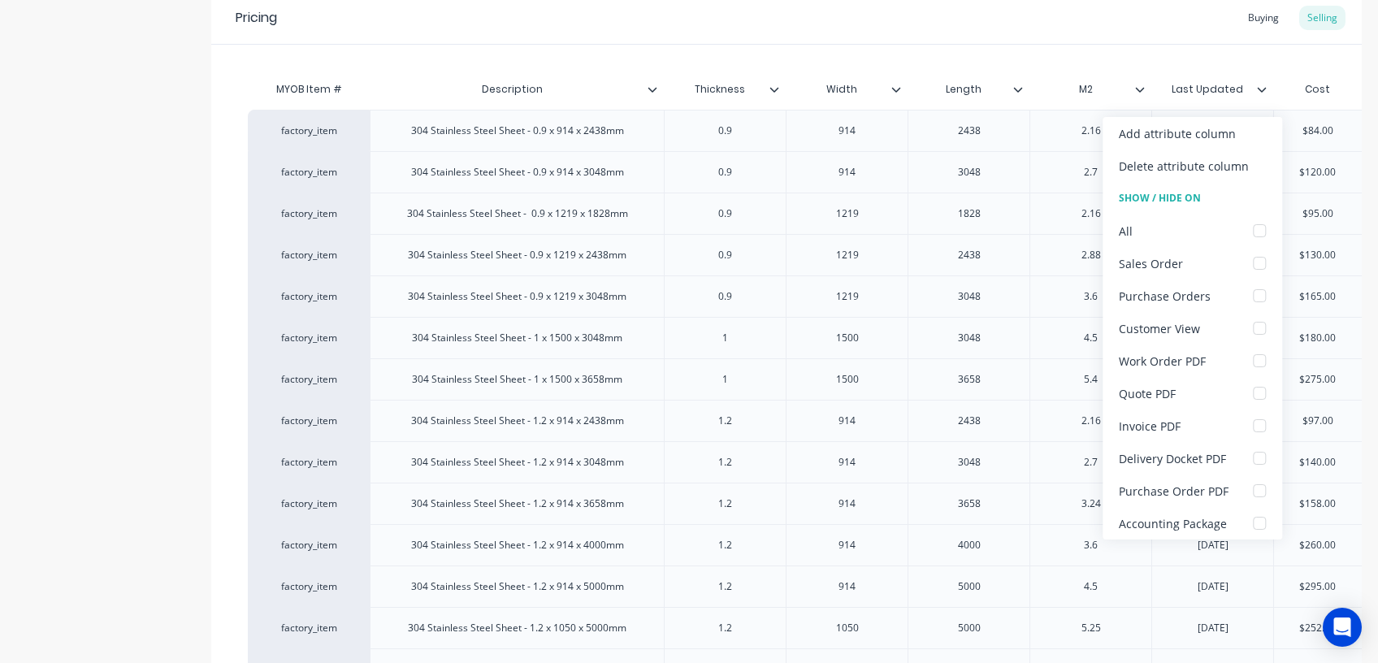
click at [866, 26] on div "Pricing Buying Selling" at bounding box center [786, 18] width 1150 height 53
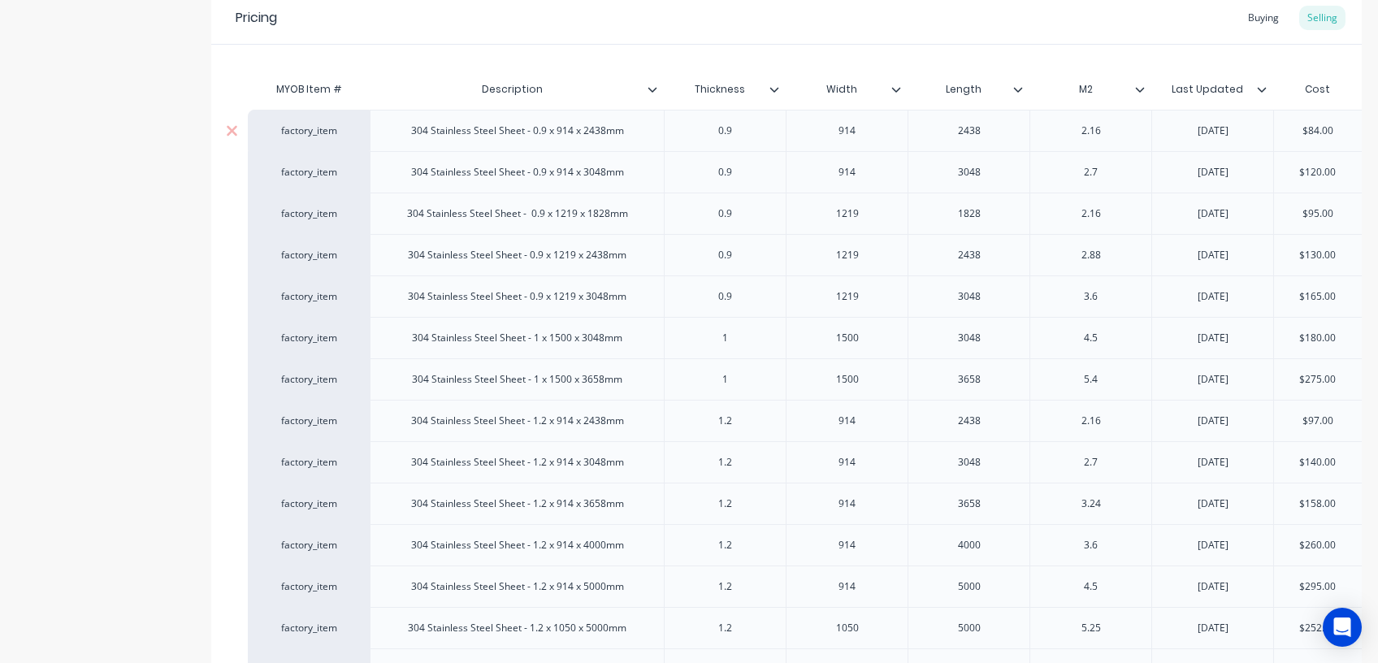
type textarea "x"
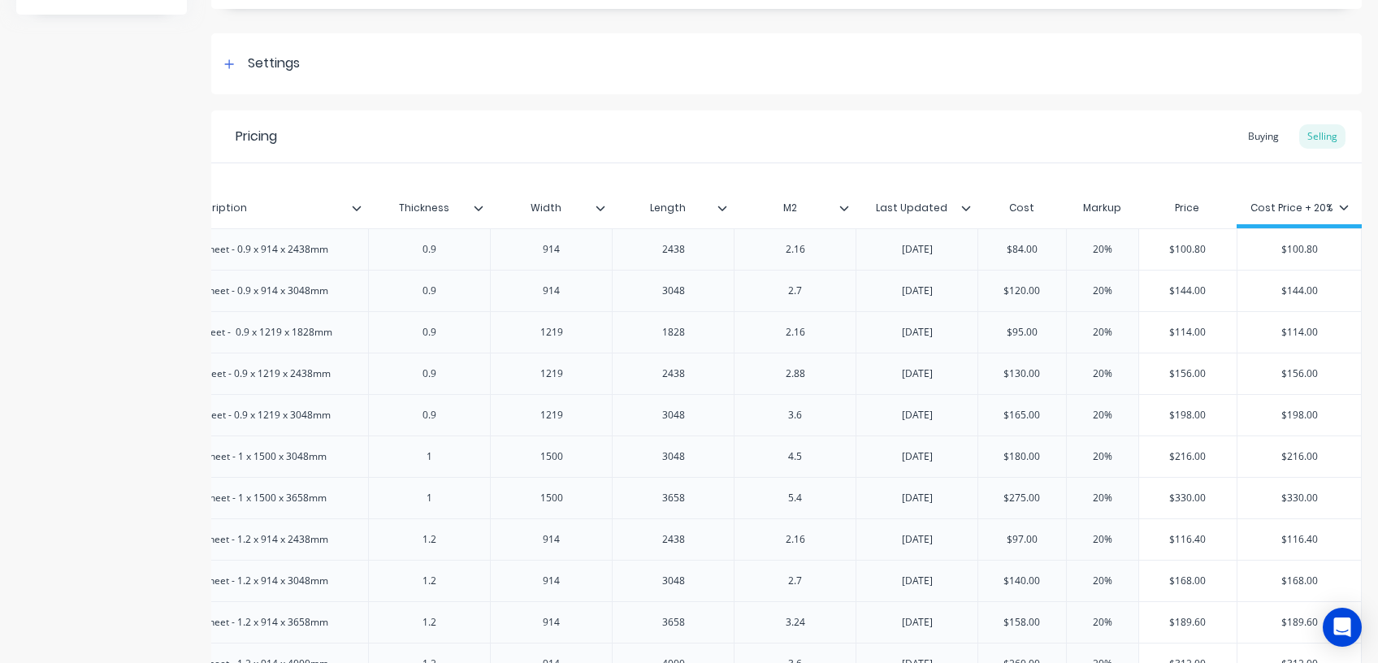
scroll to position [133, 0]
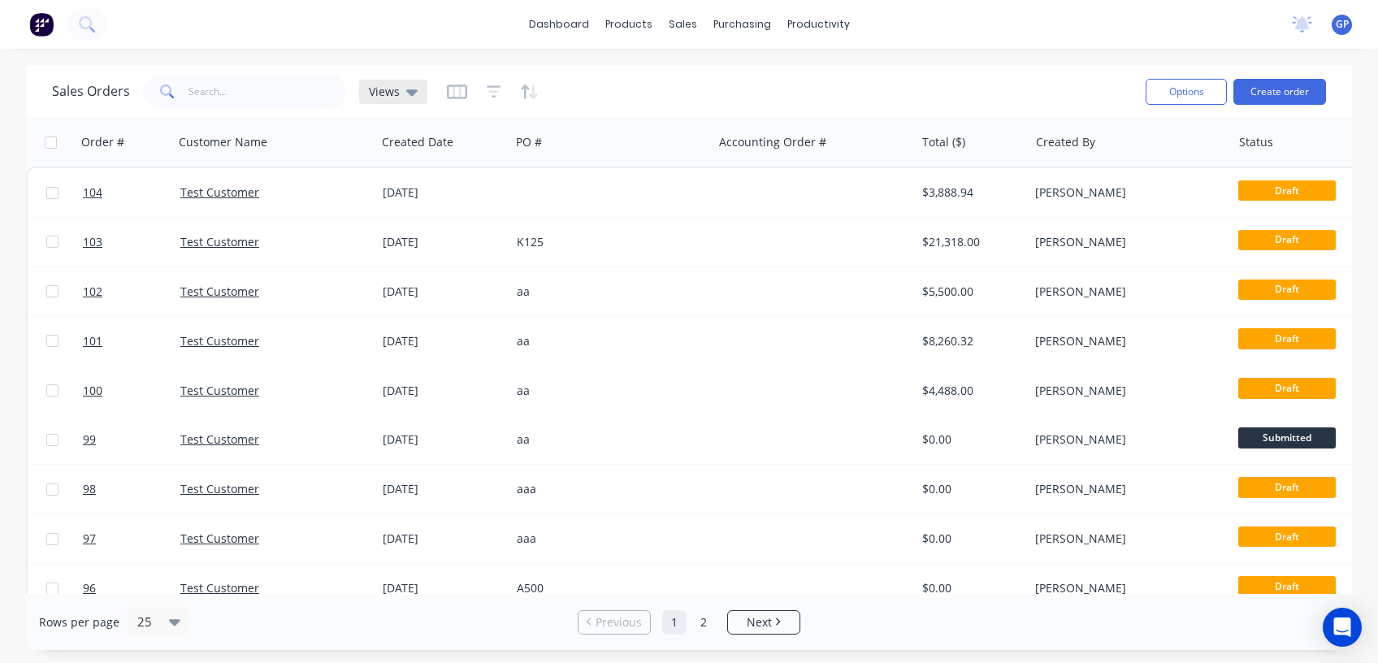
click at [403, 91] on div "Views" at bounding box center [393, 91] width 49 height 15
click at [457, 87] on icon "button" at bounding box center [457, 91] width 8 height 11
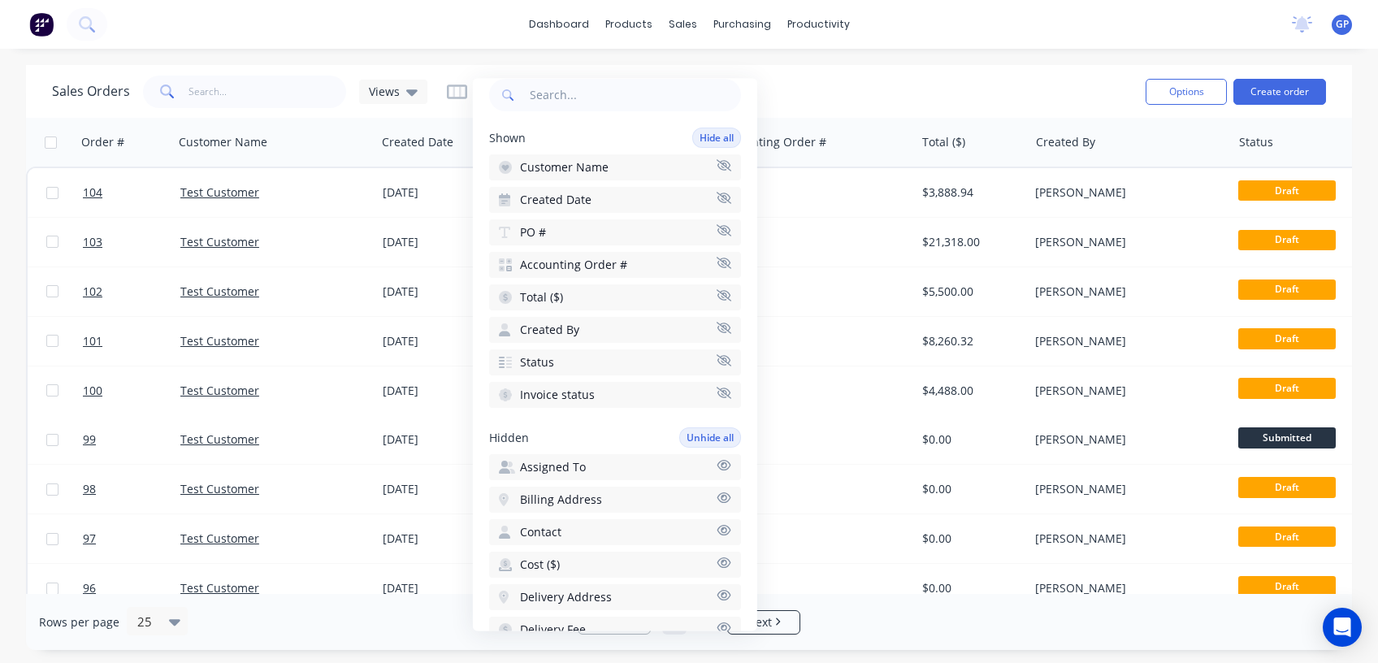
scroll to position [56, 0]
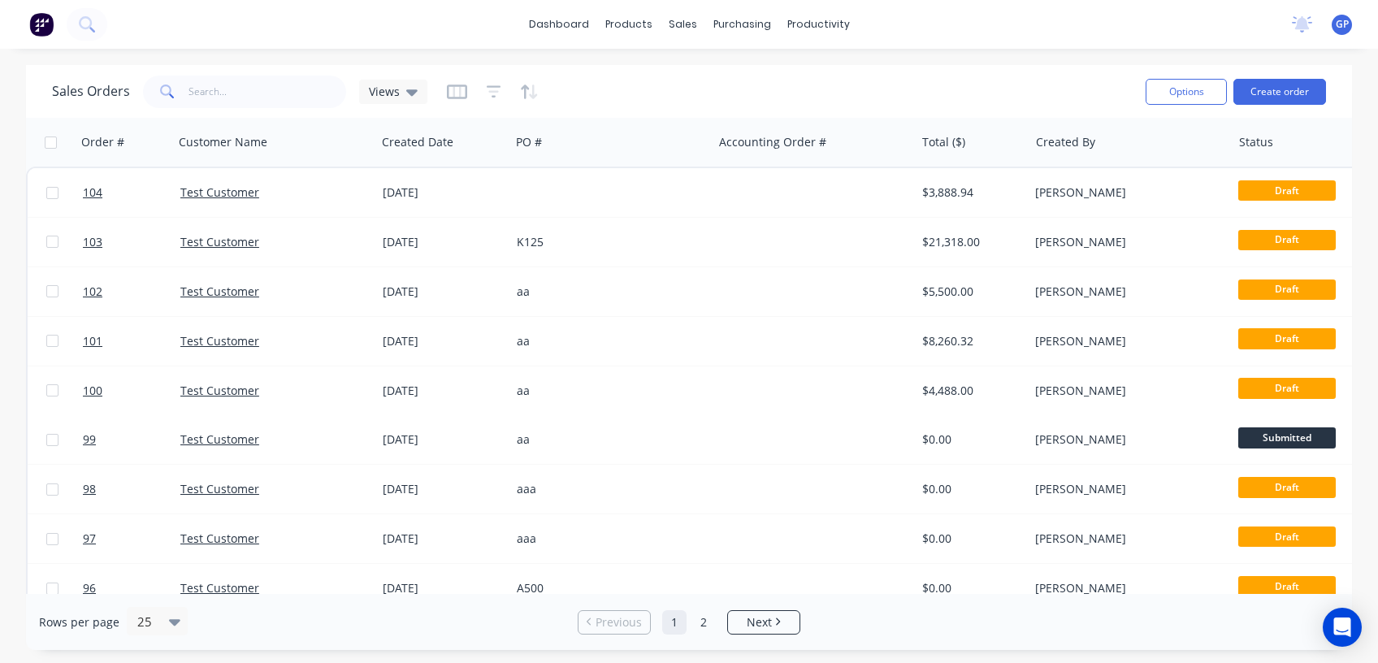
click at [909, 93] on div "Sales Orders Views" at bounding box center [592, 91] width 1081 height 40
click at [783, 77] on div "Purchase Orders" at bounding box center [795, 78] width 86 height 15
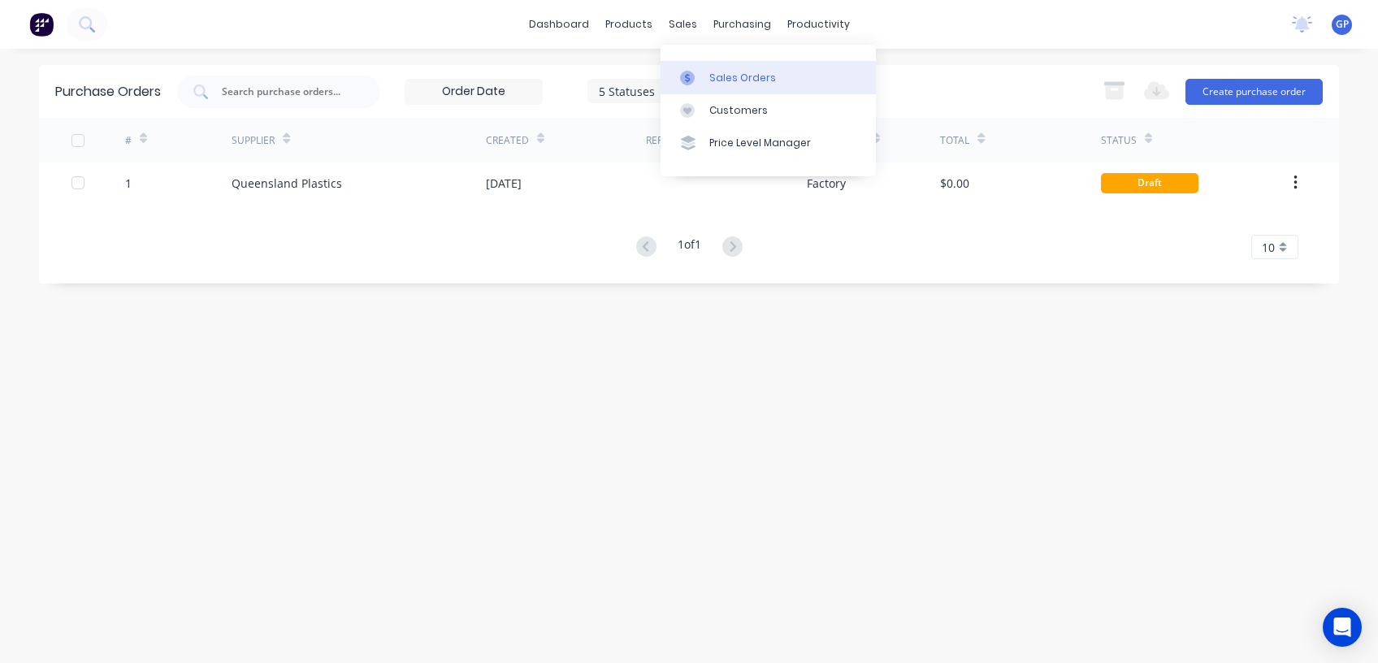
click at [747, 81] on div "Sales Orders" at bounding box center [742, 78] width 67 height 15
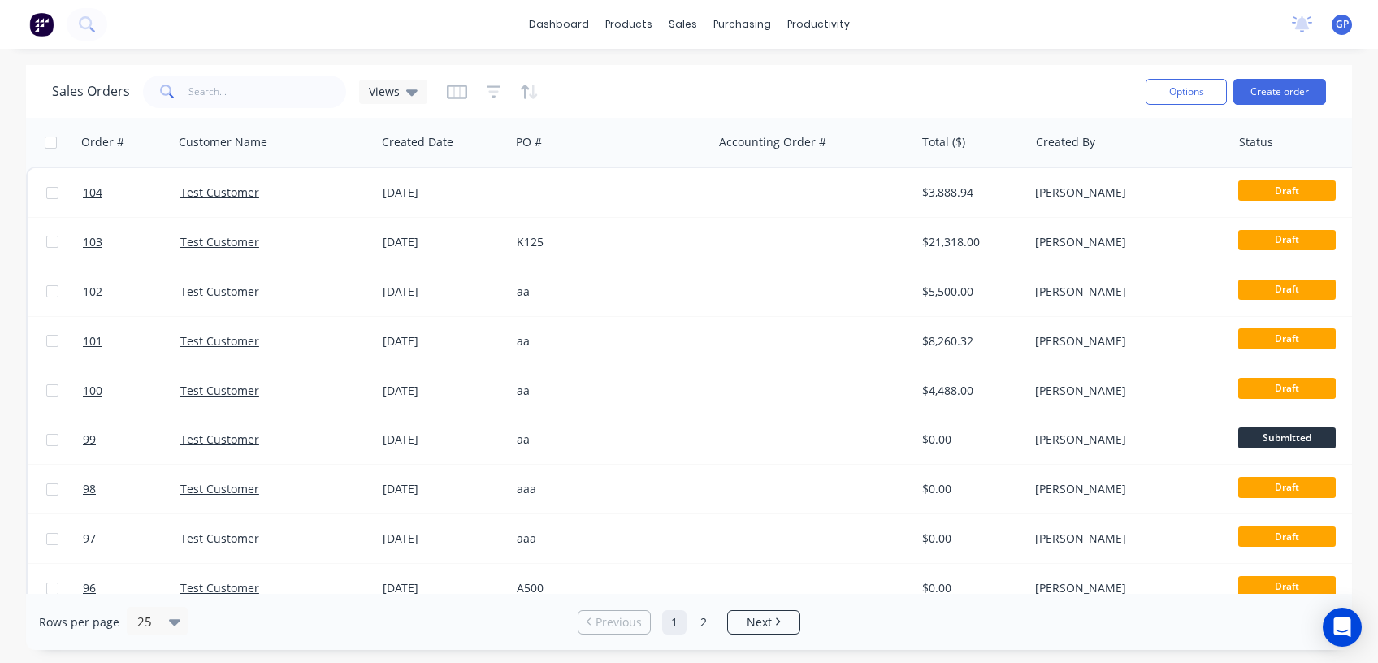
click at [744, 85] on div "Sales Orders Views" at bounding box center [592, 91] width 1081 height 40
click at [456, 91] on icon "button" at bounding box center [457, 92] width 20 height 16
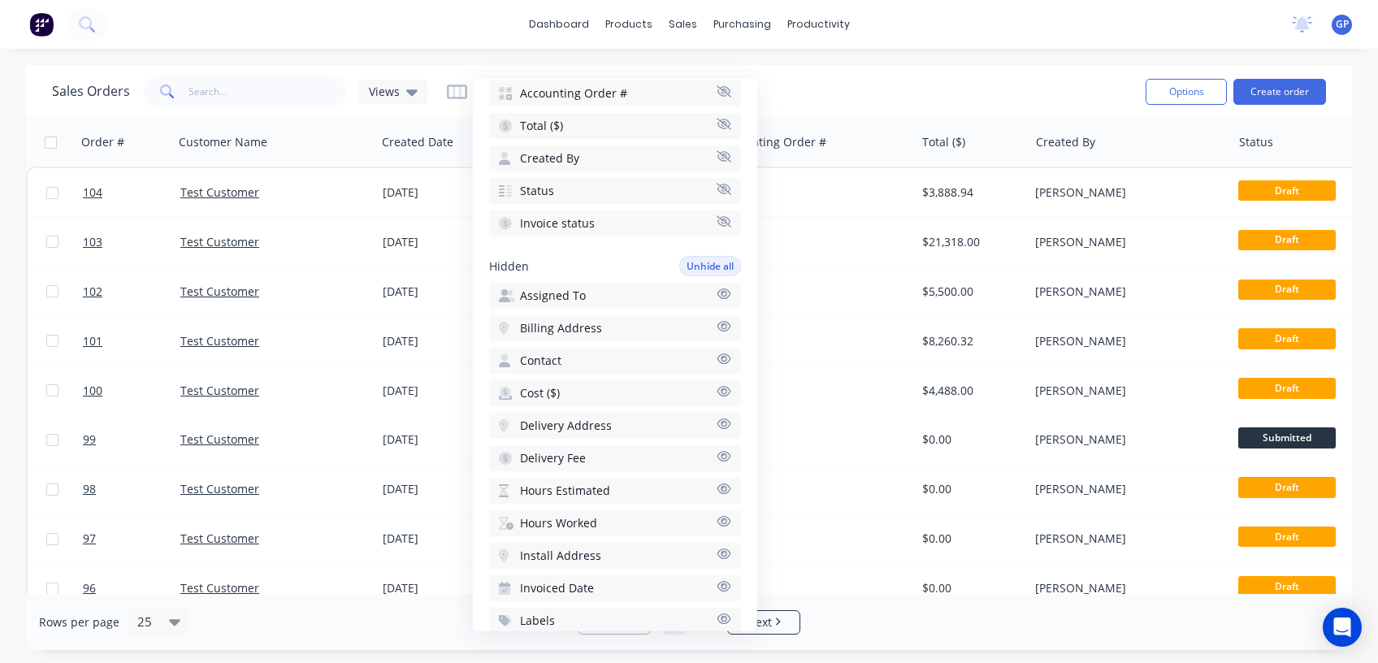
scroll to position [325, 0]
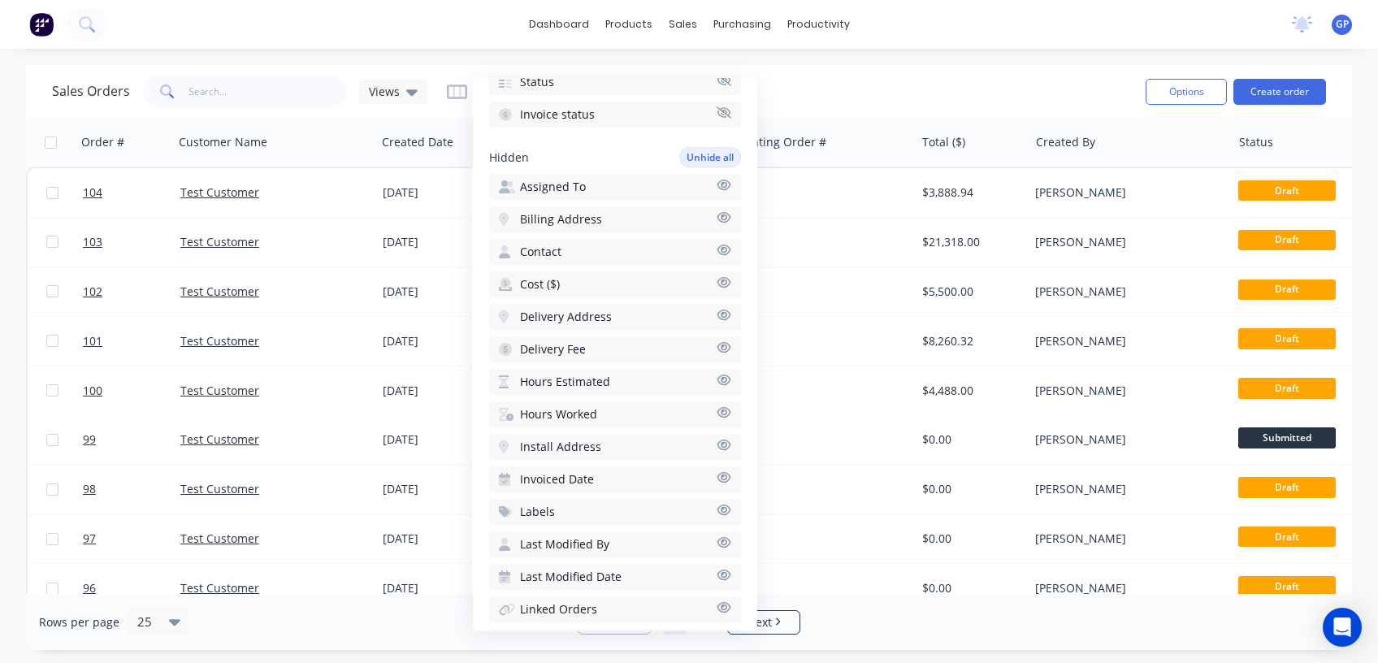
click at [717, 377] on icon "button" at bounding box center [724, 380] width 14 height 11
click at [717, 408] on icon "button" at bounding box center [724, 412] width 14 height 11
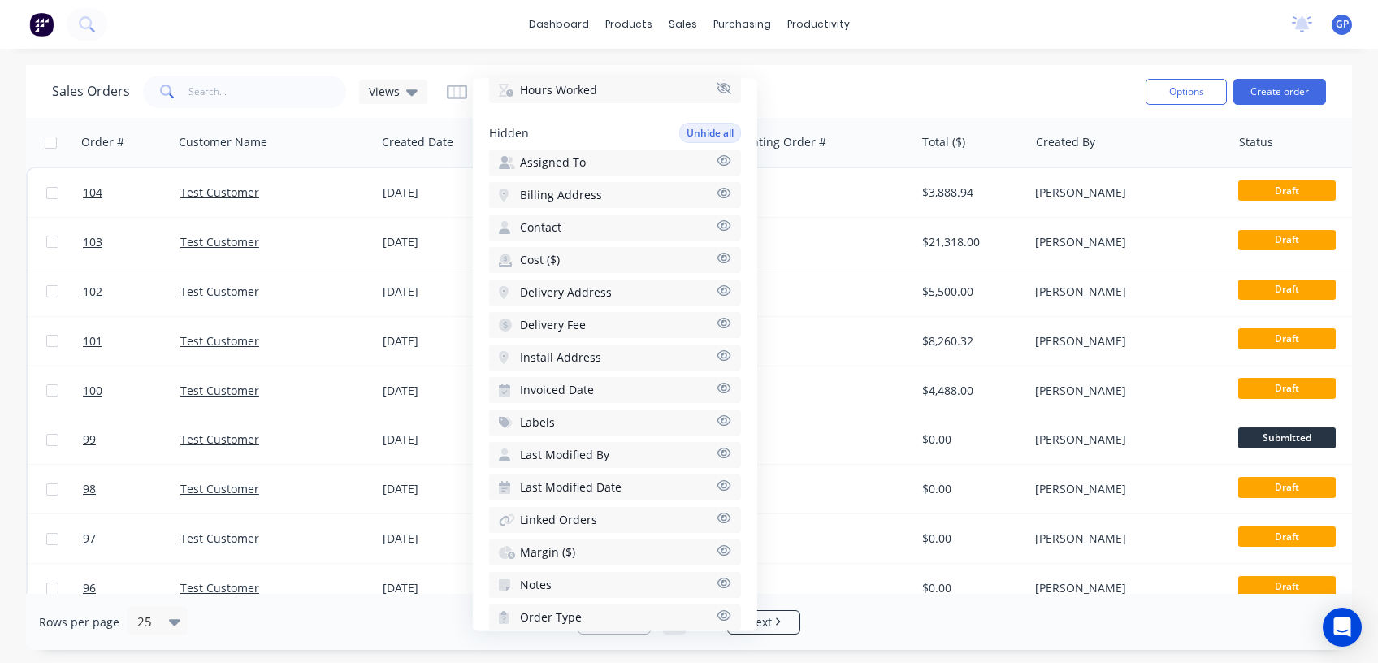
scroll to position [433, 0]
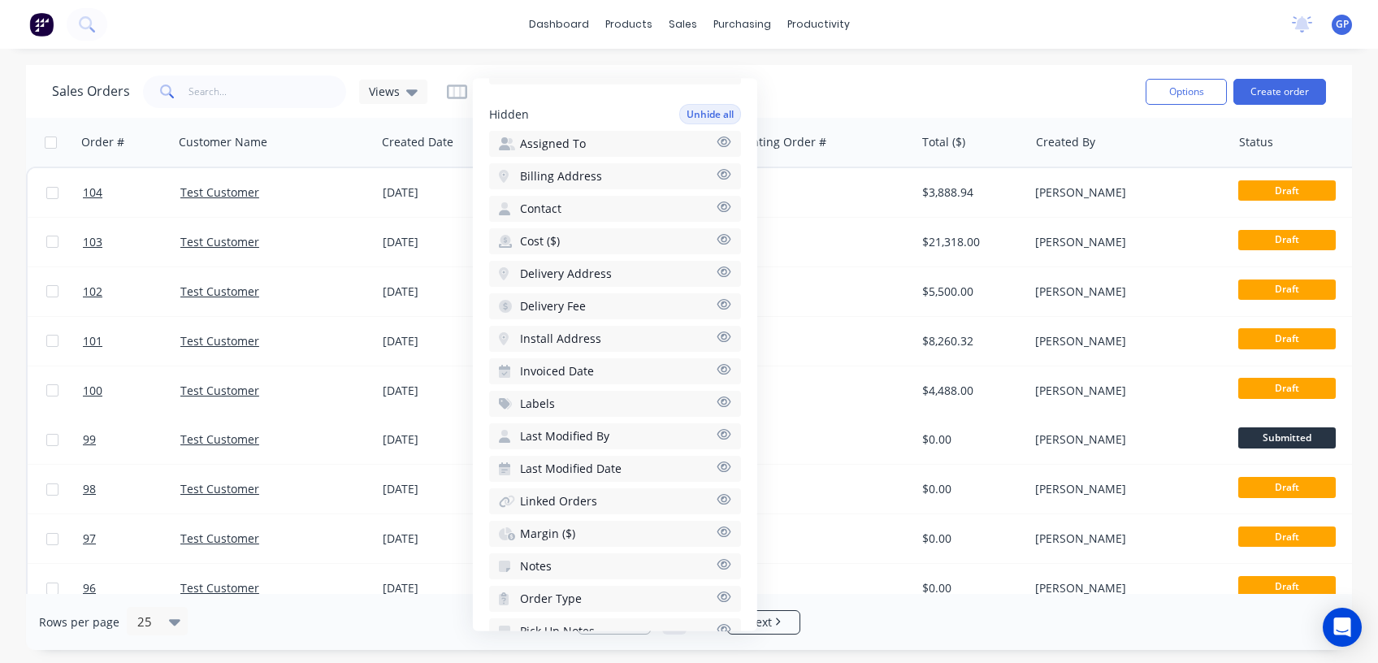
click at [717, 396] on icon "button" at bounding box center [724, 402] width 15 height 12
click at [717, 526] on icon "button" at bounding box center [724, 531] width 14 height 11
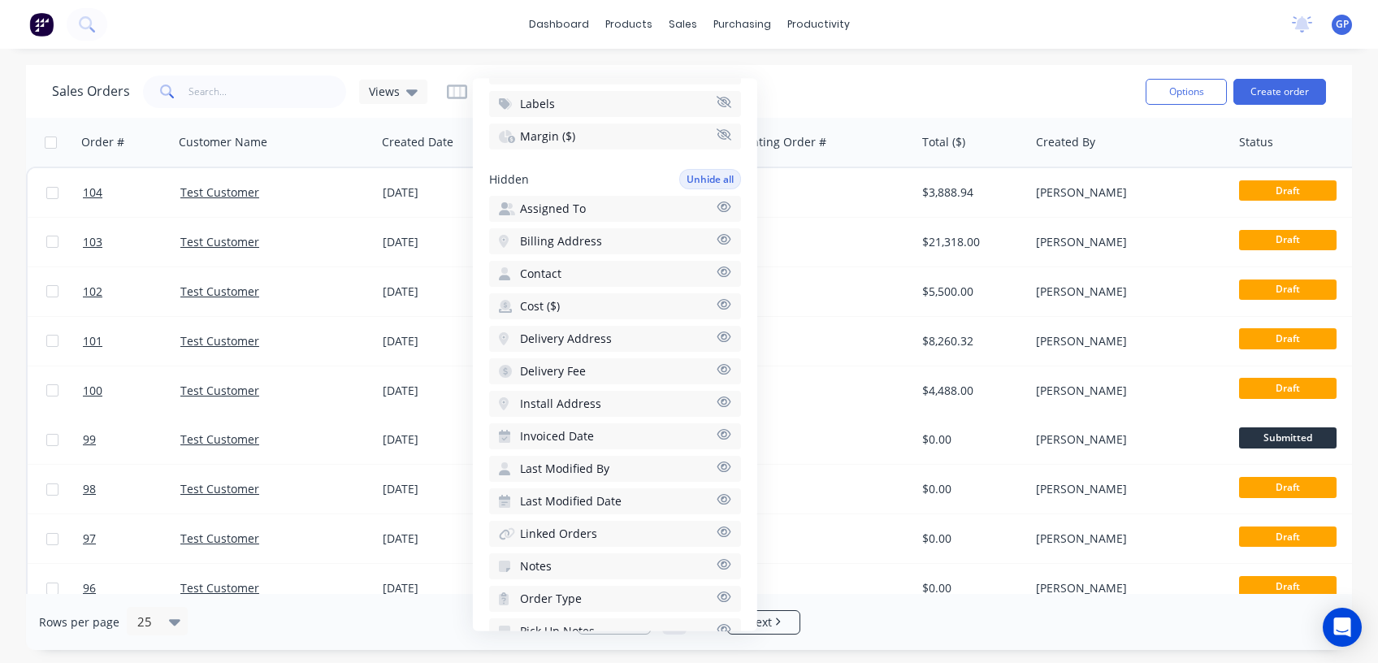
click at [951, 632] on div "Rows per page 25 Previous 1 2 Next" at bounding box center [689, 622] width 1326 height 56
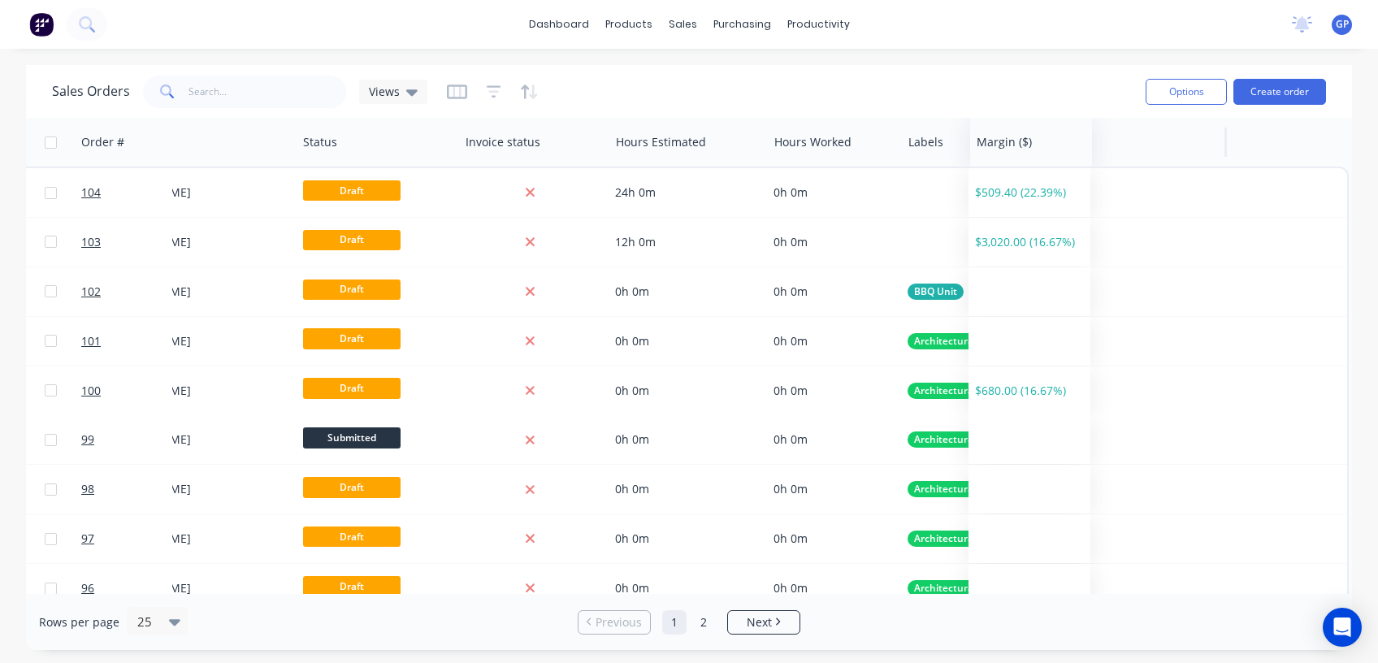
scroll to position [0, 936]
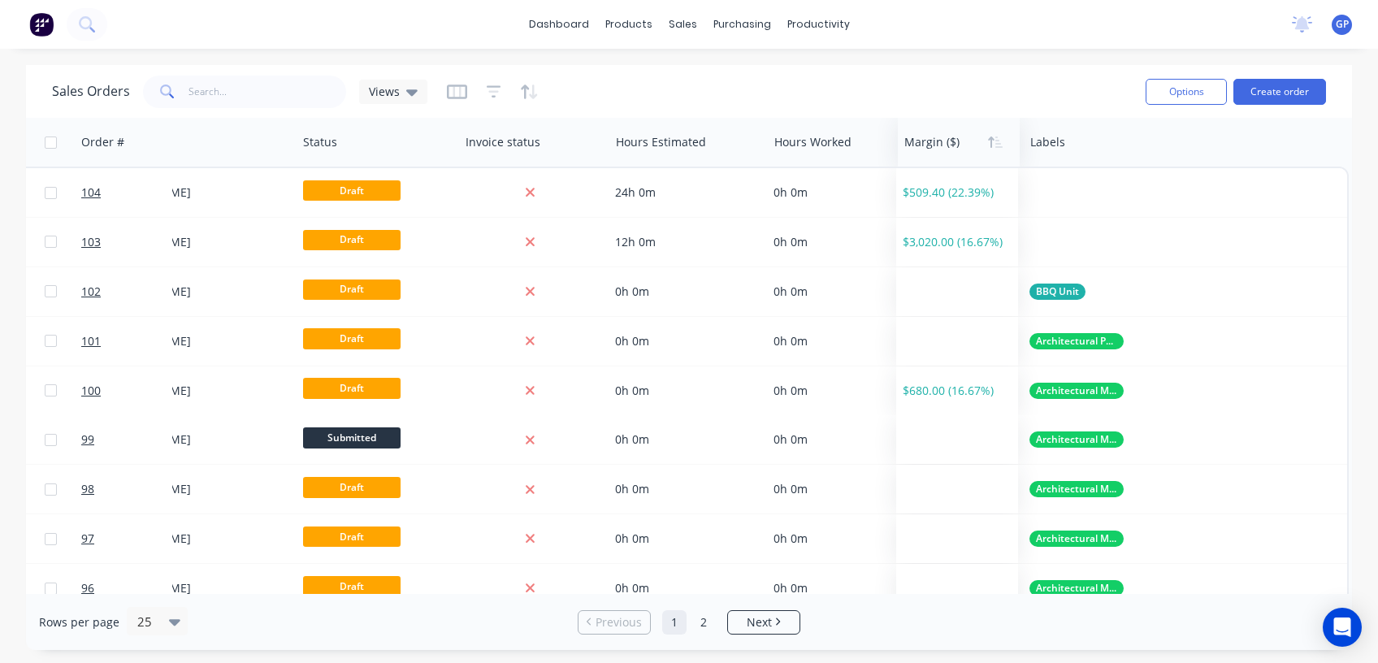
drag, startPoint x: 1260, startPoint y: 145, endPoint x: 931, endPoint y: 141, distance: 329.1
click at [931, 141] on div at bounding box center [955, 142] width 103 height 32
click at [145, 622] on div at bounding box center [150, 621] width 28 height 19
click at [148, 591] on div "100" at bounding box center [154, 582] width 61 height 30
click at [490, 85] on icon "button" at bounding box center [494, 91] width 15 height 12
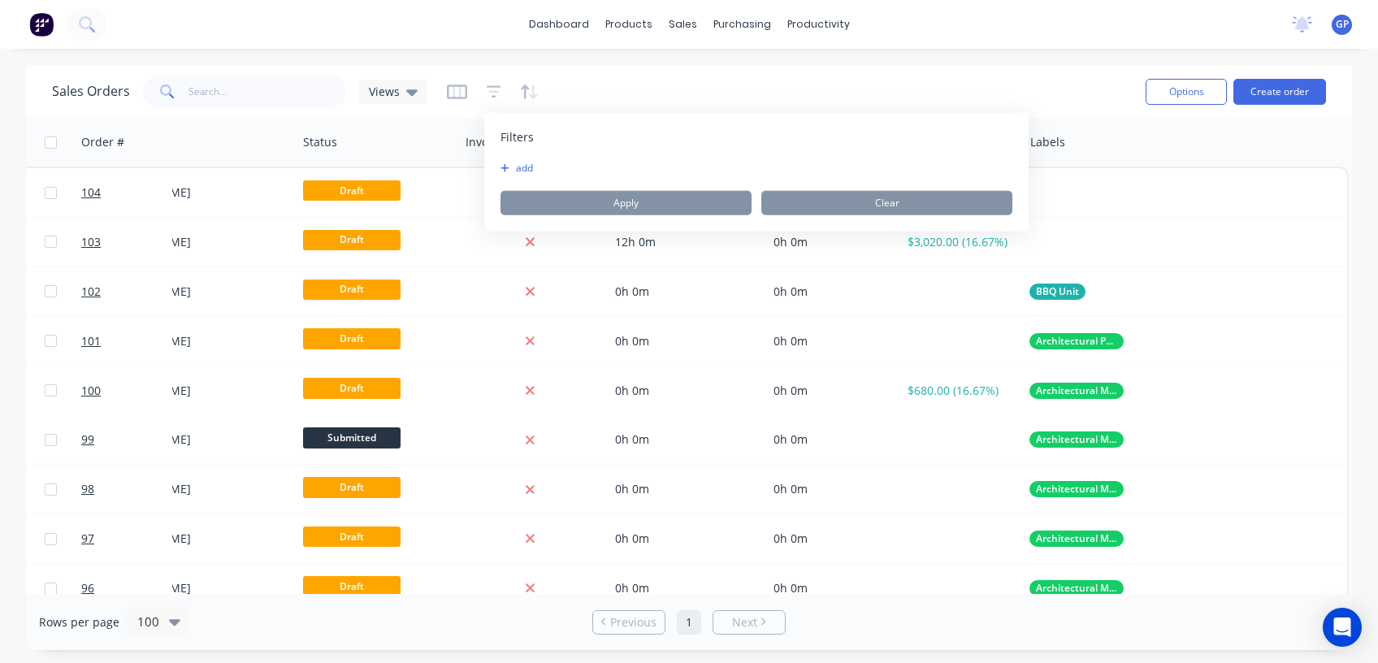
click at [834, 81] on div "Sales Orders Views" at bounding box center [592, 91] width 1081 height 40
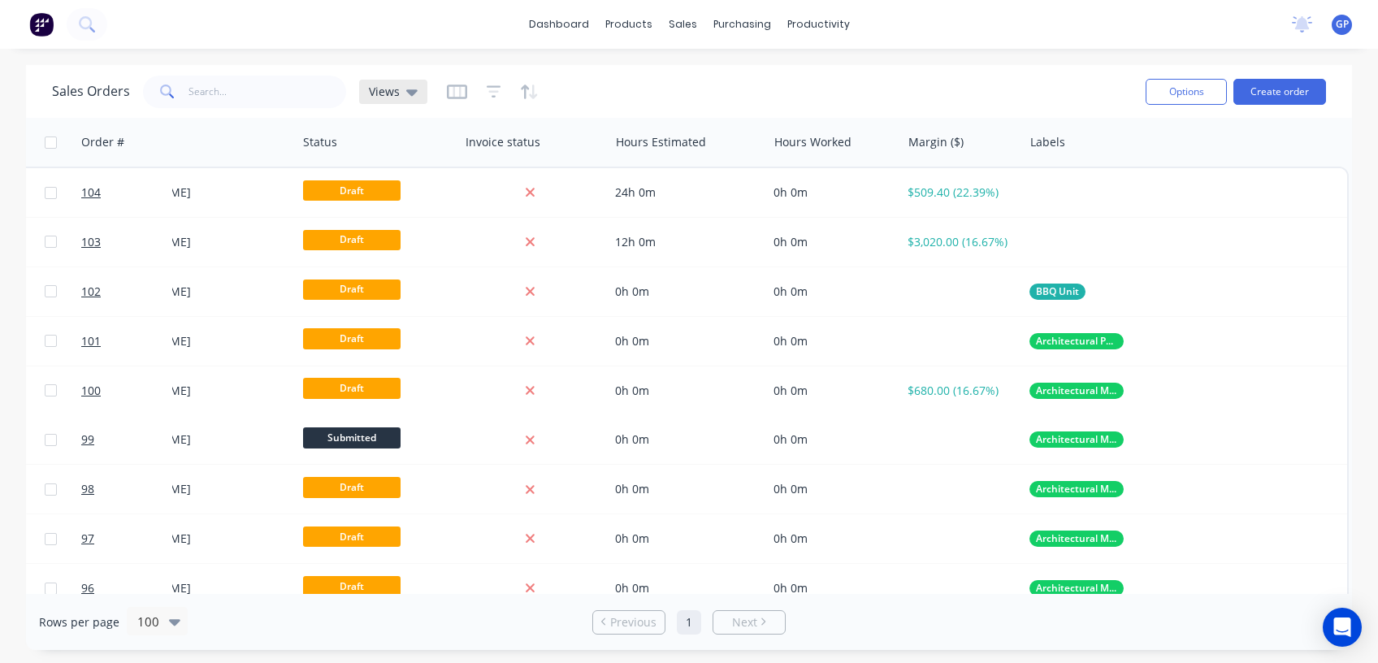
click at [373, 91] on span "Views" at bounding box center [384, 91] width 31 height 17
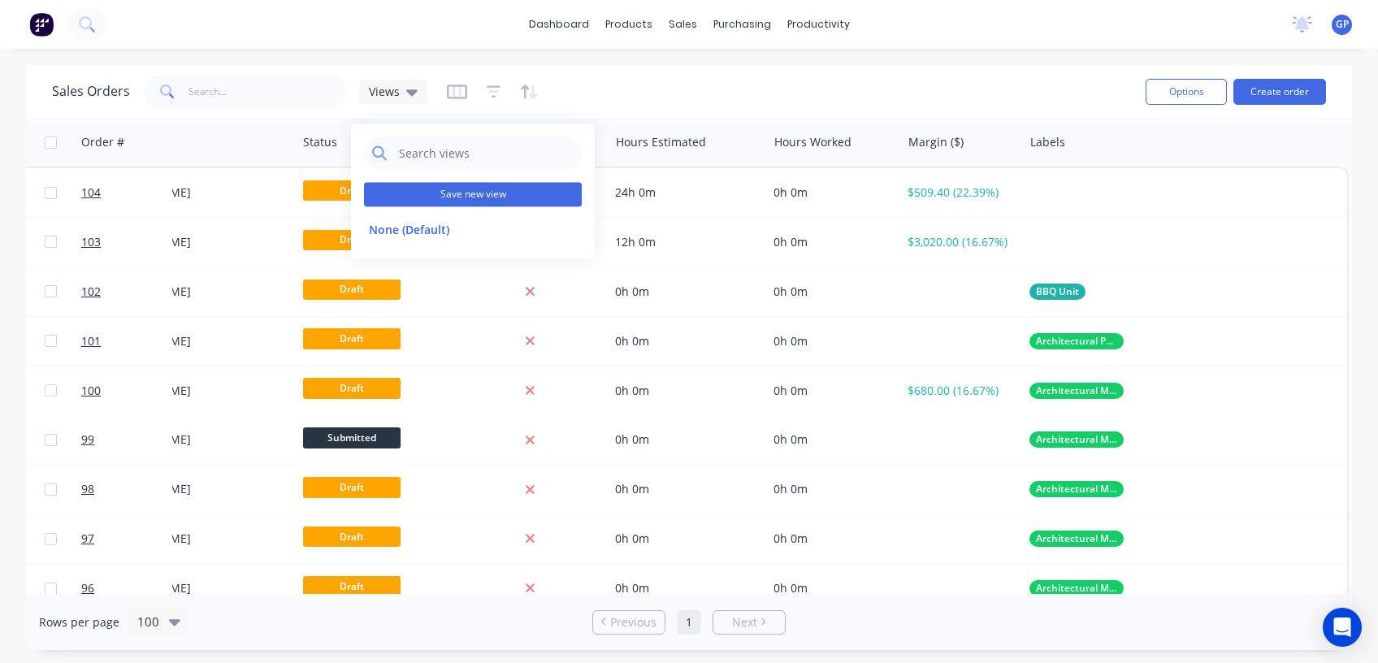
click at [423, 194] on button "Save new view" at bounding box center [473, 194] width 218 height 24
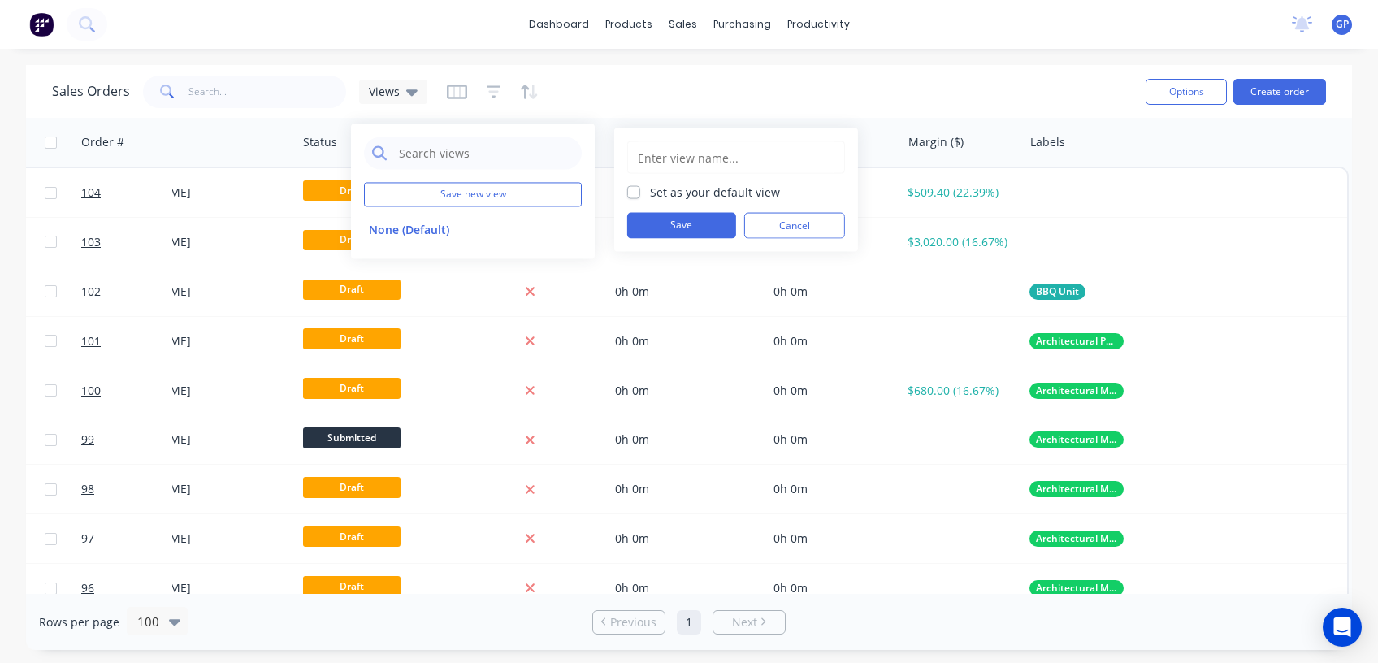
click at [932, 82] on div "Sales Orders Views" at bounding box center [592, 91] width 1081 height 40
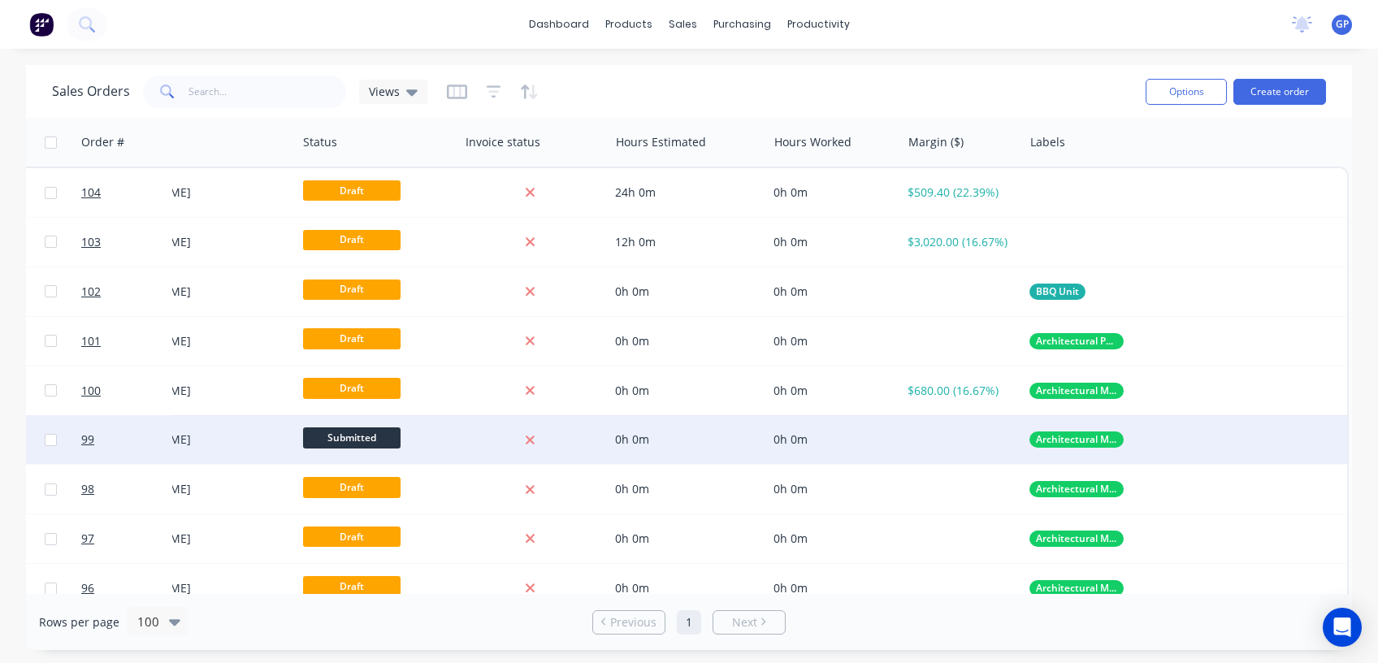
click at [316, 435] on span "Submitted" at bounding box center [351, 437] width 97 height 20
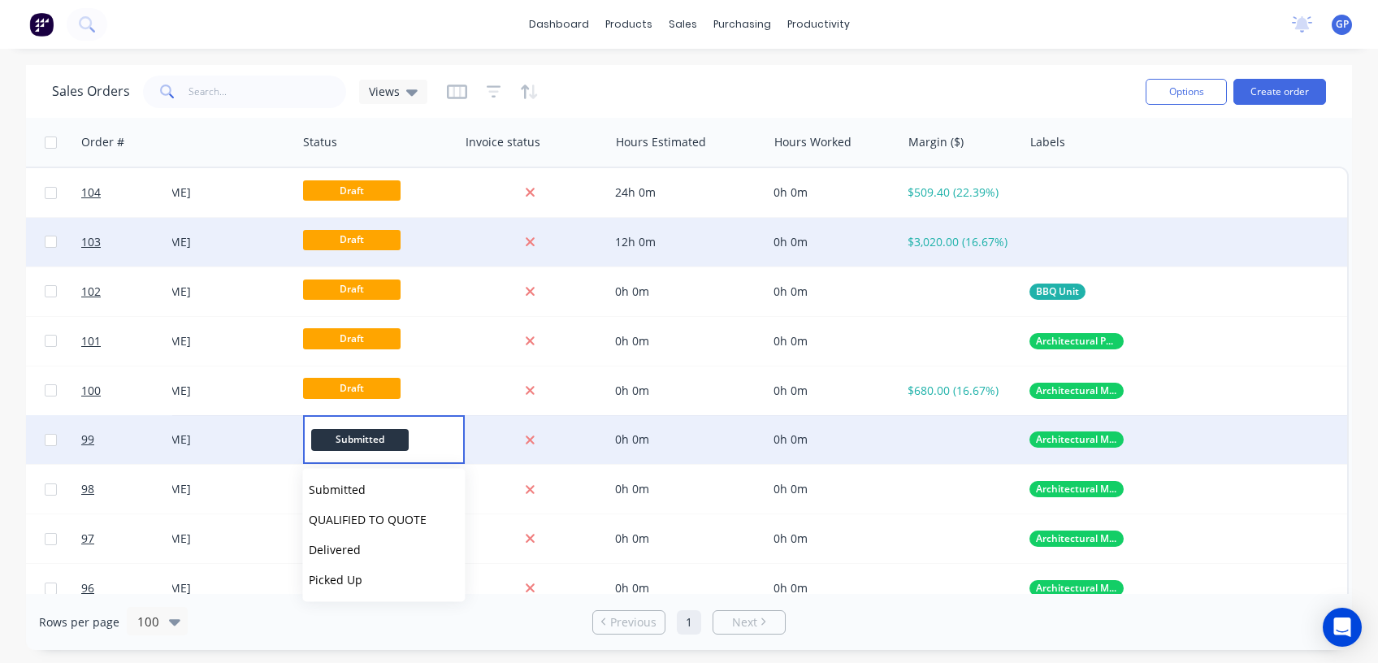
click at [1091, 224] on div at bounding box center [1185, 242] width 324 height 49
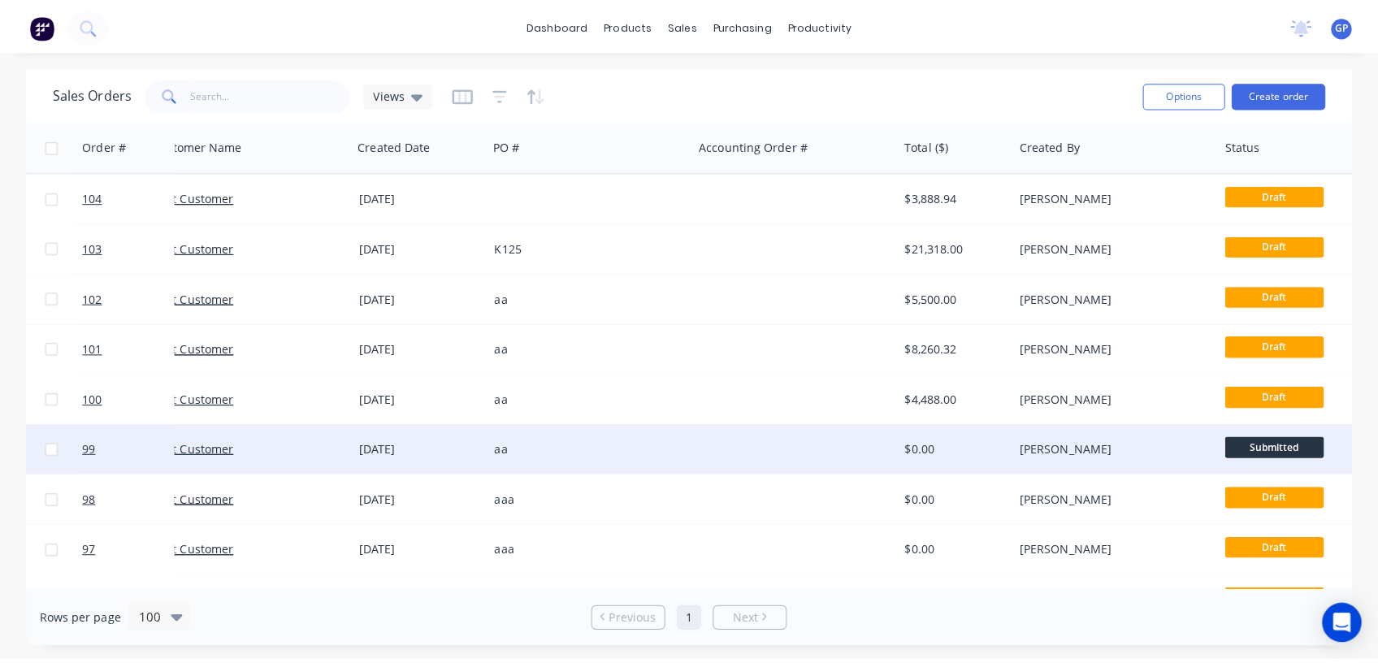
scroll to position [0, 0]
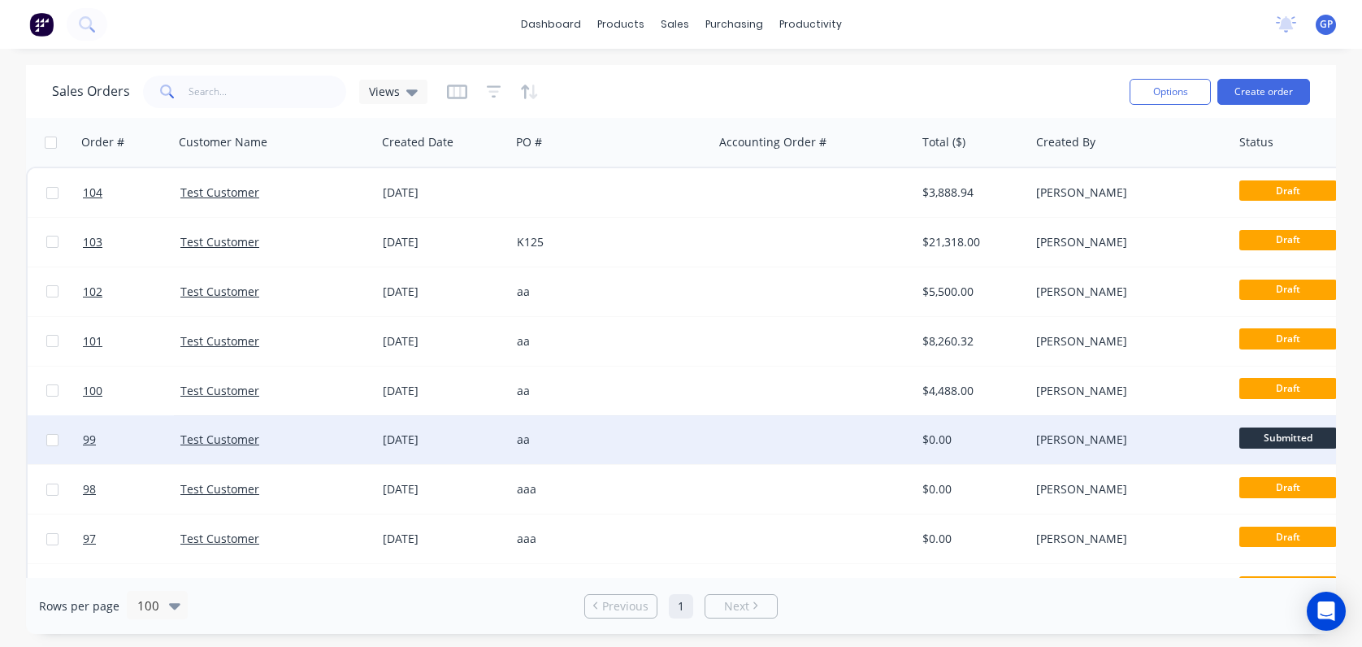
click at [283, 446] on div "Test Customer" at bounding box center [270, 439] width 180 height 16
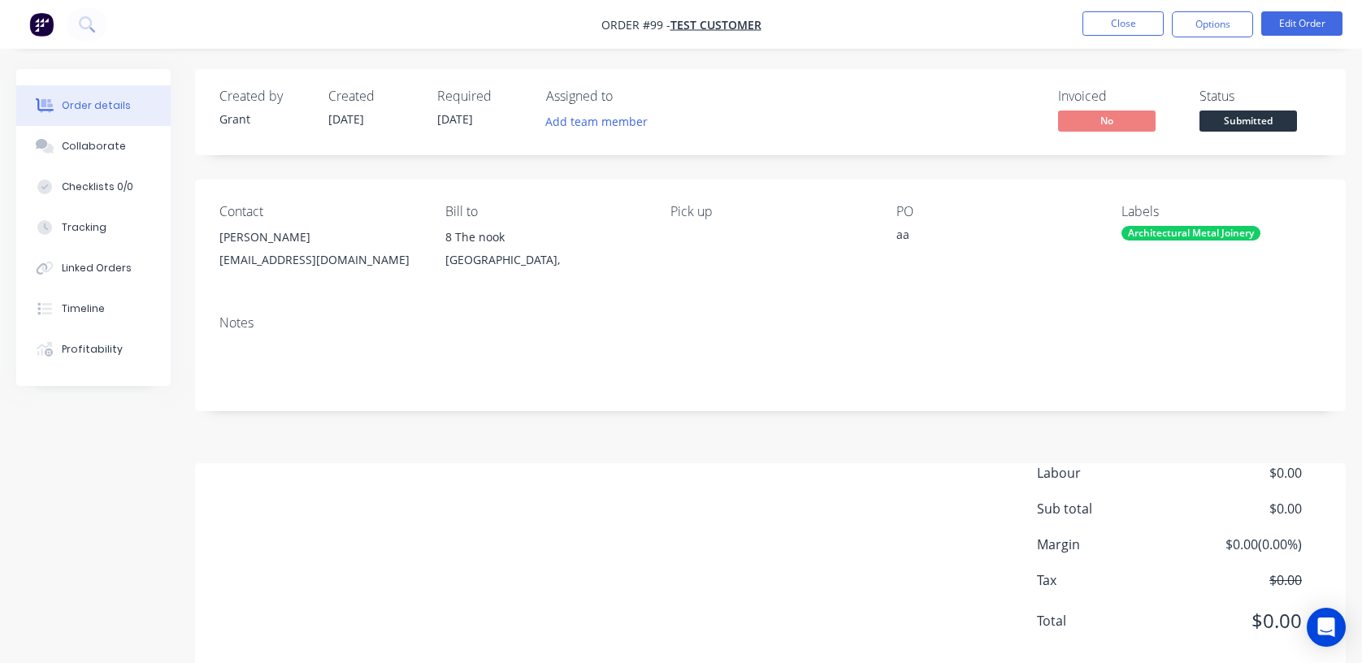
click at [909, 210] on div "PO" at bounding box center [996, 211] width 200 height 15
click at [909, 207] on div "PO" at bounding box center [996, 211] width 200 height 15
drag, startPoint x: 914, startPoint y: 208, endPoint x: 896, endPoint y: 208, distance: 17.9
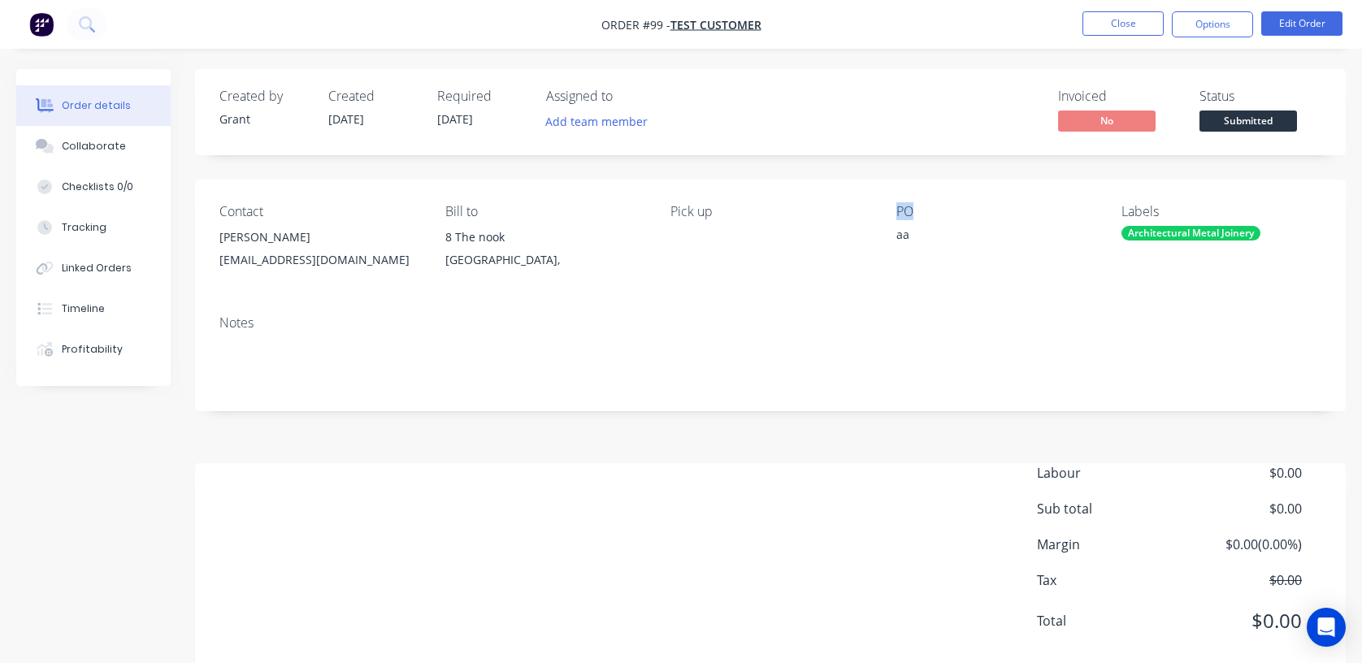
click at [896, 208] on div "PO" at bounding box center [996, 211] width 200 height 15
drag, startPoint x: 896, startPoint y: 208, endPoint x: 1116, endPoint y: 29, distance: 283.6
click at [1116, 29] on button "Close" at bounding box center [1122, 23] width 81 height 24
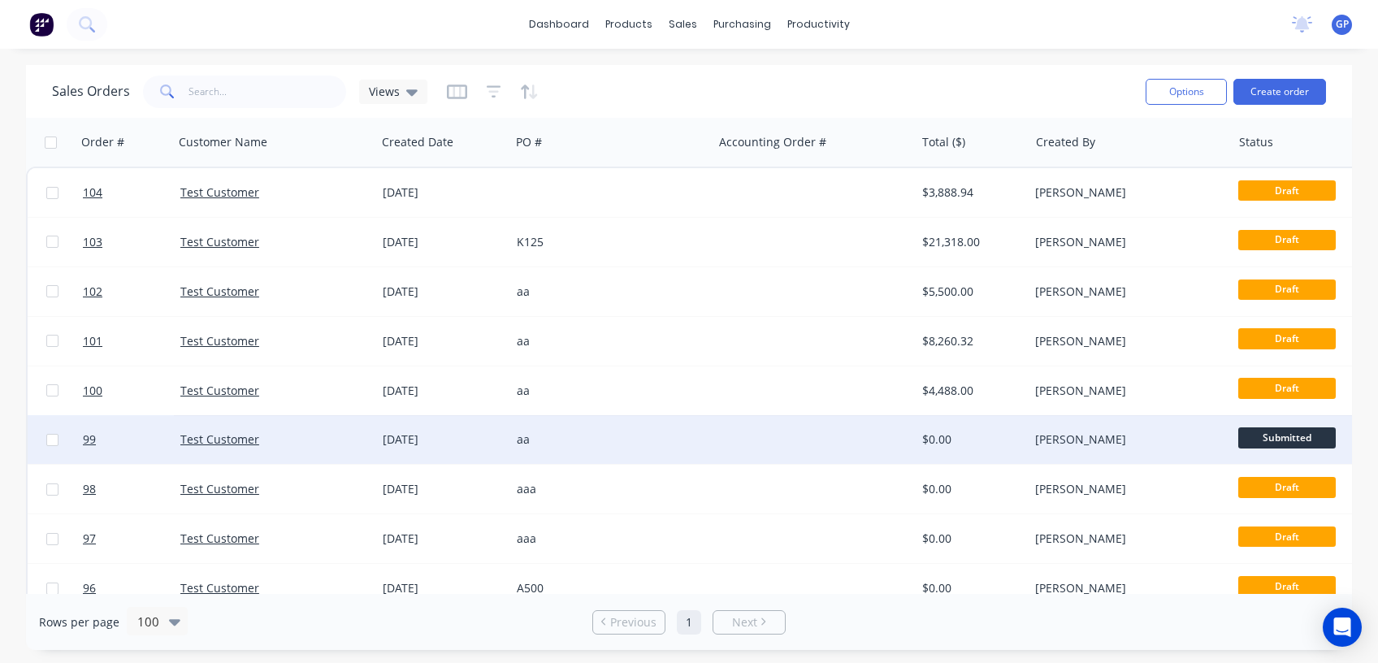
click at [270, 433] on div "Test Customer" at bounding box center [270, 439] width 180 height 16
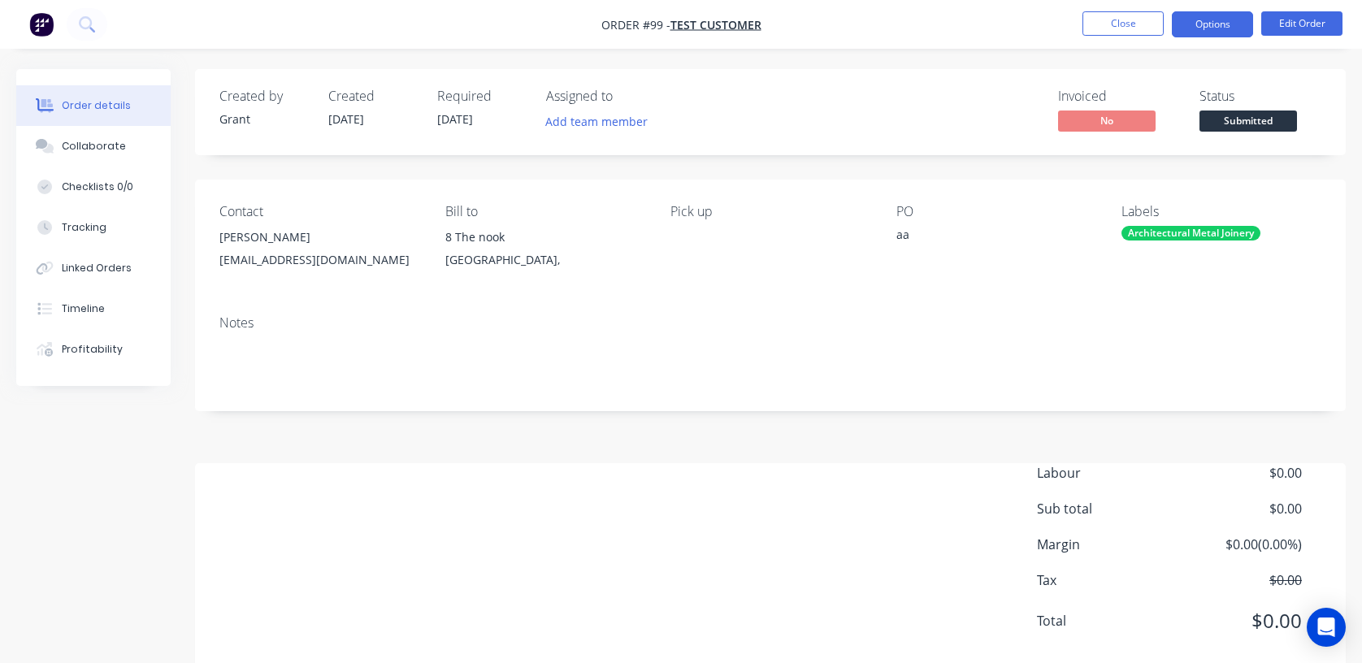
click at [1232, 17] on button "Options" at bounding box center [1212, 24] width 81 height 26
click at [1280, 23] on button "Edit Order" at bounding box center [1301, 23] width 81 height 24
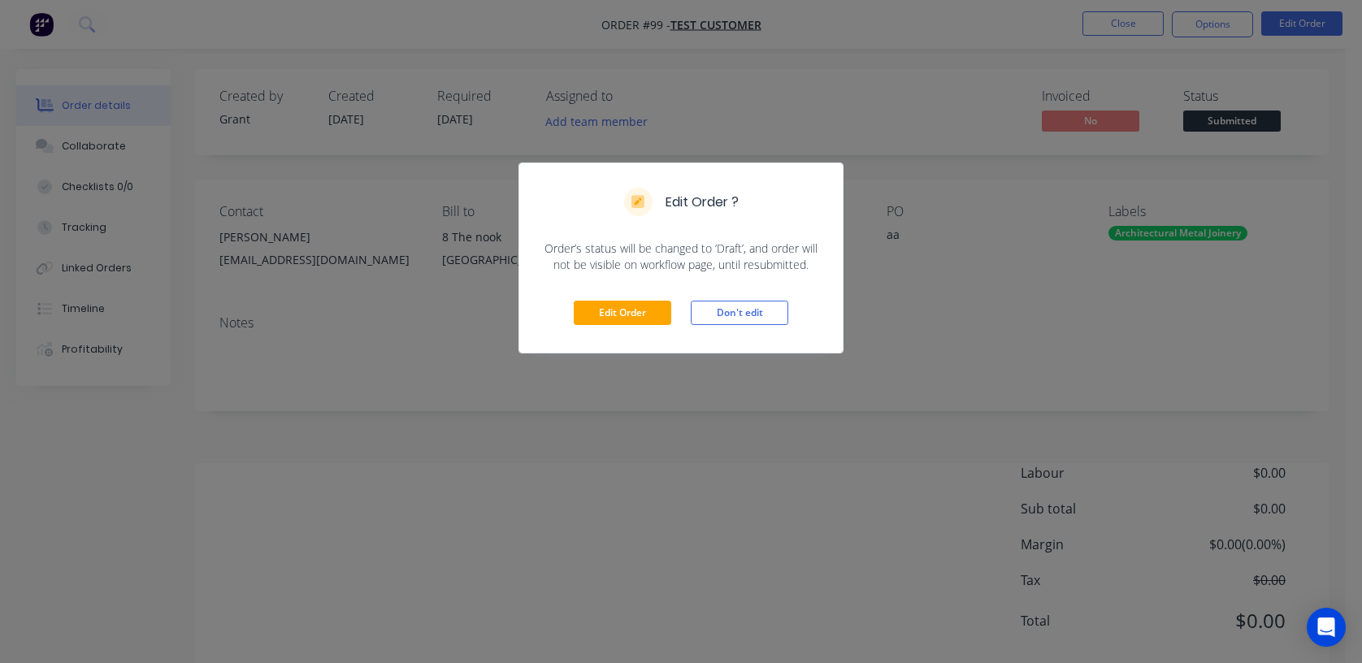
drag, startPoint x: 721, startPoint y: 312, endPoint x: 1227, endPoint y: 79, distance: 556.5
click at [723, 310] on button "Don't edit" at bounding box center [739, 313] width 97 height 24
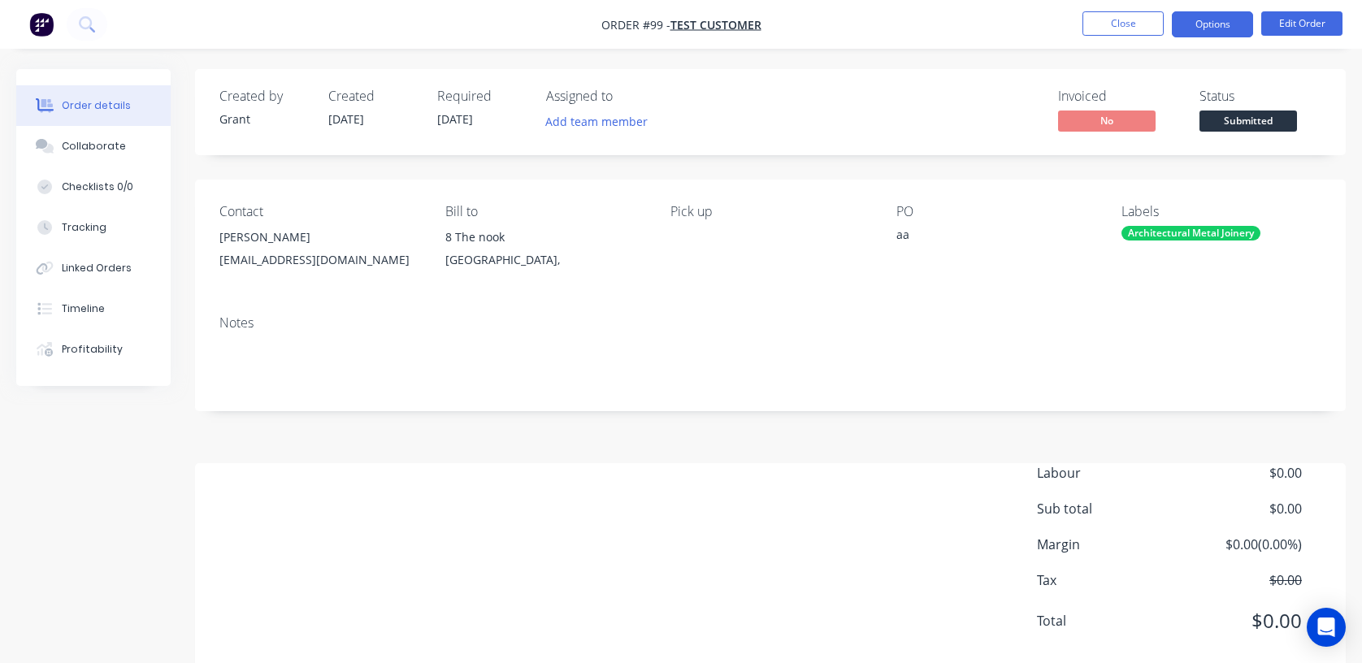
click at [1224, 24] on button "Options" at bounding box center [1212, 24] width 81 height 26
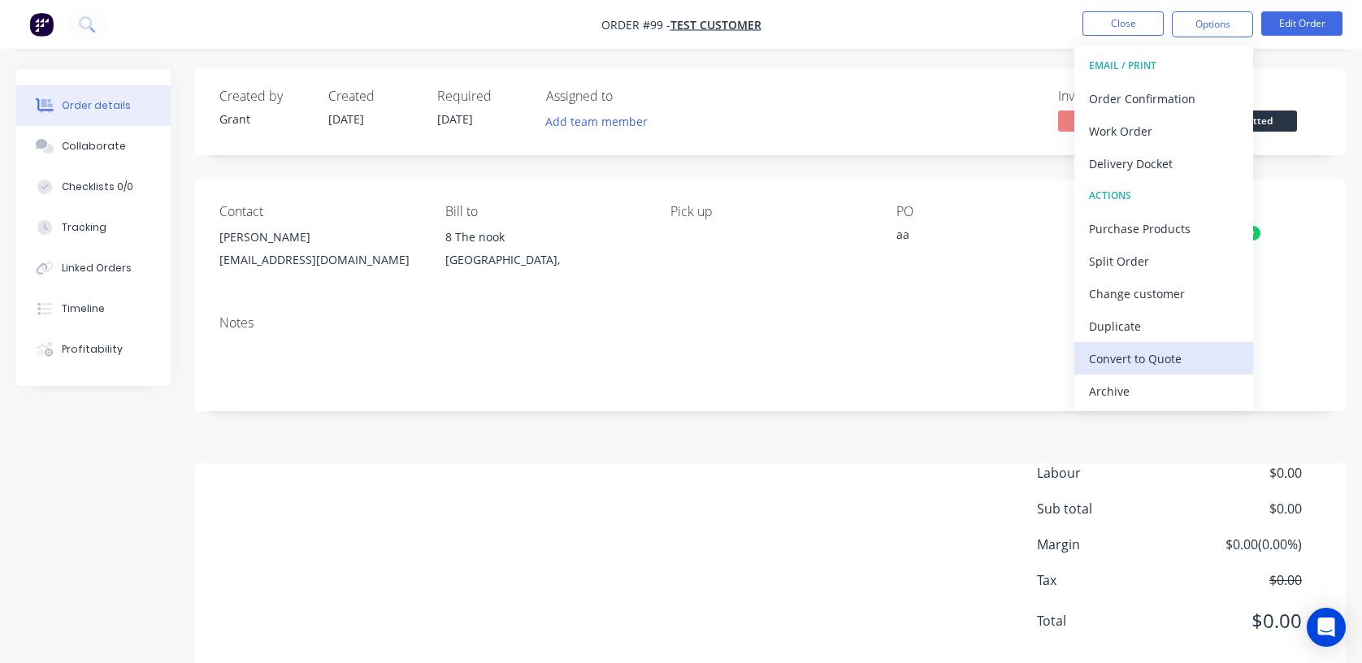
click at [1098, 347] on div "Convert to Quote" at bounding box center [1163, 359] width 149 height 24
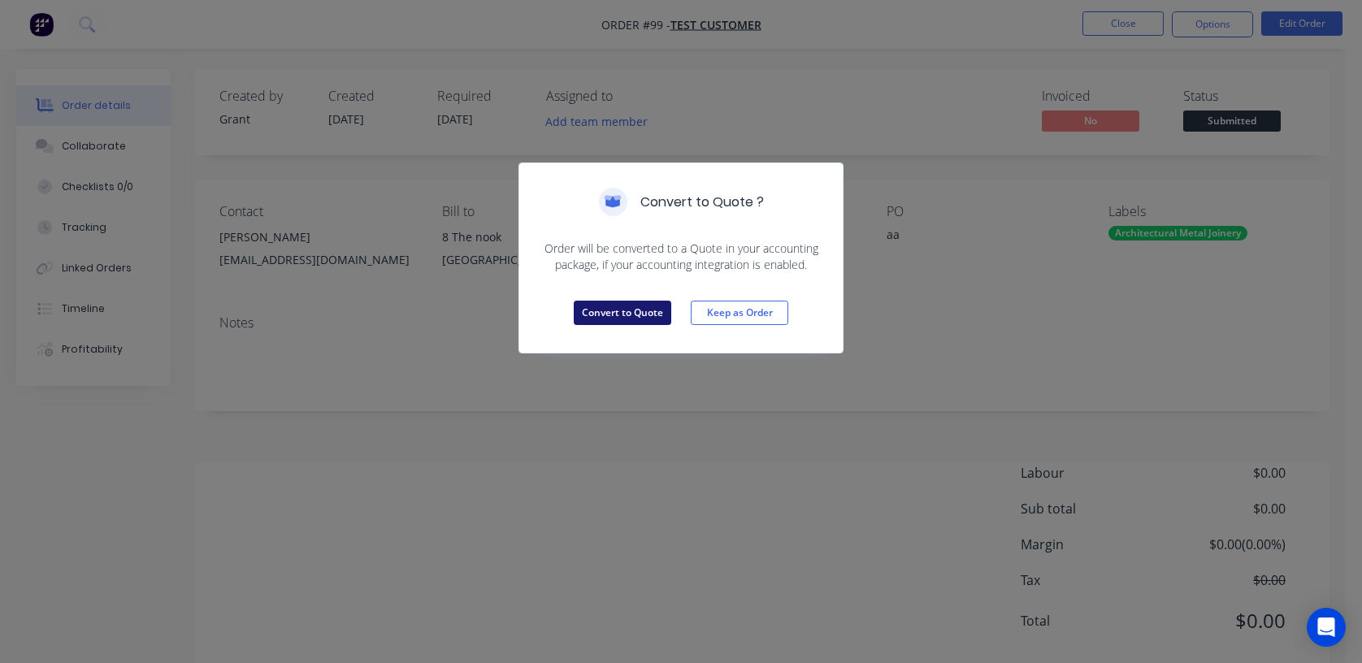
click at [595, 309] on button "Convert to Quote" at bounding box center [622, 313] width 97 height 24
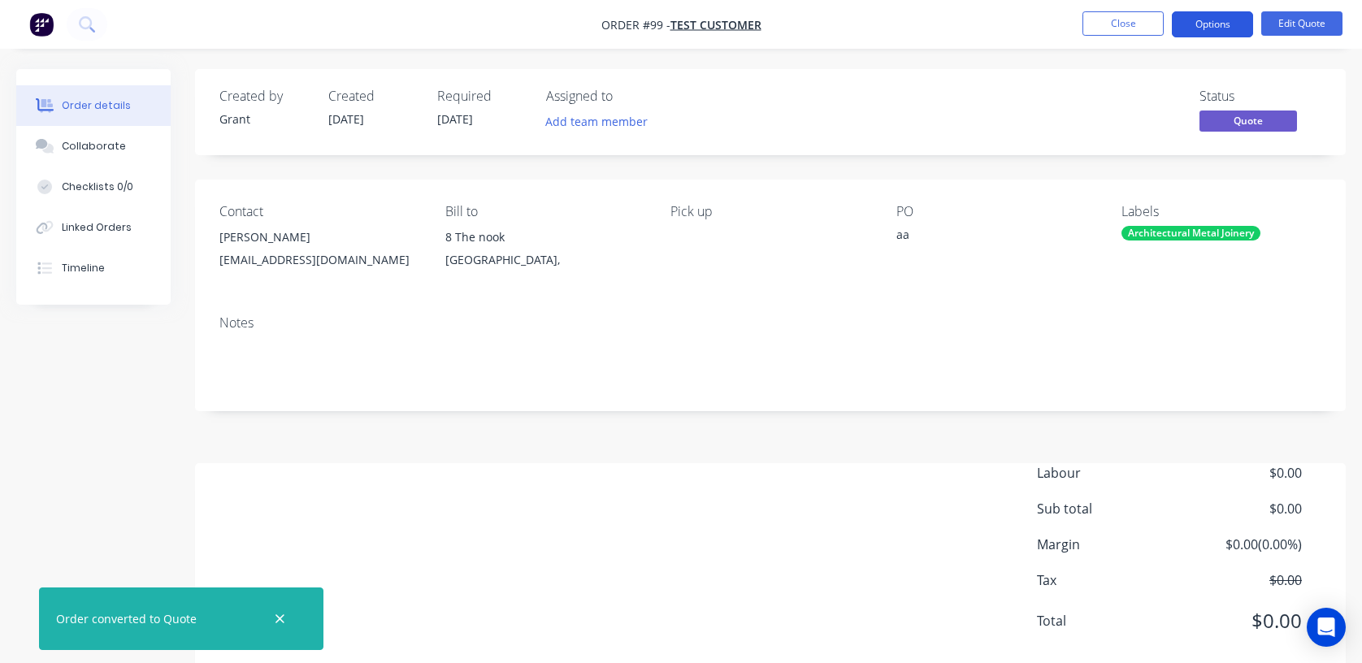
click at [1209, 28] on button "Options" at bounding box center [1212, 24] width 81 height 26
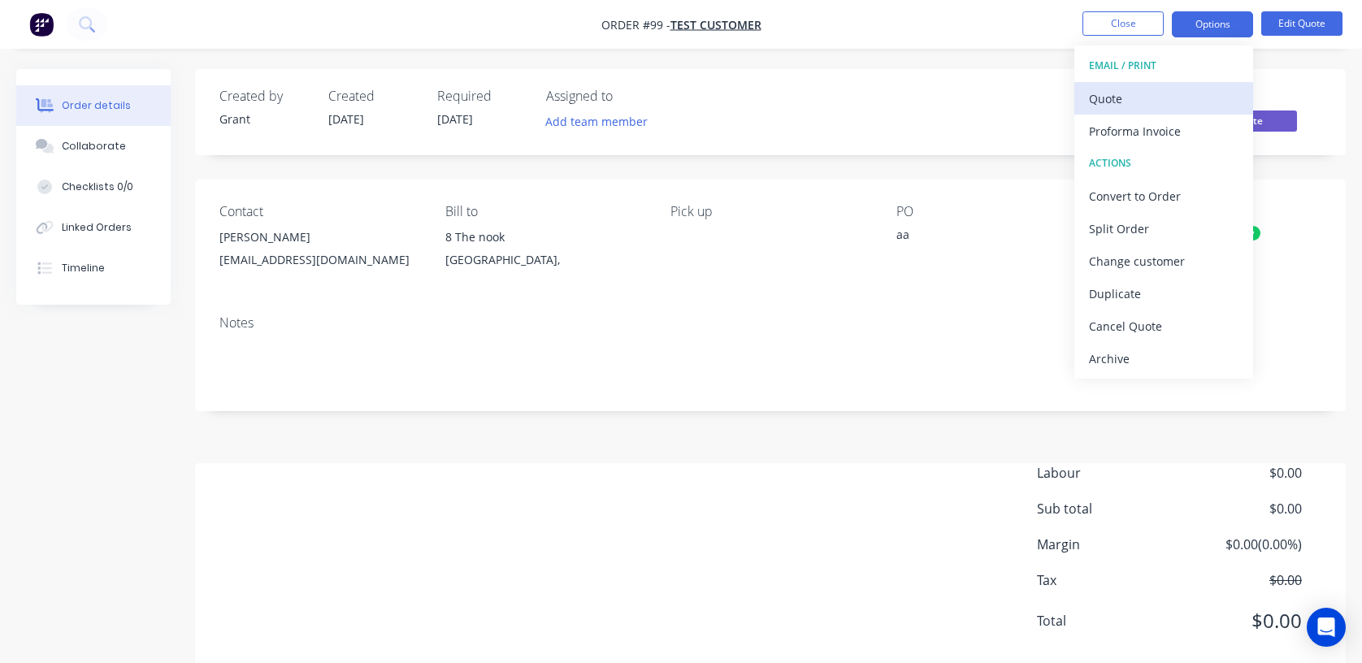
click at [1151, 100] on div "Quote" at bounding box center [1163, 99] width 149 height 24
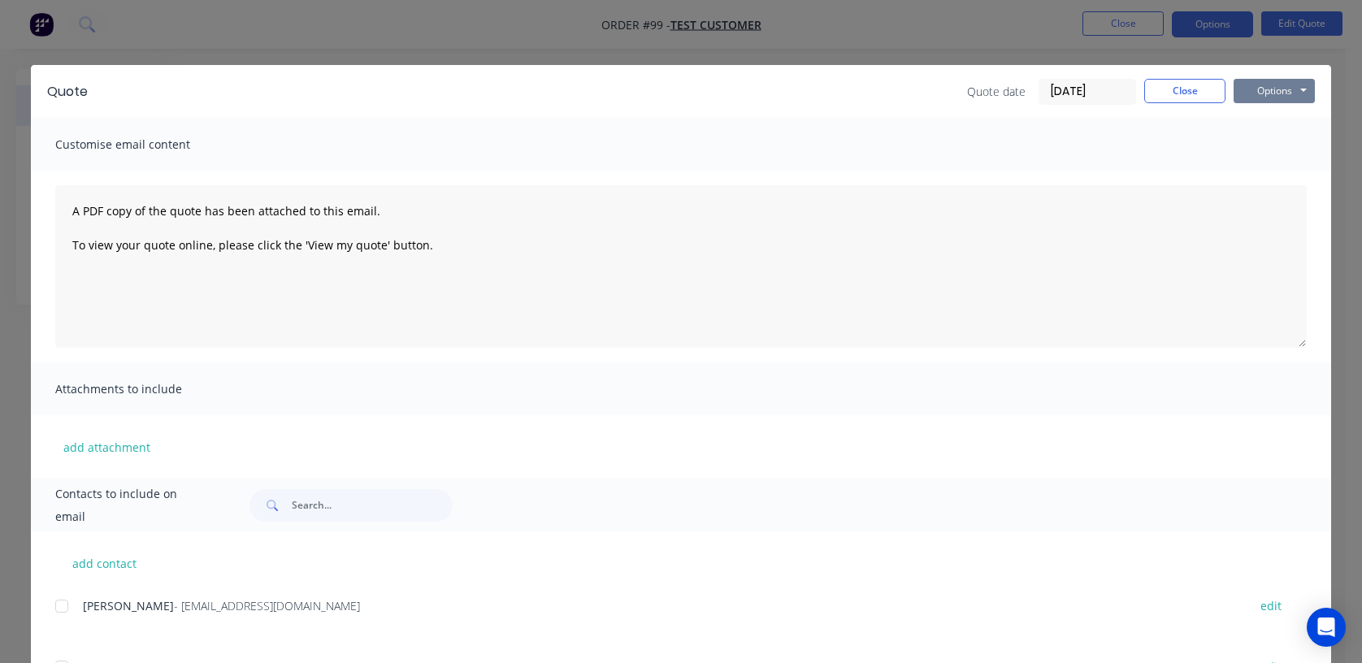
click at [1245, 94] on button "Options" at bounding box center [1273, 91] width 81 height 24
click at [1267, 113] on button "Preview" at bounding box center [1285, 119] width 104 height 27
click at [1254, 92] on button "Options" at bounding box center [1273, 91] width 81 height 24
click at [1248, 126] on button "Preview" at bounding box center [1285, 119] width 104 height 27
click at [1160, 97] on button "Close" at bounding box center [1184, 91] width 81 height 24
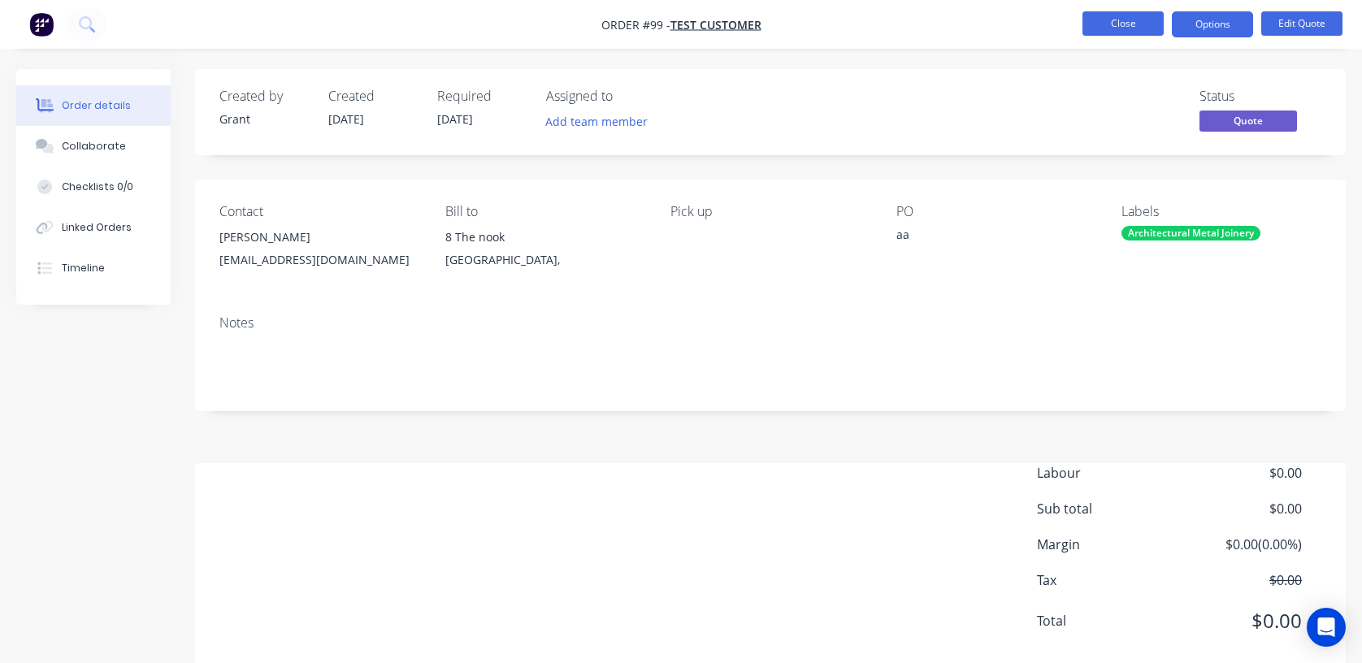
click at [1109, 28] on button "Close" at bounding box center [1122, 23] width 81 height 24
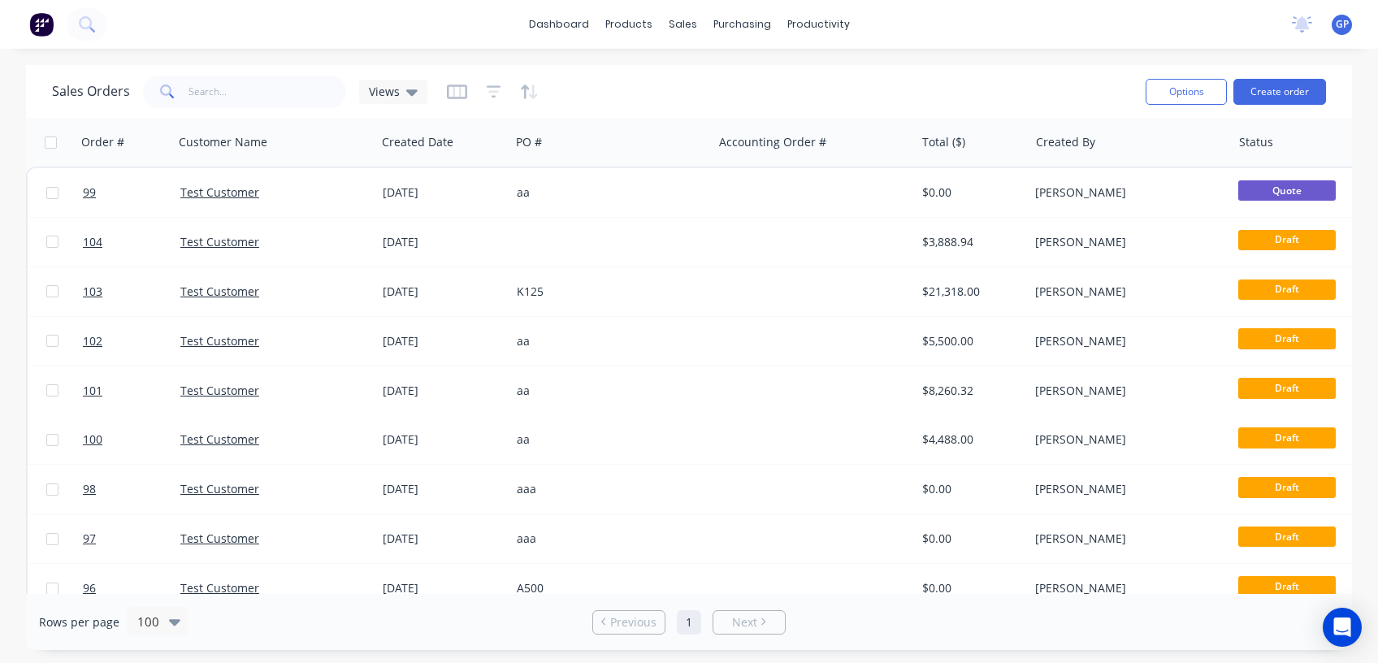
click at [1341, 28] on span "GP" at bounding box center [1342, 24] width 13 height 15
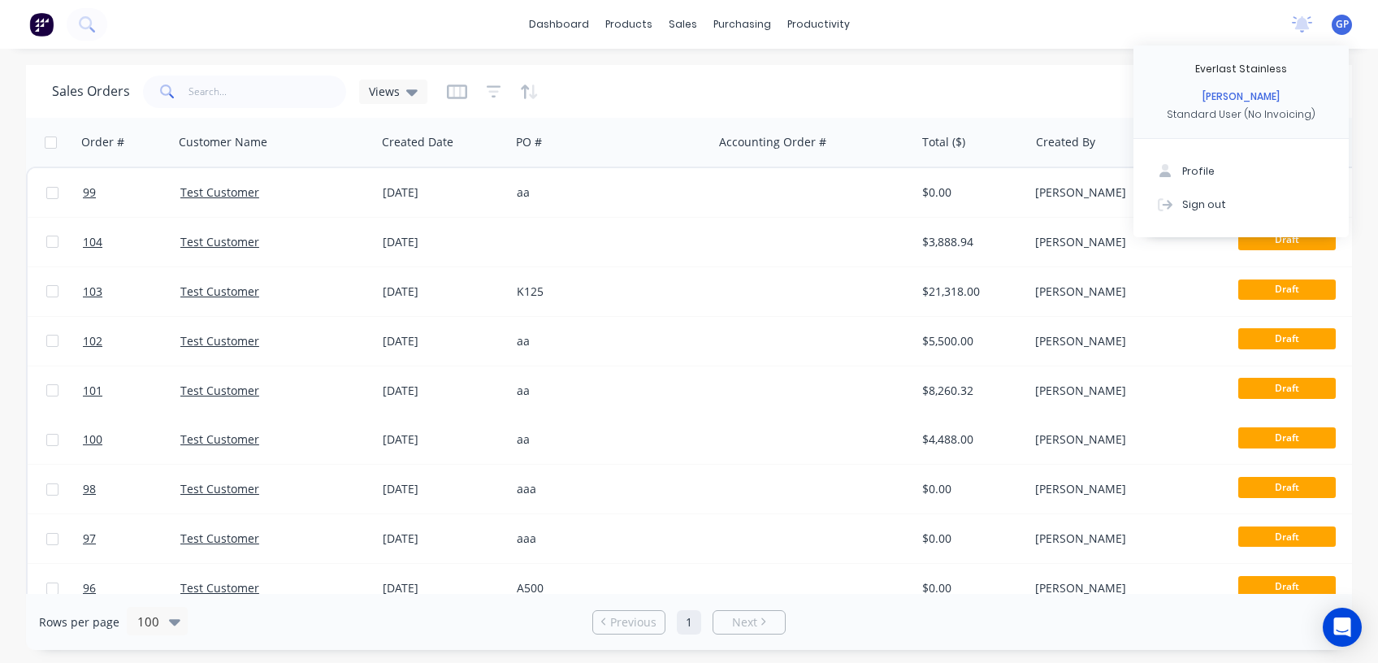
click at [1046, 18] on div "dashboard products sales purchasing productivity dashboard products Product Cat…" at bounding box center [689, 24] width 1378 height 49
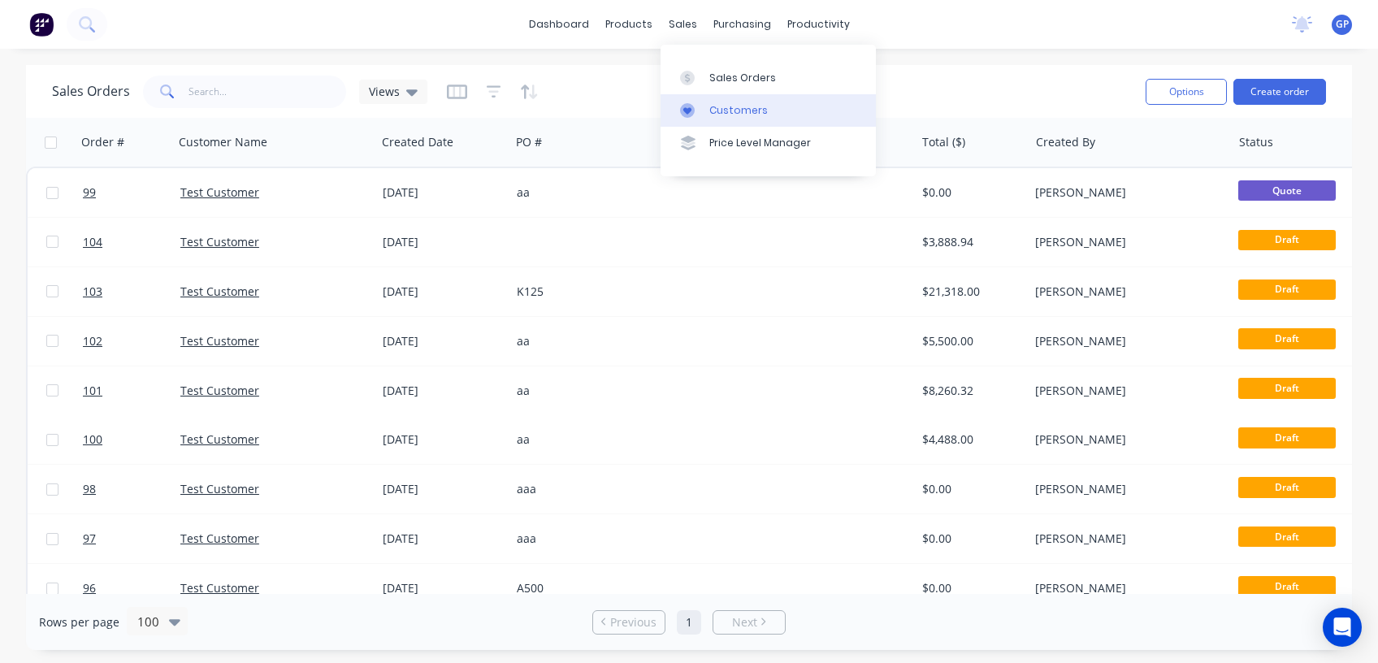
drag, startPoint x: 721, startPoint y: 73, endPoint x: 661, endPoint y: 121, distance: 76.9
click at [721, 73] on div "Sales Orders" at bounding box center [742, 78] width 67 height 15
click at [455, 96] on icon "button" at bounding box center [457, 92] width 20 height 16
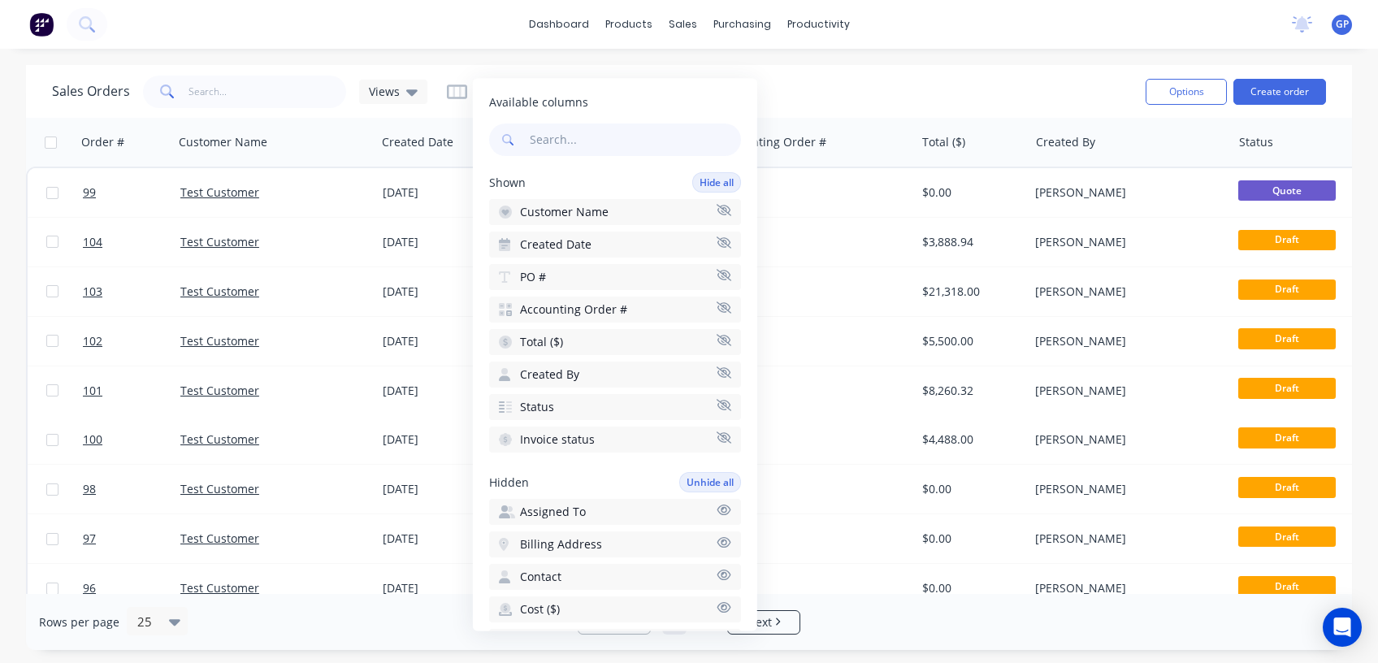
click at [1341, 27] on span "GP" at bounding box center [1342, 24] width 13 height 15
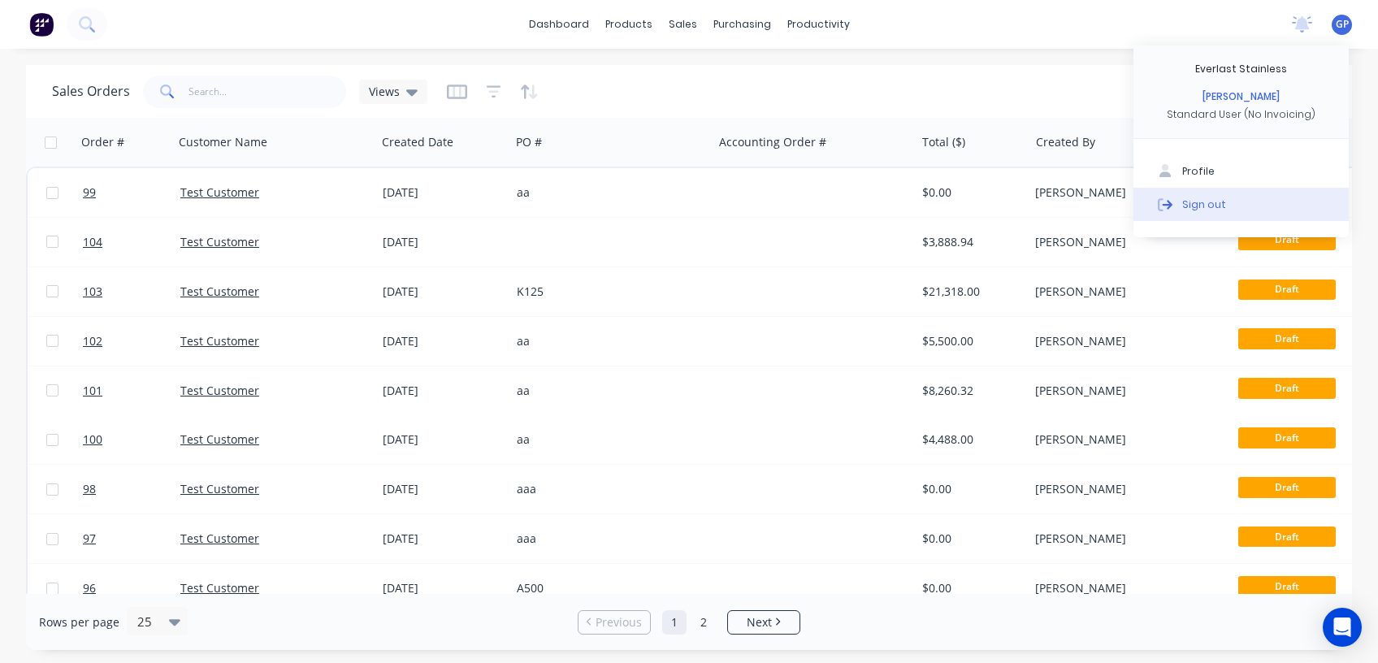
click at [1222, 201] on button "Sign out" at bounding box center [1240, 204] width 215 height 32
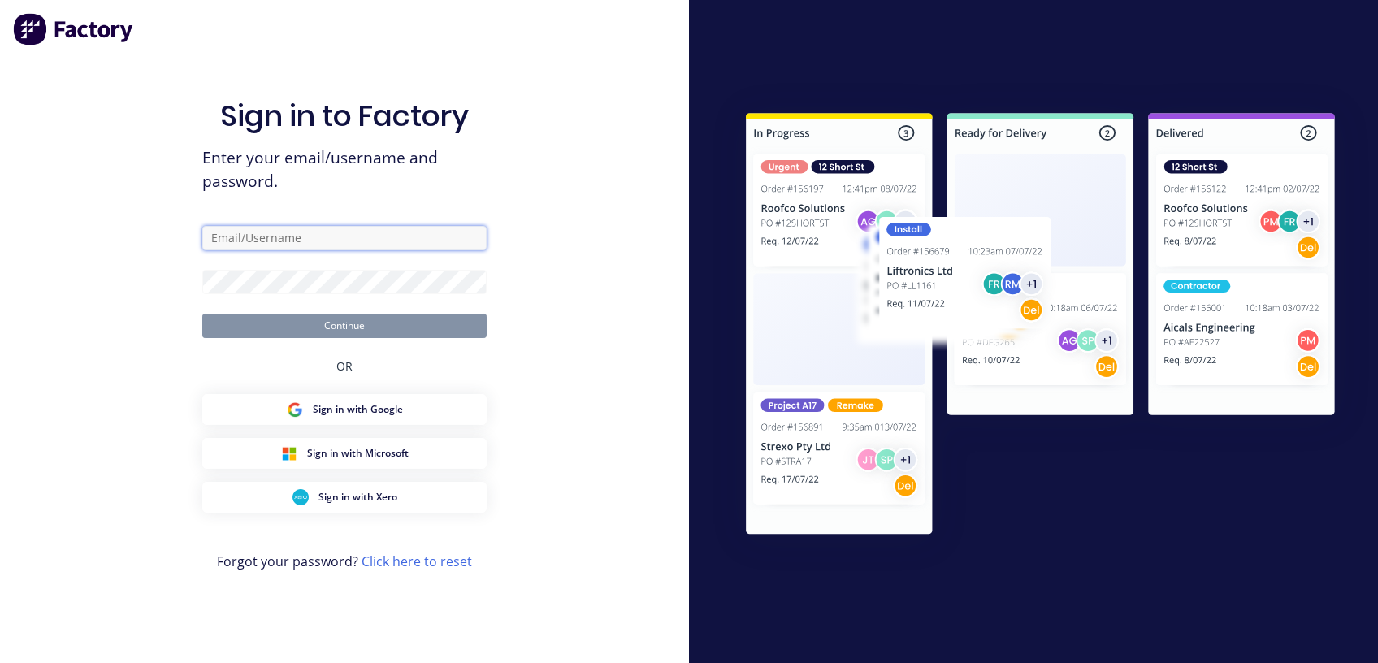
click at [290, 232] on input "text" at bounding box center [344, 238] width 284 height 24
type input "[PERSON_NAME][EMAIL_ADDRESS][DOMAIN_NAME]"
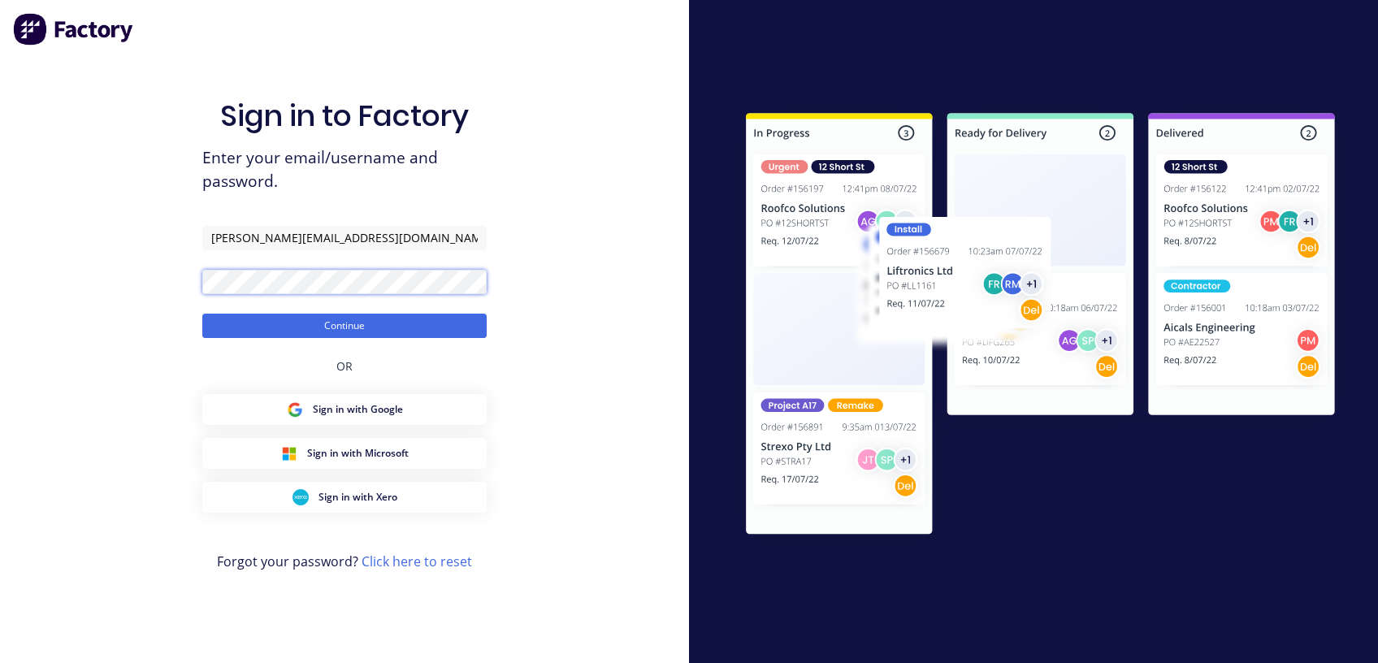
click at [202, 314] on button "Continue" at bounding box center [344, 326] width 284 height 24
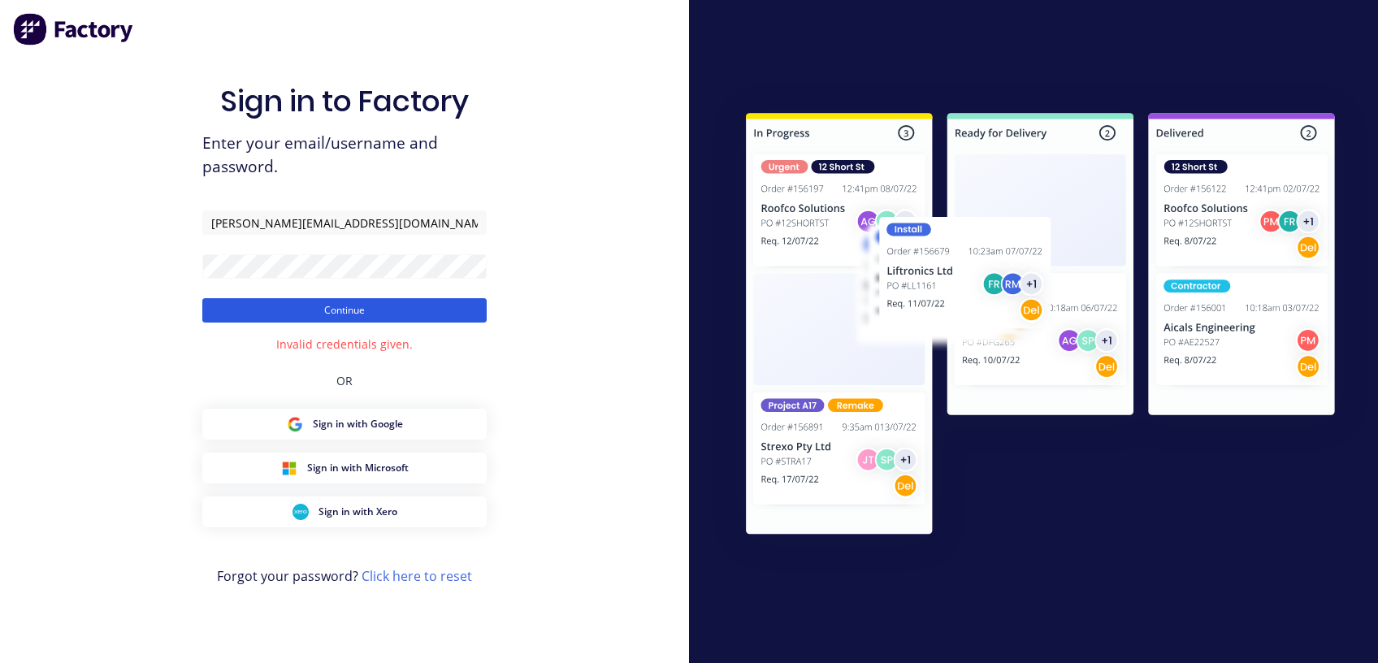
click at [364, 301] on button "Continue" at bounding box center [344, 310] width 284 height 24
